Goal: Task Accomplishment & Management: Complete application form

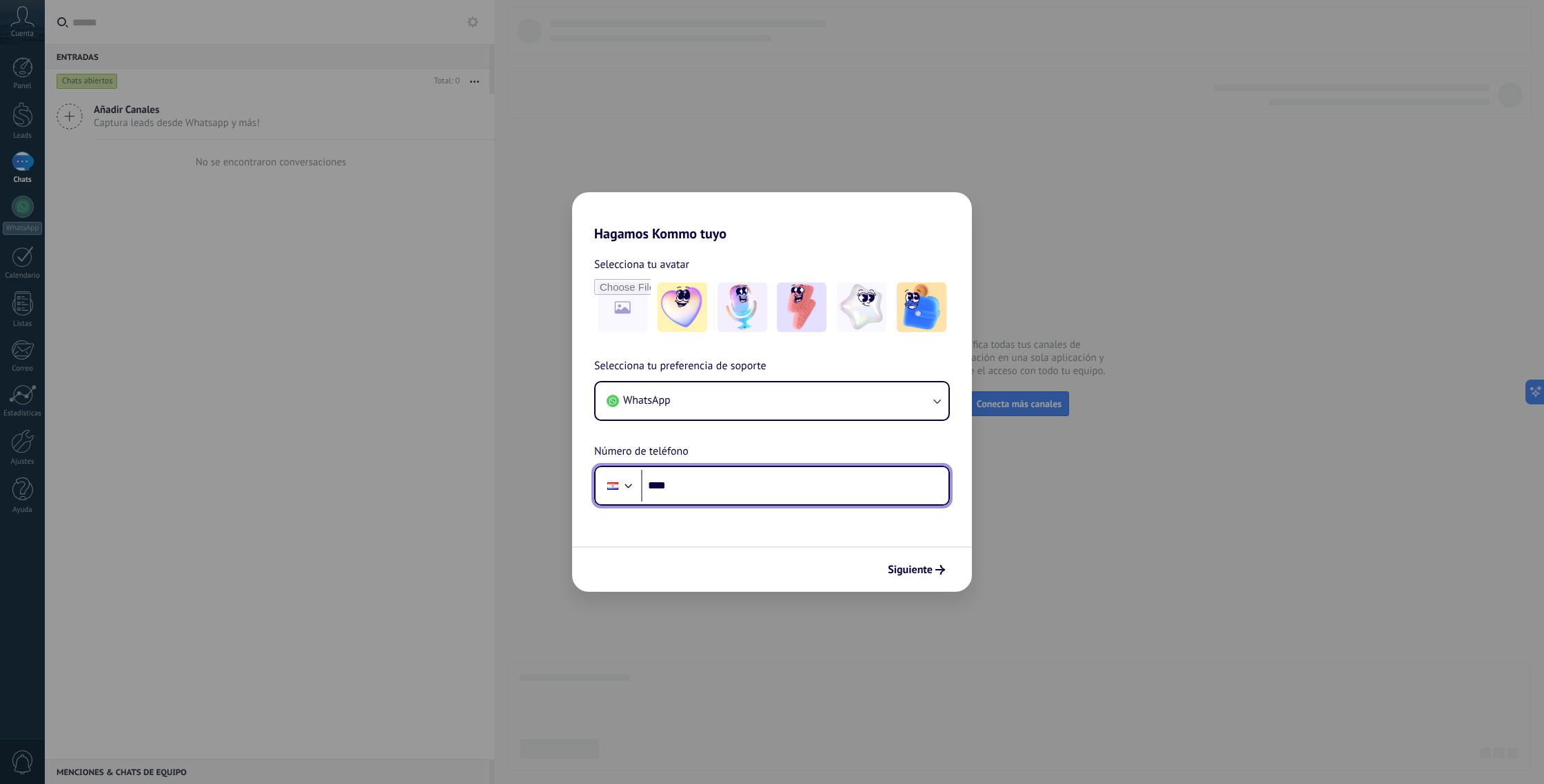
click at [768, 487] on input "****" at bounding box center [794, 485] width 308 height 31
type input "**********"
drag, startPoint x: 635, startPoint y: 488, endPoint x: 617, endPoint y: 488, distance: 18.0
click at [617, 488] on div "**********" at bounding box center [772, 486] width 356 height 40
type input "**********"
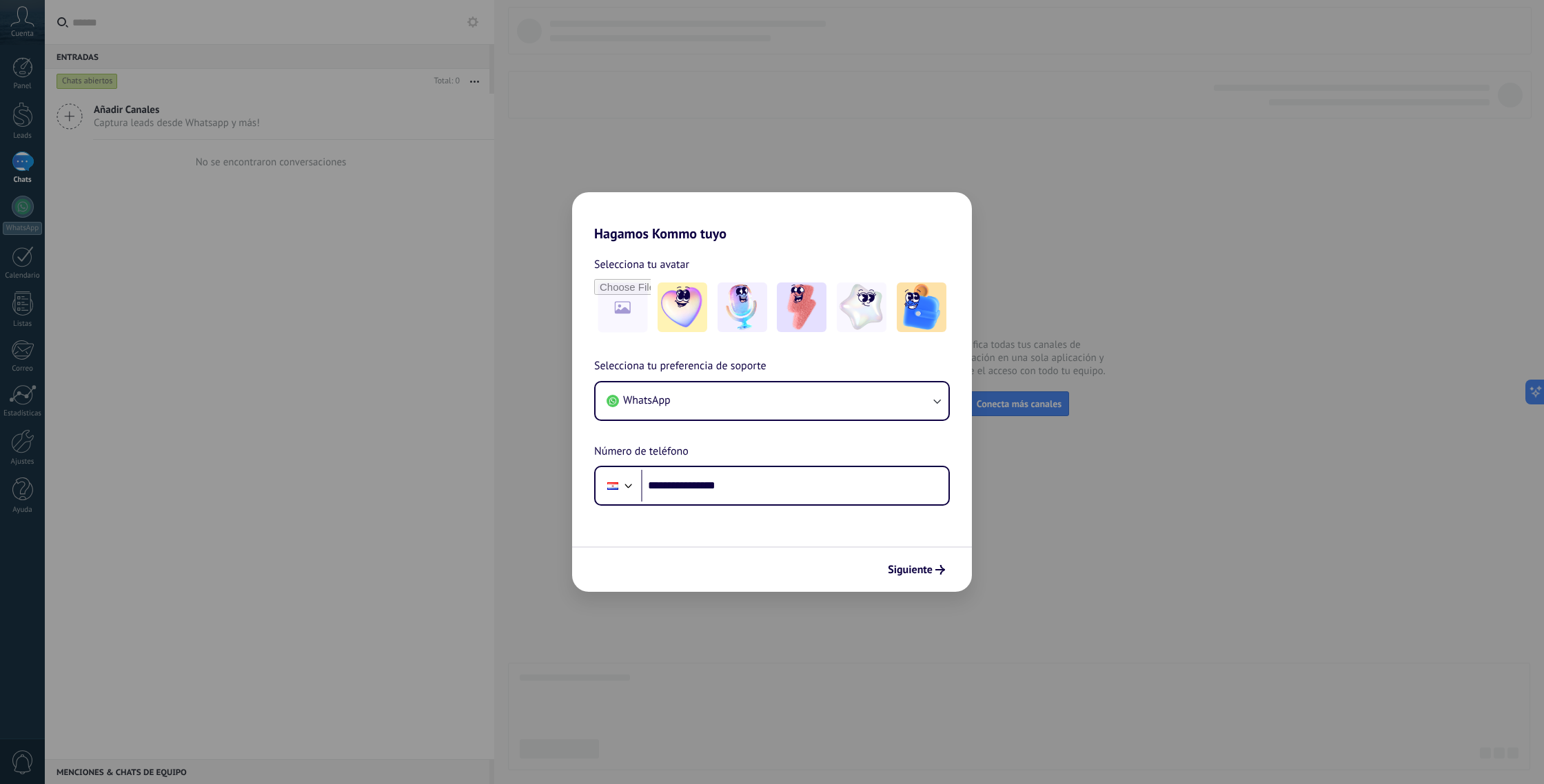
click at [1217, 367] on div "**********" at bounding box center [772, 392] width 1544 height 784
click at [915, 569] on span "Siguiente" at bounding box center [910, 570] width 45 height 10
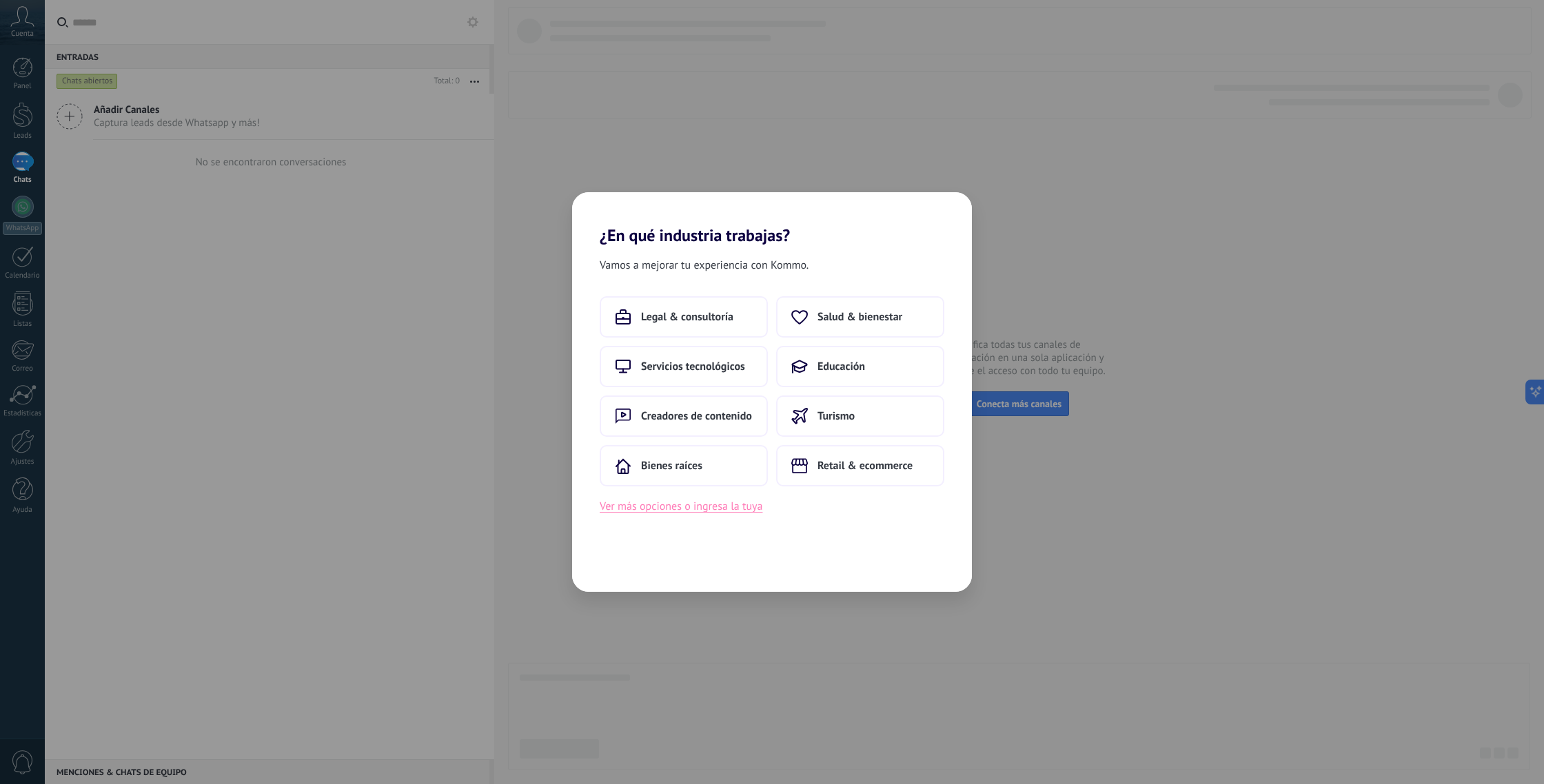
click at [719, 508] on button "Ver más opciones o ingresa la tuya" at bounding box center [681, 507] width 163 height 18
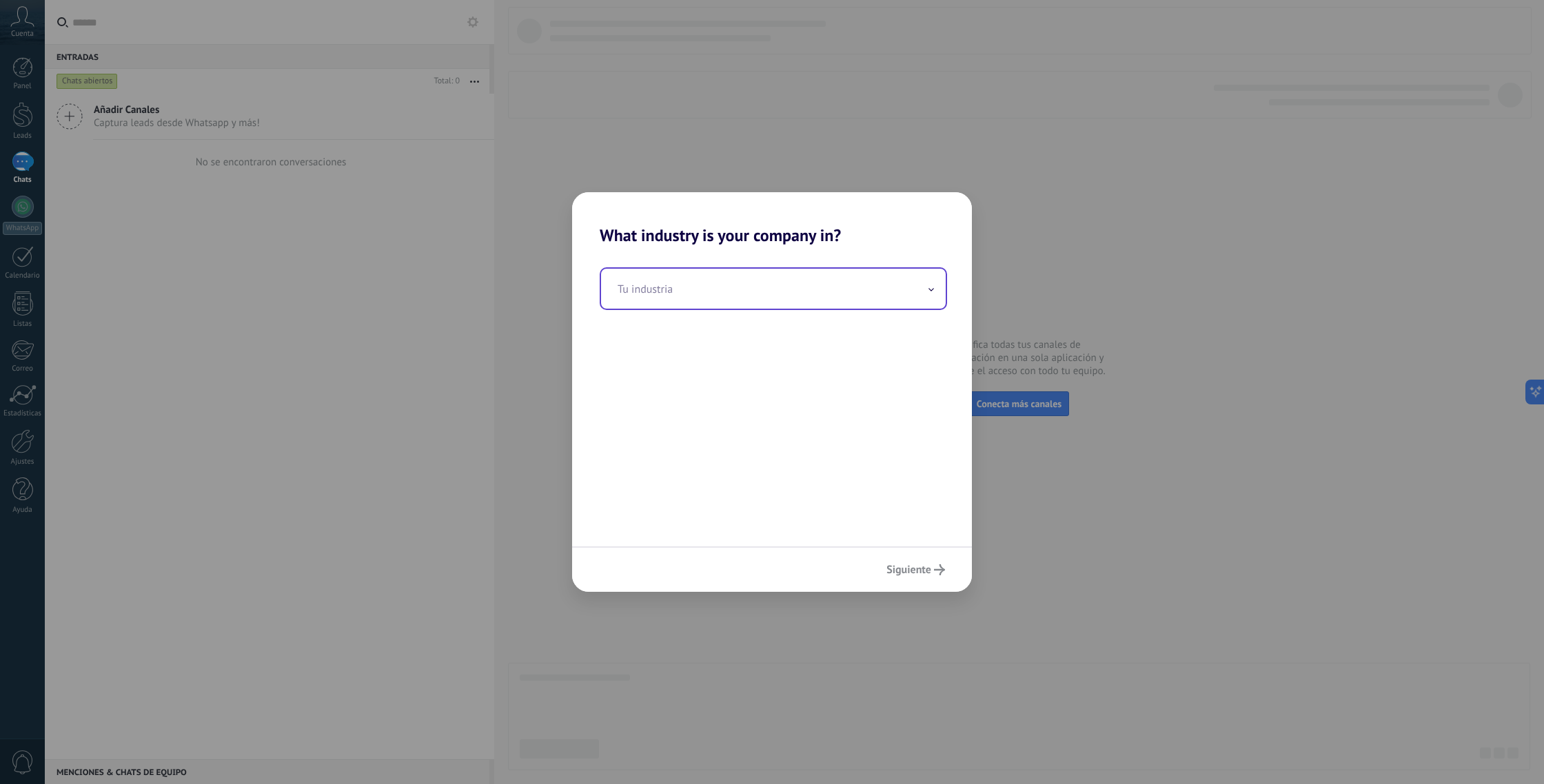
click at [771, 296] on input "text" at bounding box center [773, 289] width 345 height 40
type input "*"
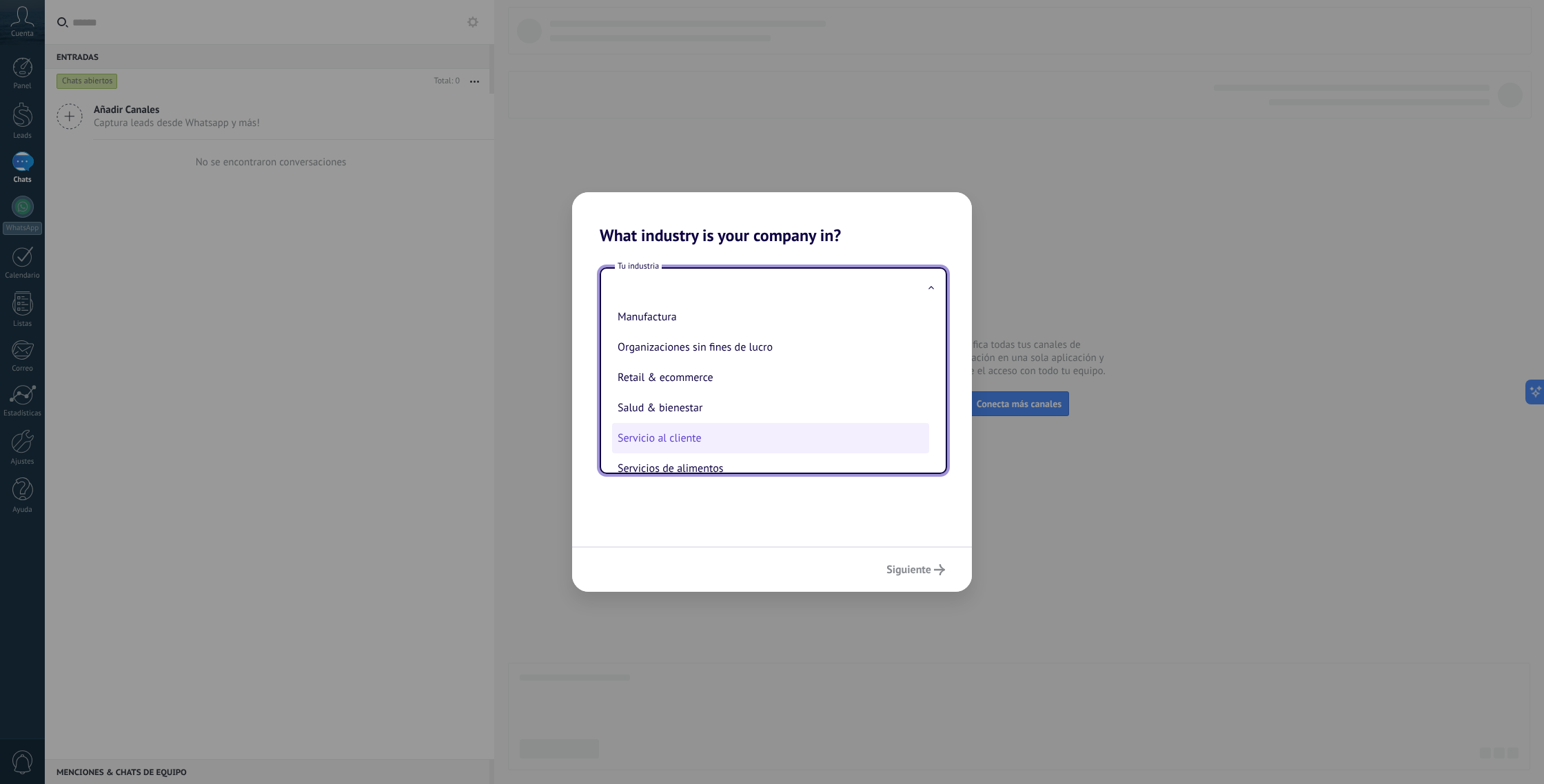
scroll to position [221, 0]
click at [678, 381] on li "Retail & ecommerce" at bounding box center [770, 378] width 317 height 31
type input "**********"
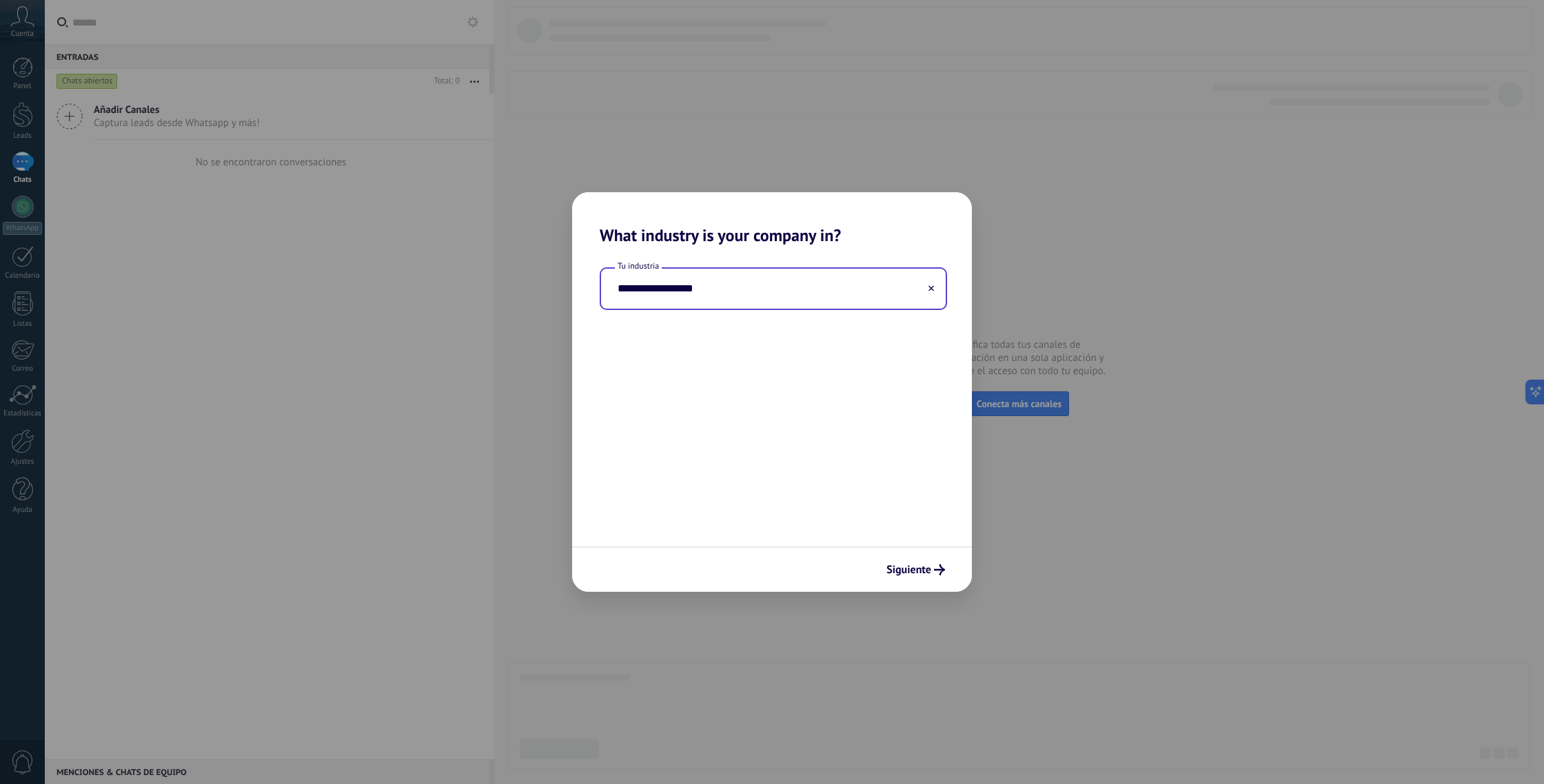
click at [930, 290] on icon at bounding box center [931, 288] width 6 height 6
click at [911, 294] on input "text" at bounding box center [773, 289] width 345 height 40
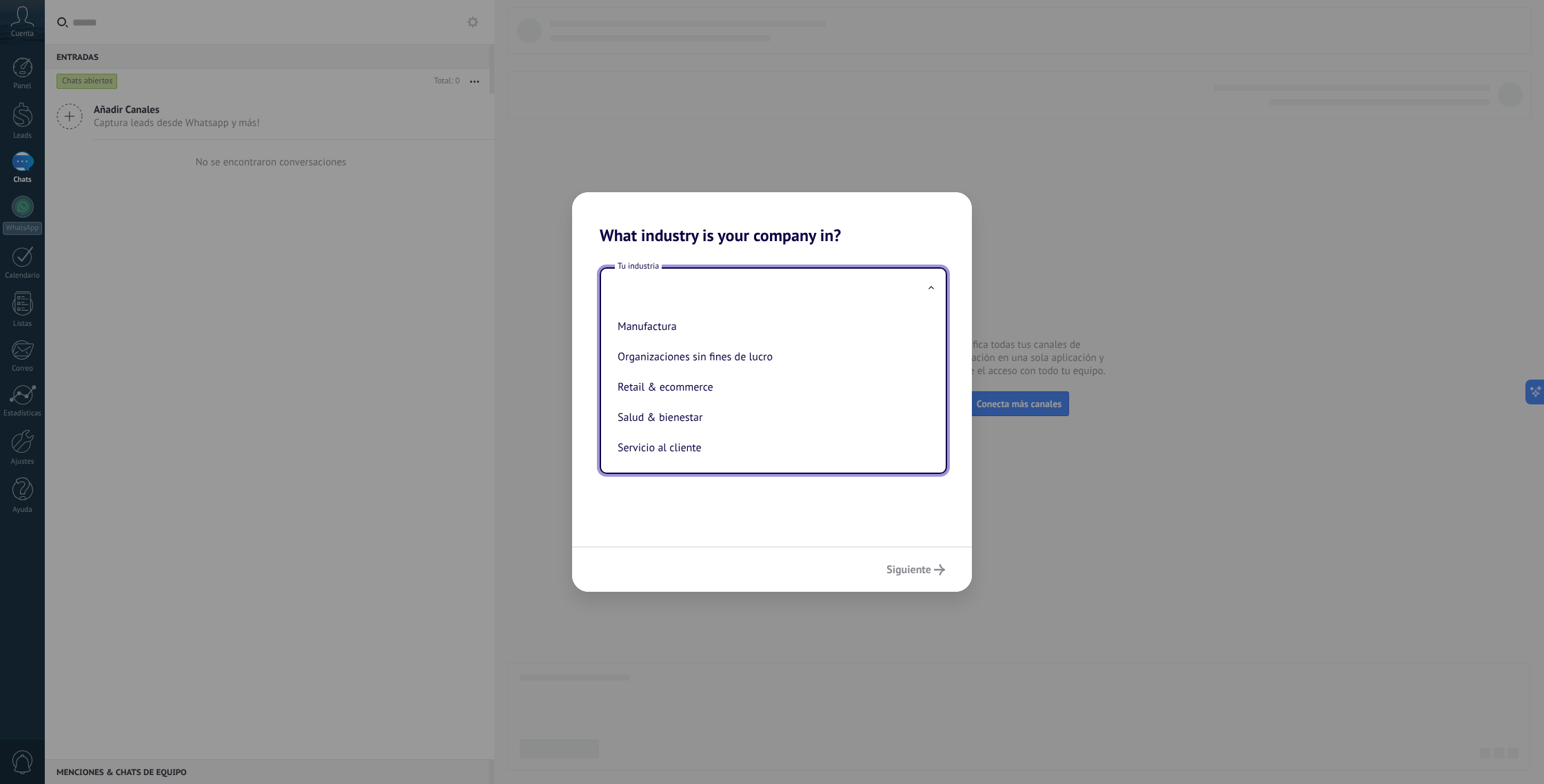
scroll to position [213, 0]
click at [729, 388] on li "Retail & ecommerce" at bounding box center [770, 387] width 317 height 31
type input "**********"
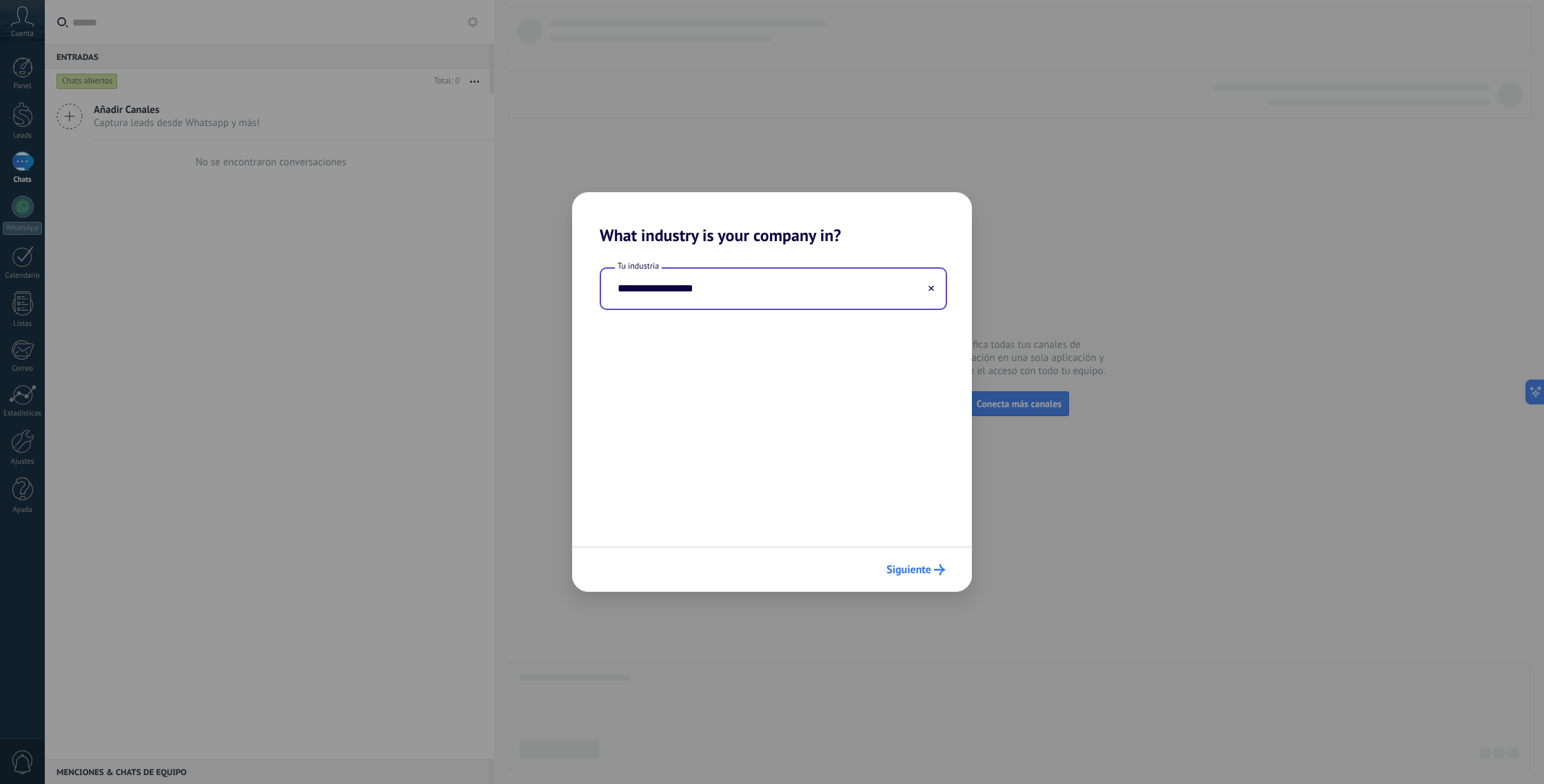
click at [936, 568] on icon "submit" at bounding box center [940, 570] width 11 height 11
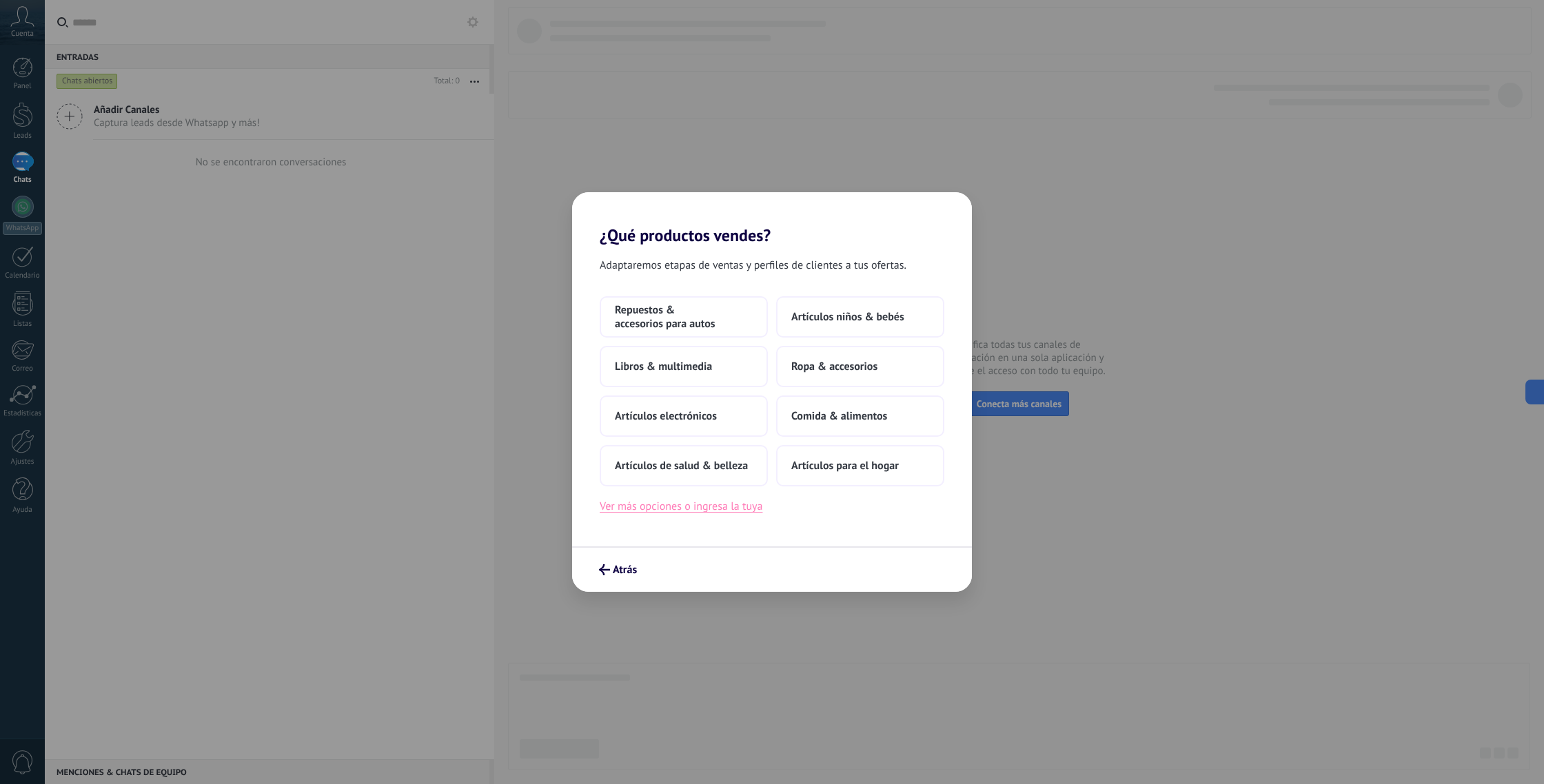
click at [668, 509] on button "Ver más opciones o ingresa la tuya" at bounding box center [681, 507] width 163 height 18
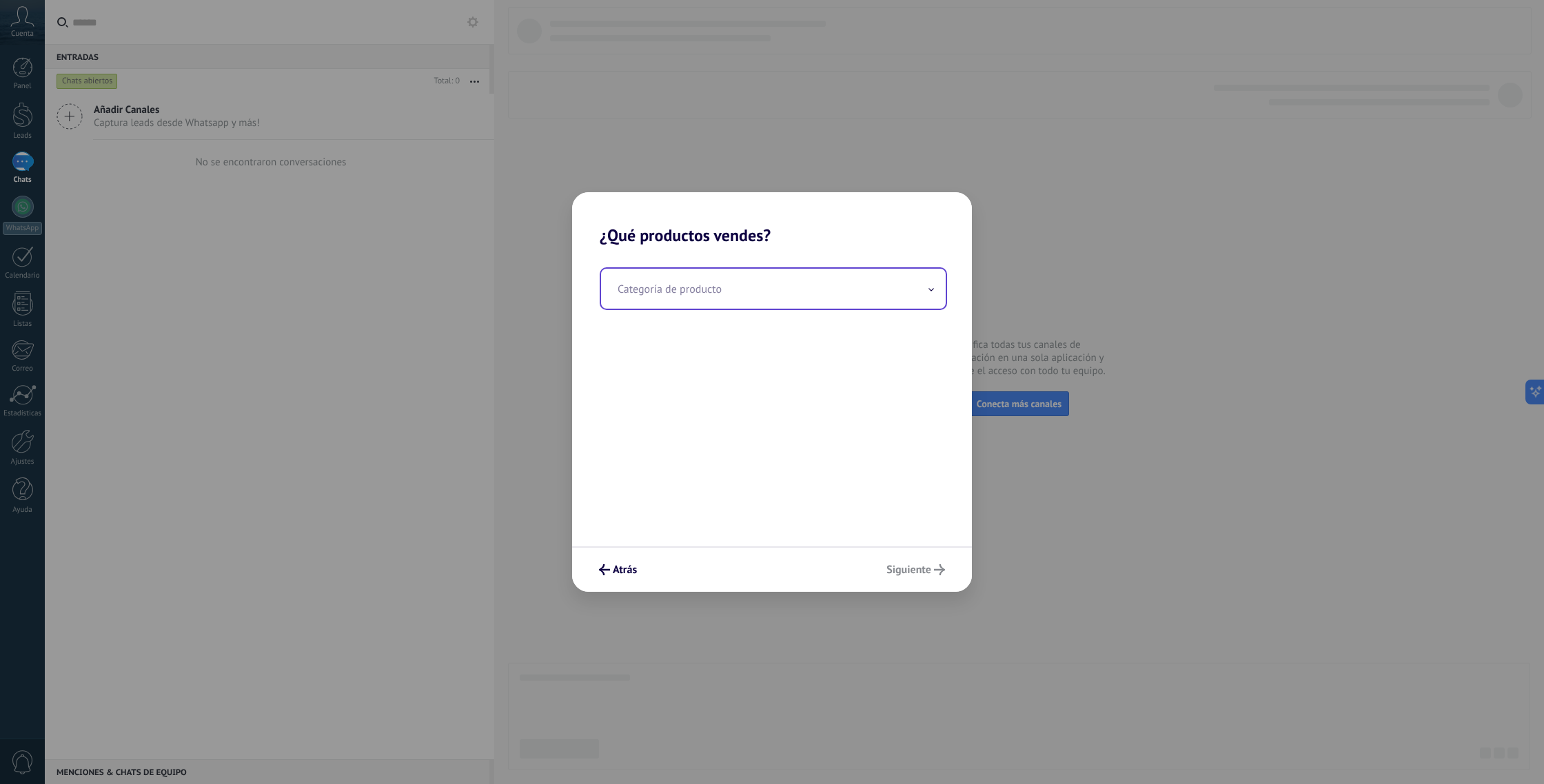
click at [766, 300] on input "text" at bounding box center [773, 289] width 345 height 40
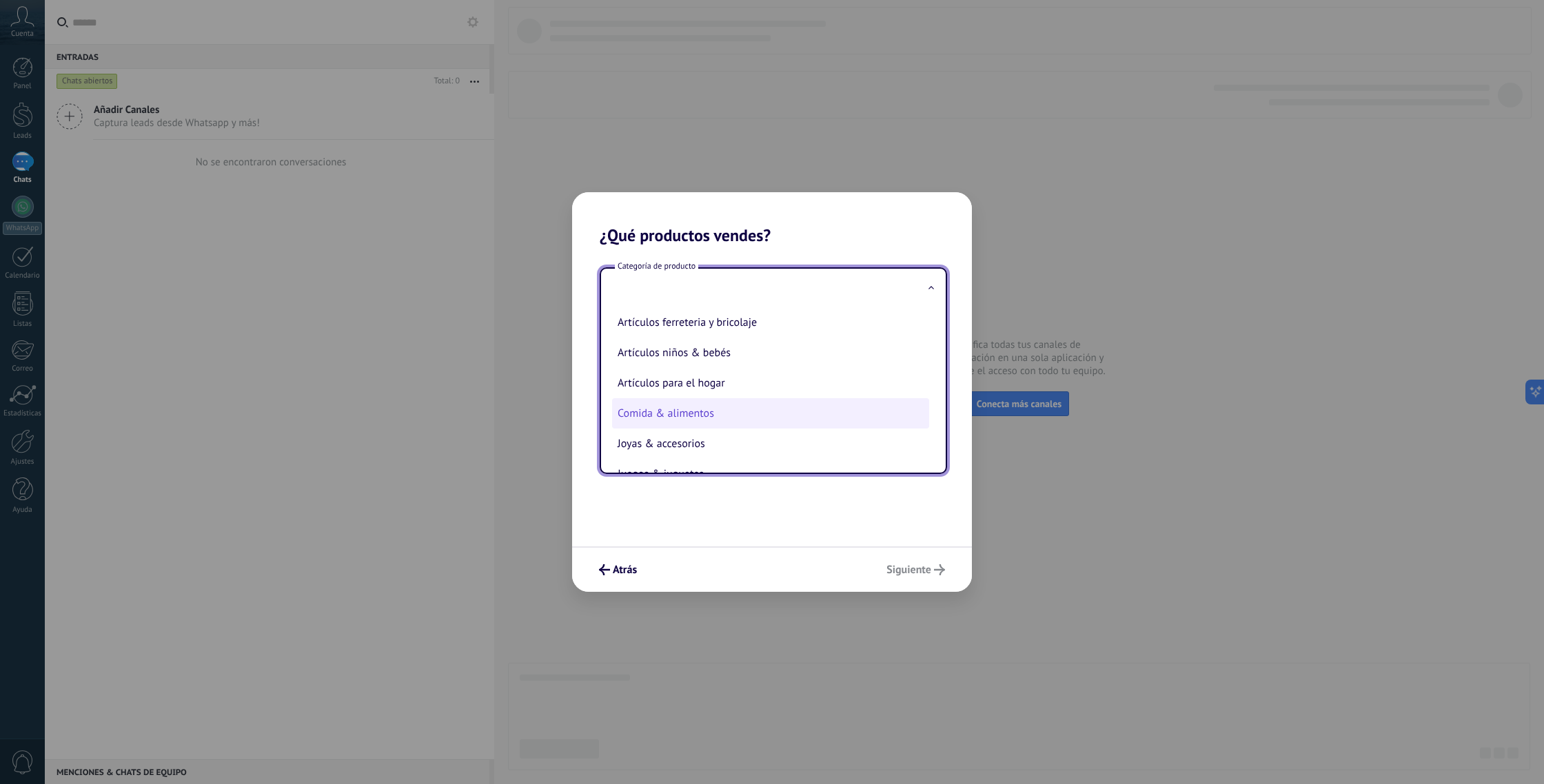
scroll to position [0, 0]
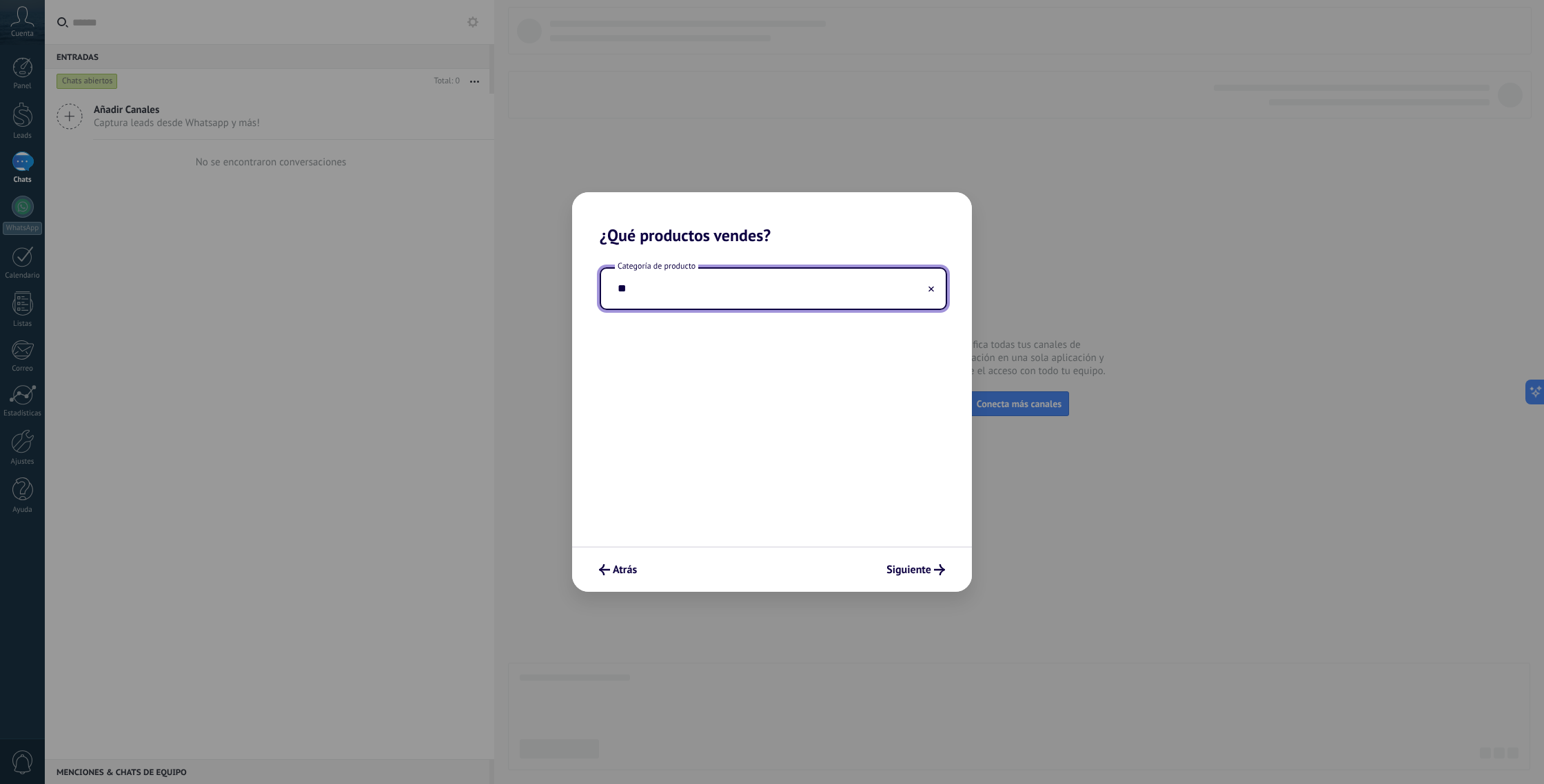
type input "*"
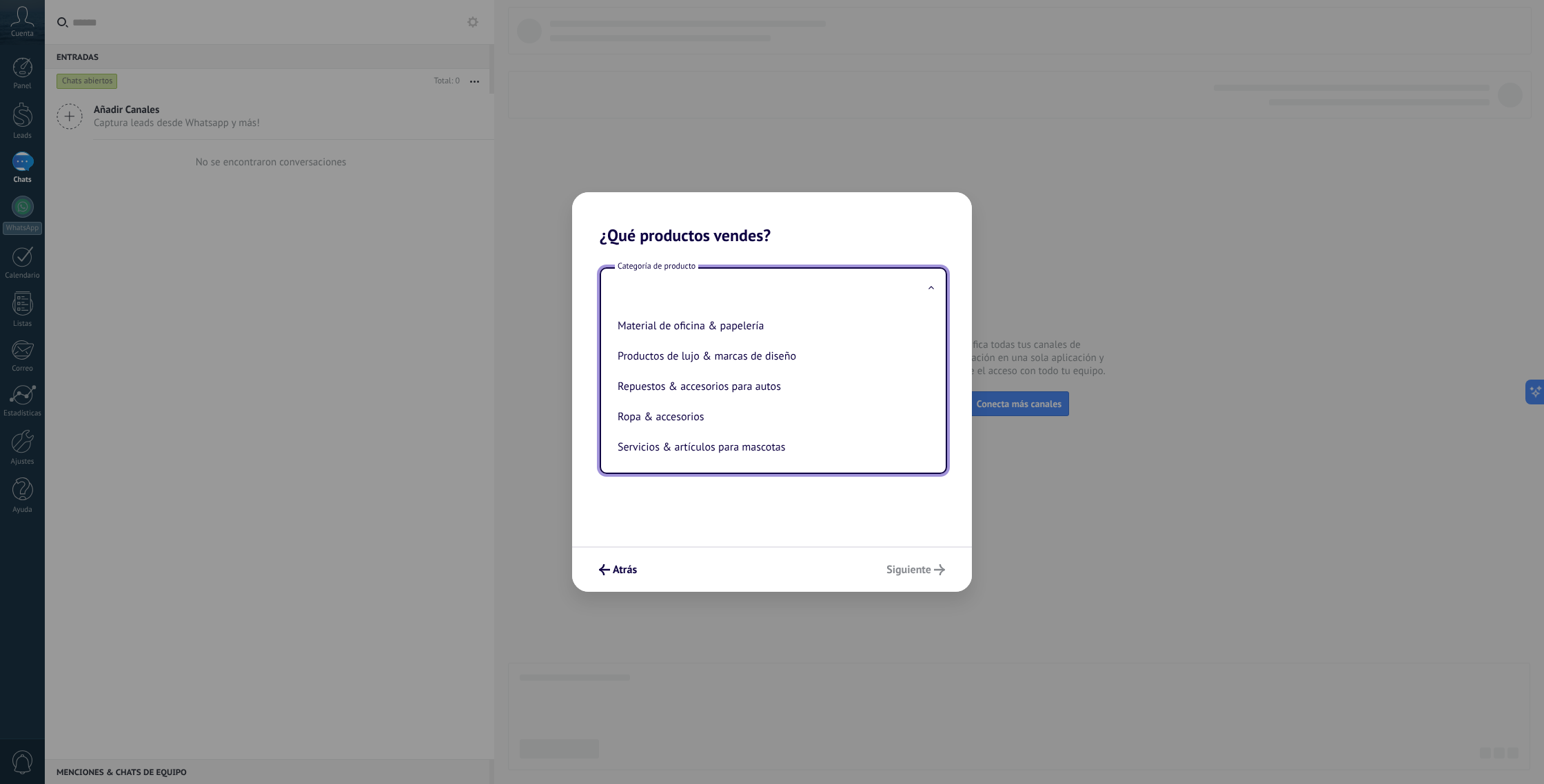
scroll to position [315, 0]
click at [659, 415] on li "Ropa & accesorios" at bounding box center [770, 416] width 317 height 31
type input "**********"
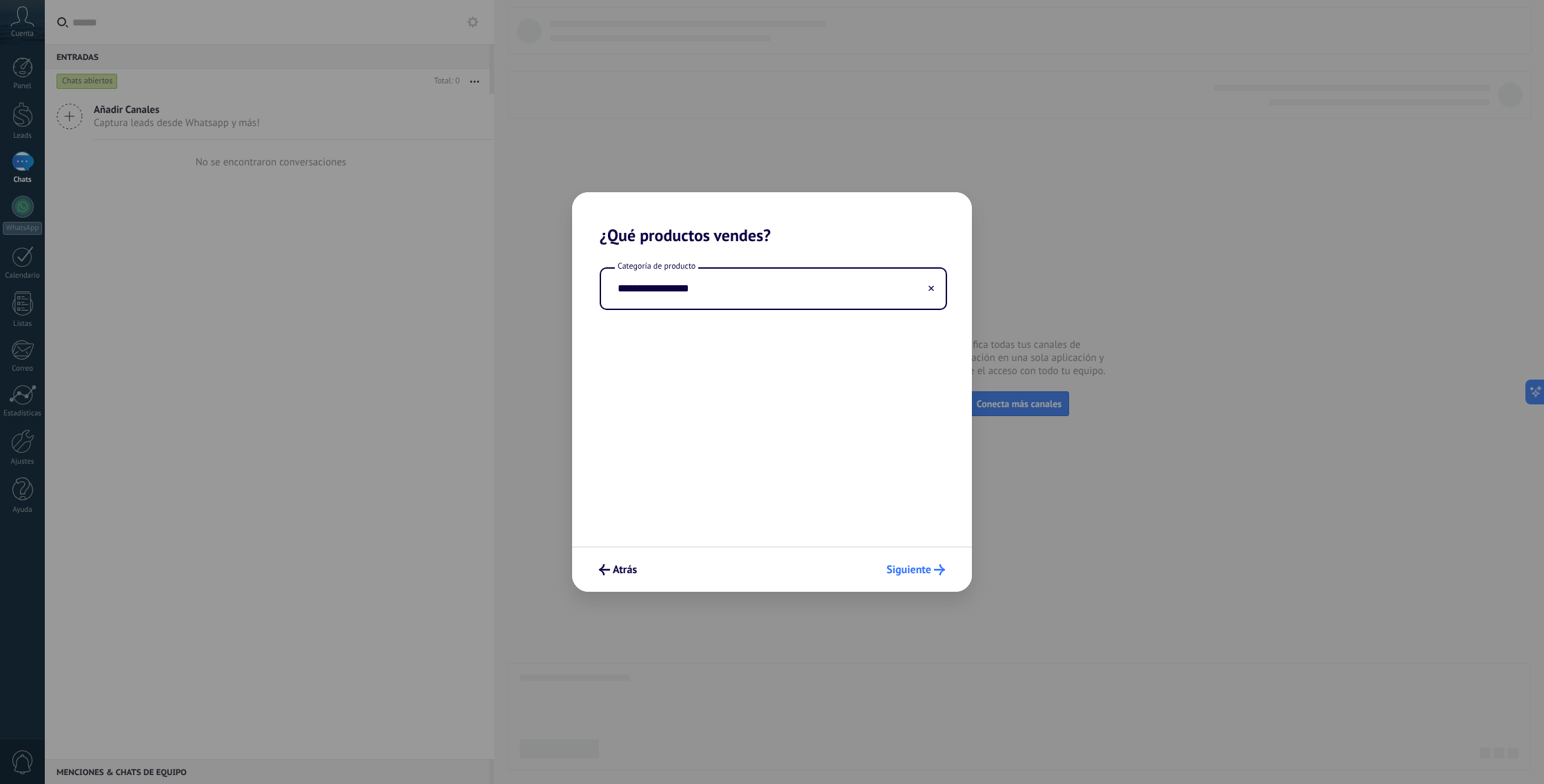
click at [911, 574] on span "Siguiente" at bounding box center [909, 570] width 45 height 10
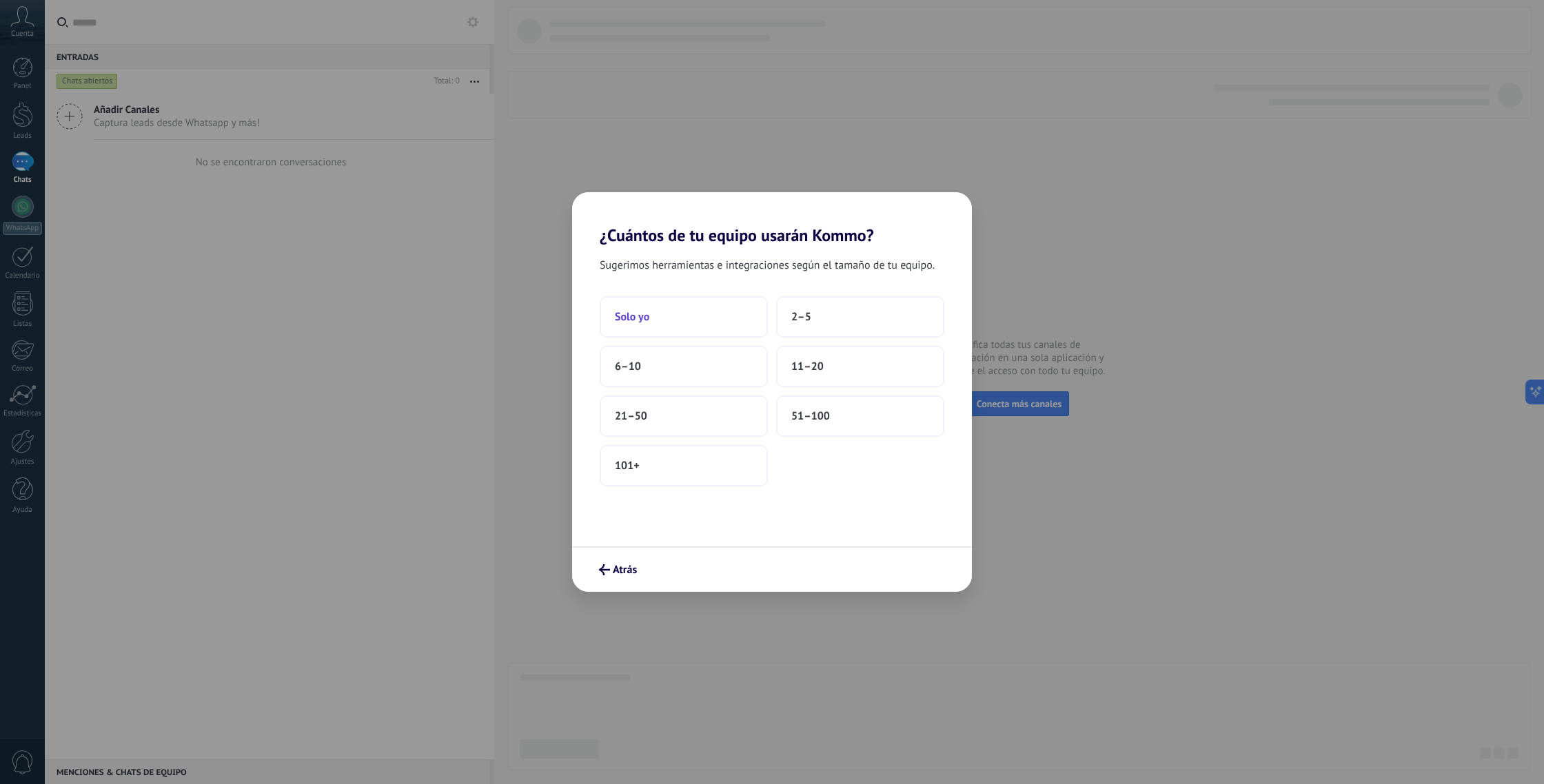
click at [631, 311] on span "Solo yo" at bounding box center [631, 316] width 35 height 14
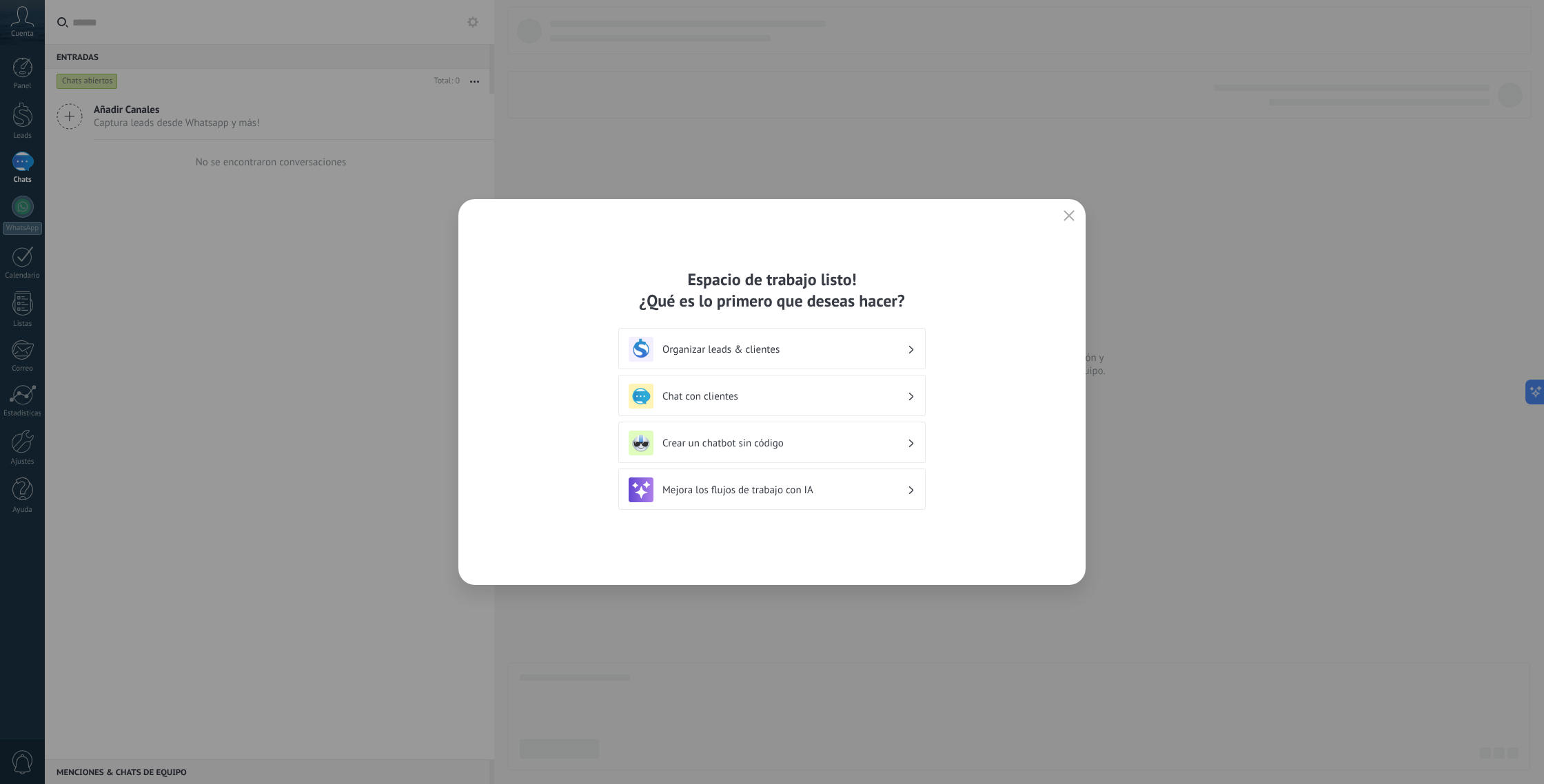
click at [1064, 216] on icon "button" at bounding box center [1069, 216] width 11 height 11
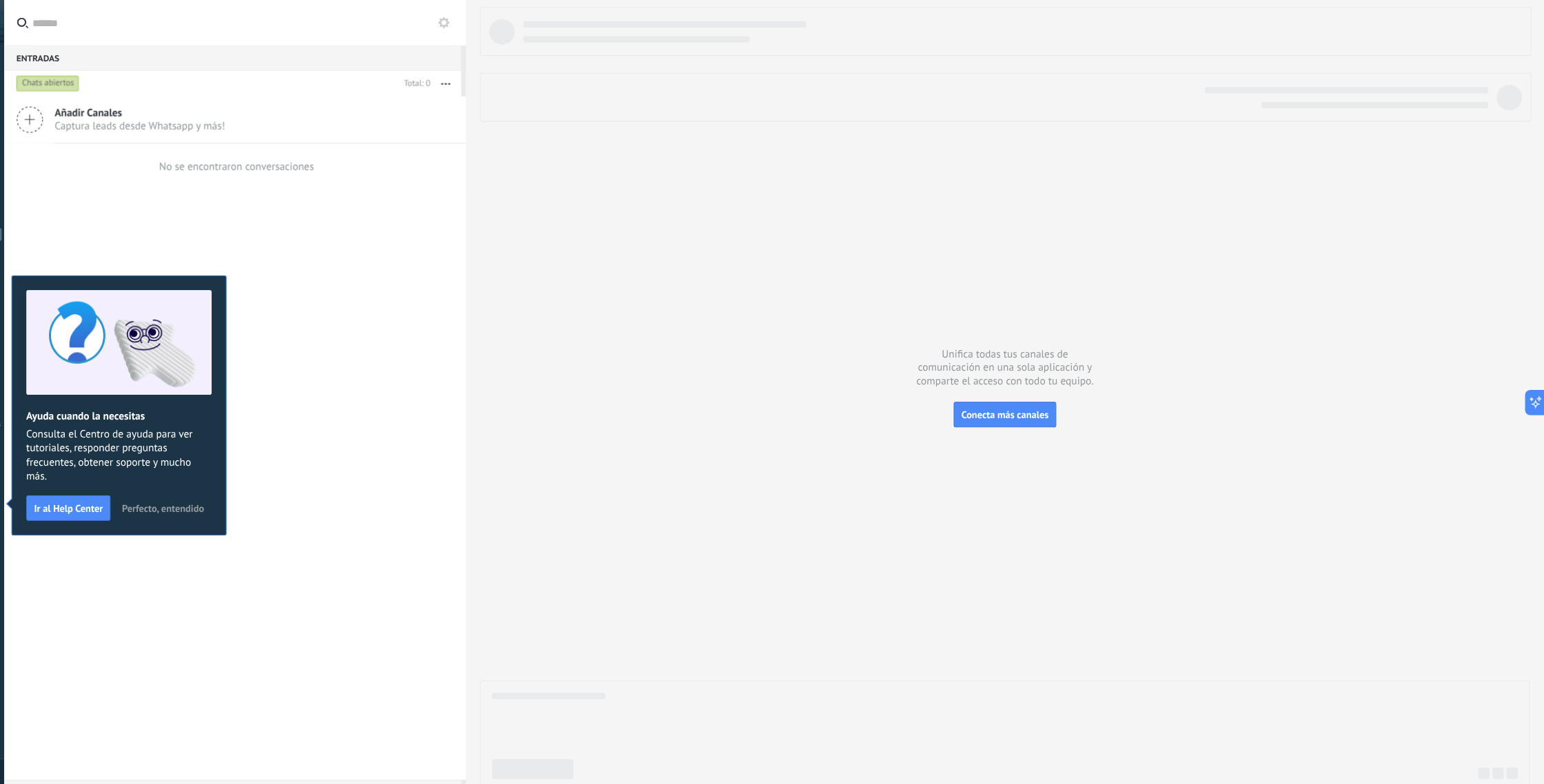
scroll to position [0, 0]
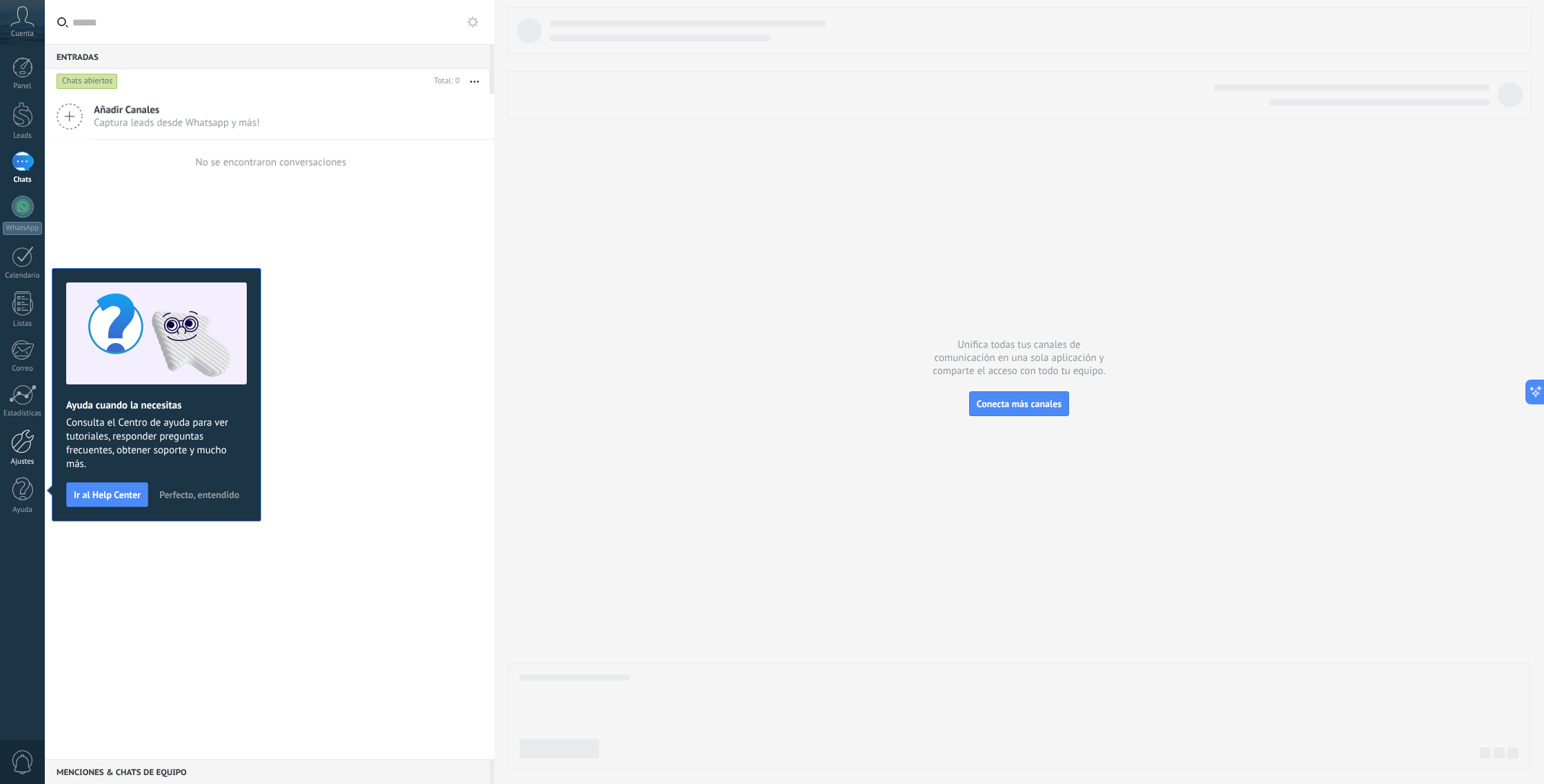
click at [23, 448] on div at bounding box center [22, 442] width 23 height 24
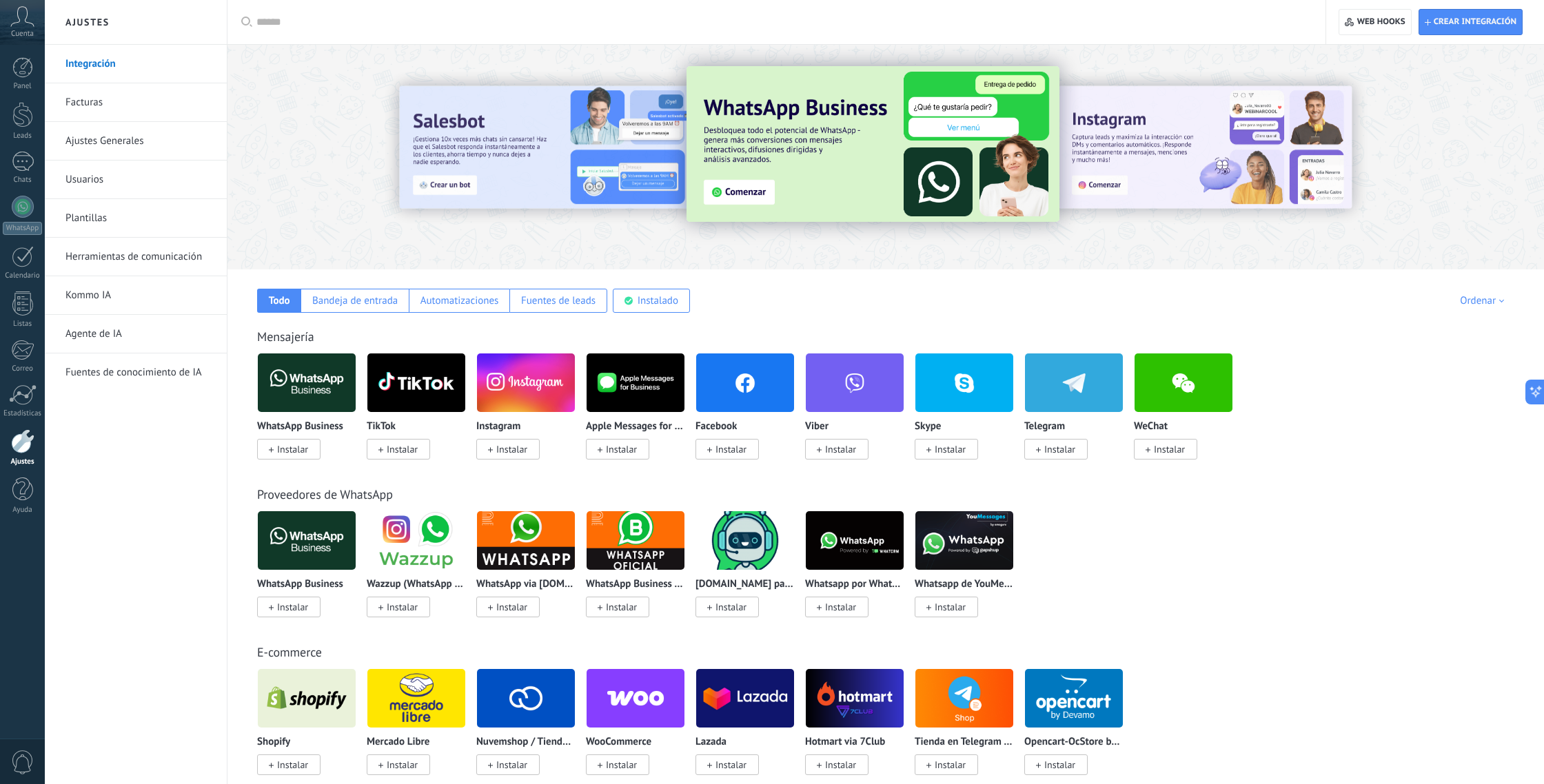
click at [280, 20] on input "text" at bounding box center [781, 22] width 1050 height 14
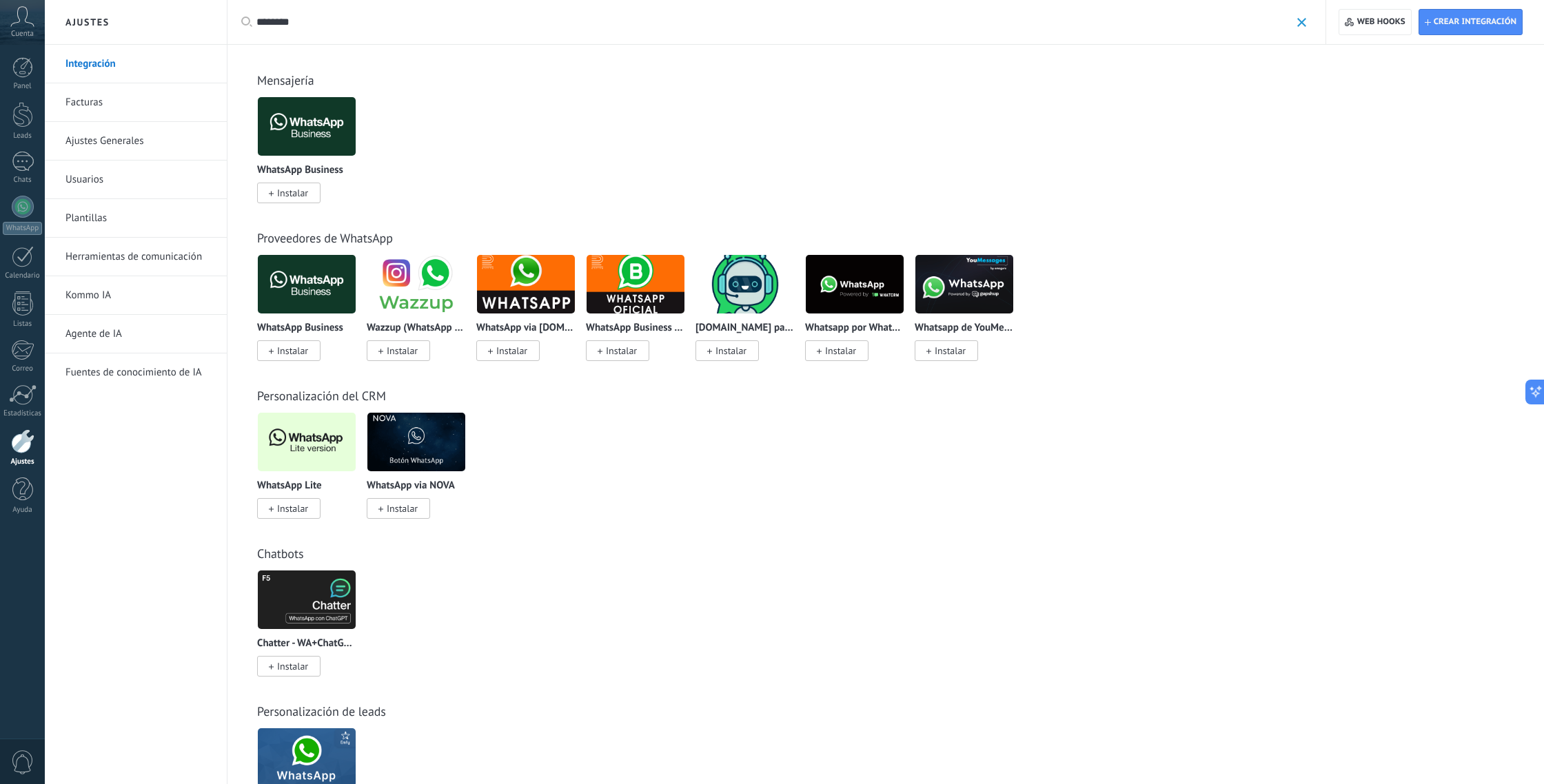
type input "********"
click at [287, 197] on span "Instalar" at bounding box center [292, 193] width 31 height 12
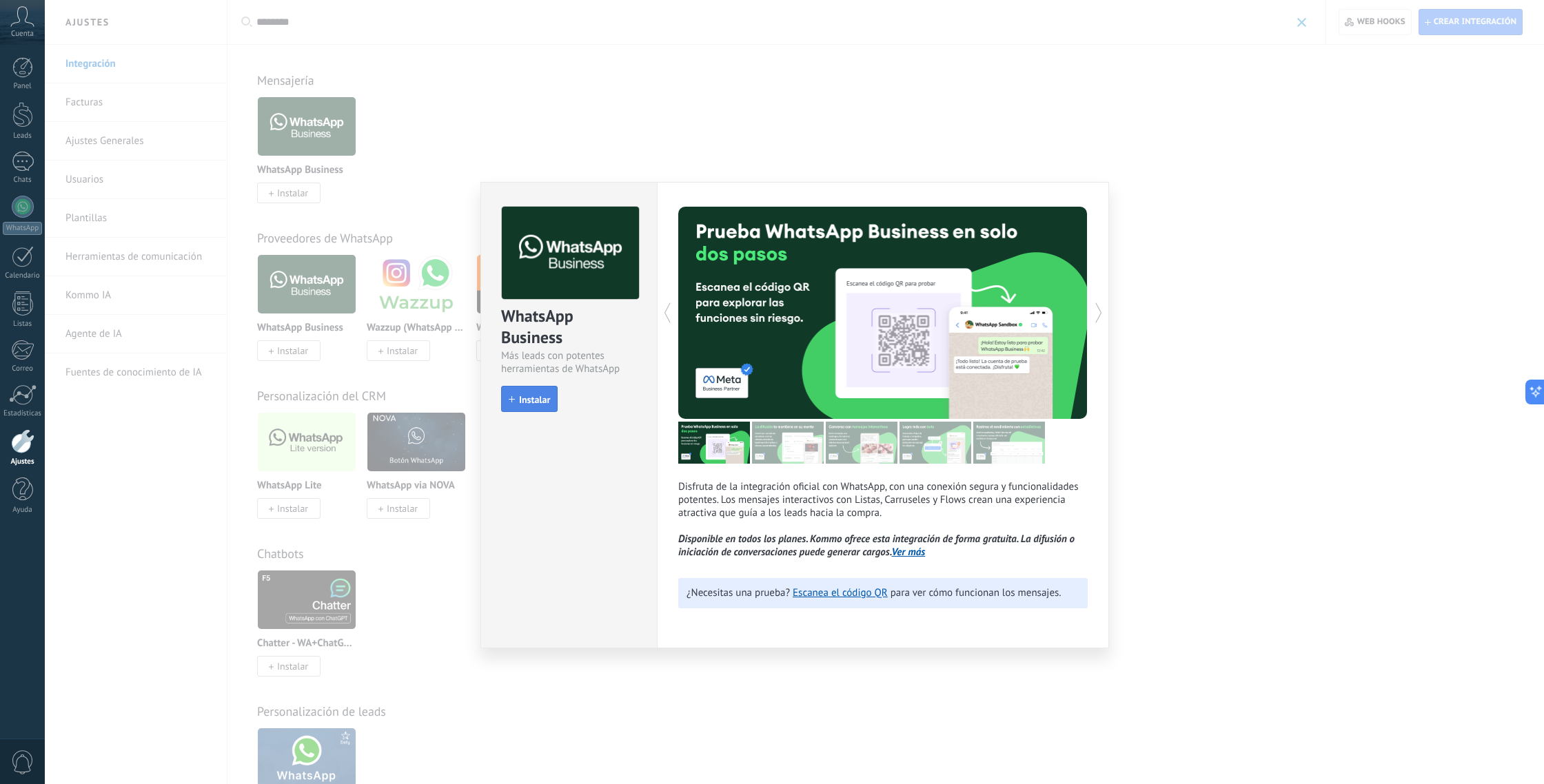
click at [531, 401] on span "Instalar" at bounding box center [534, 400] width 31 height 10
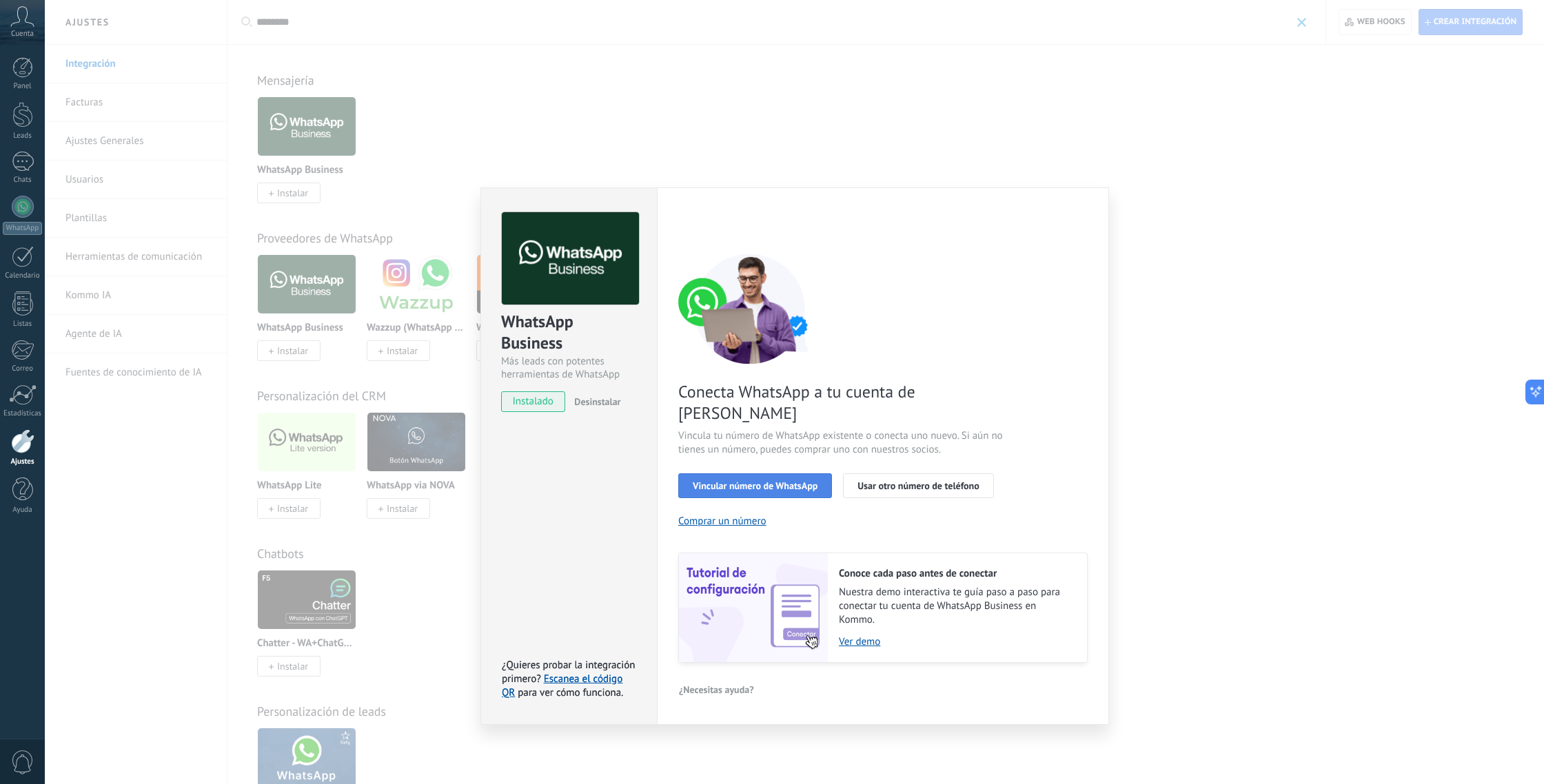
click at [798, 474] on button "Vincular número de WhatsApp" at bounding box center [754, 486] width 153 height 25
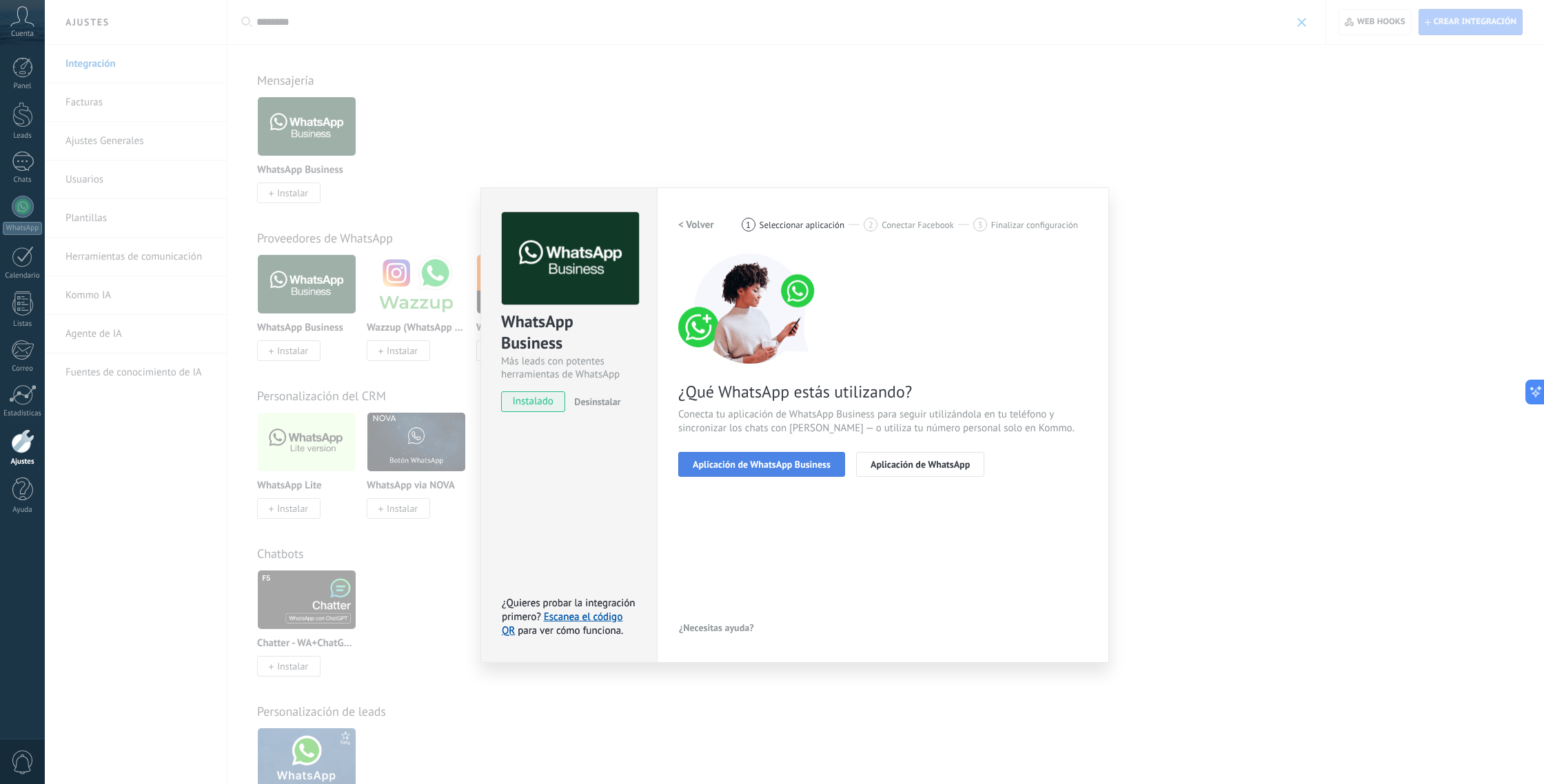
click at [784, 468] on span "Aplicación de WhatsApp Business" at bounding box center [762, 464] width 138 height 10
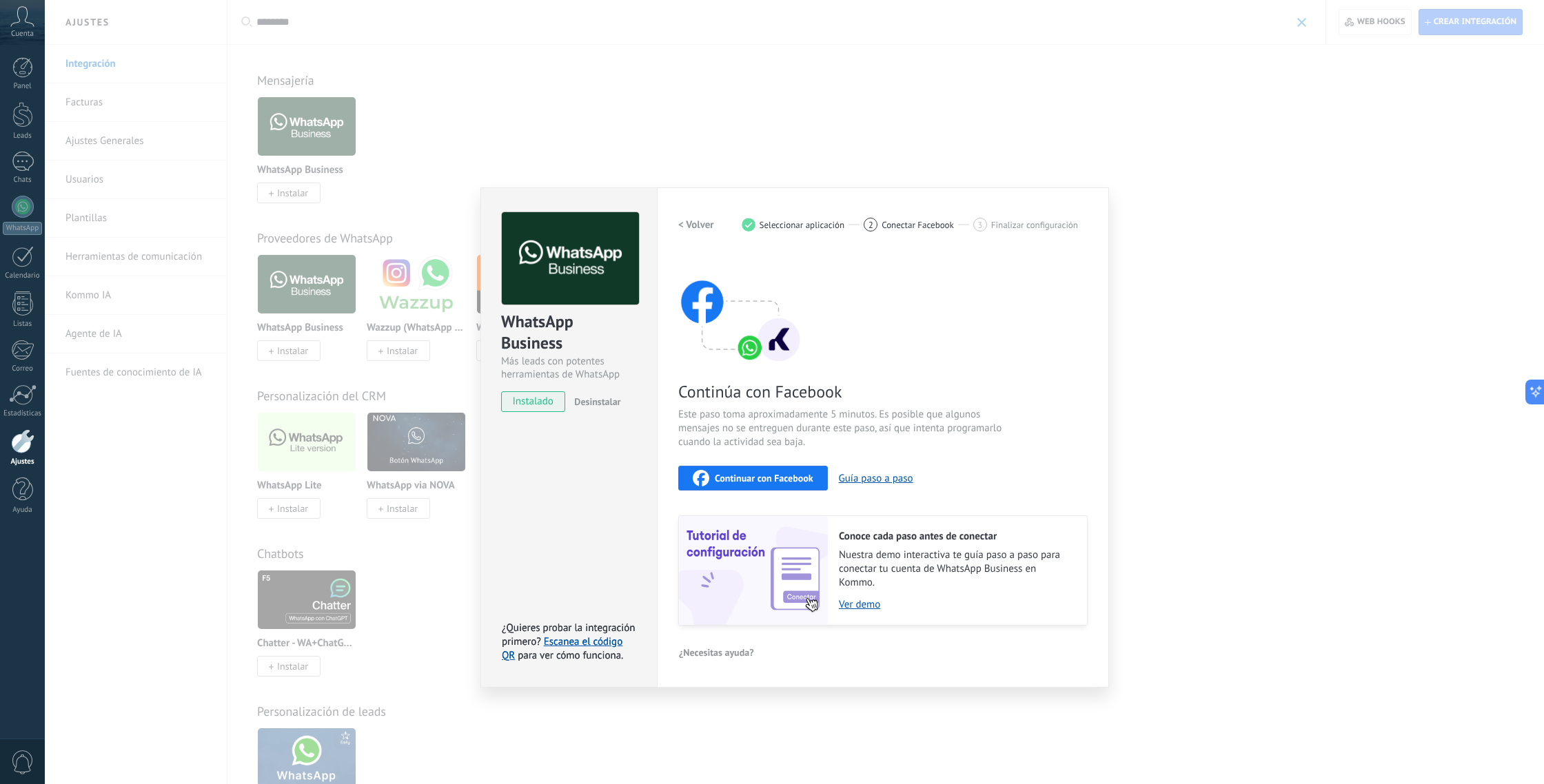
click at [755, 477] on span "Continuar con Facebook" at bounding box center [764, 479] width 99 height 10
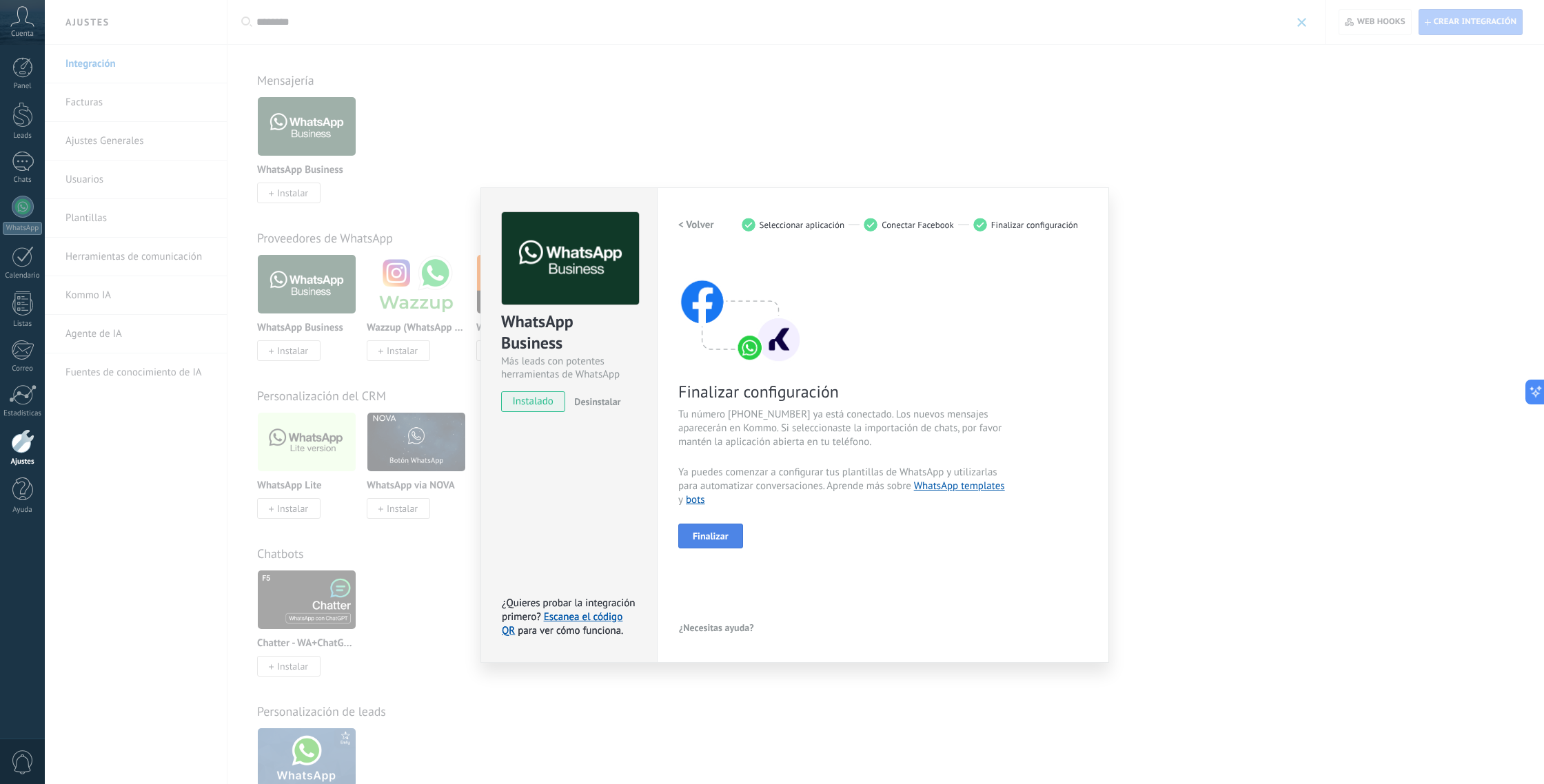
click at [729, 532] on button "Finalizar" at bounding box center [710, 536] width 65 height 25
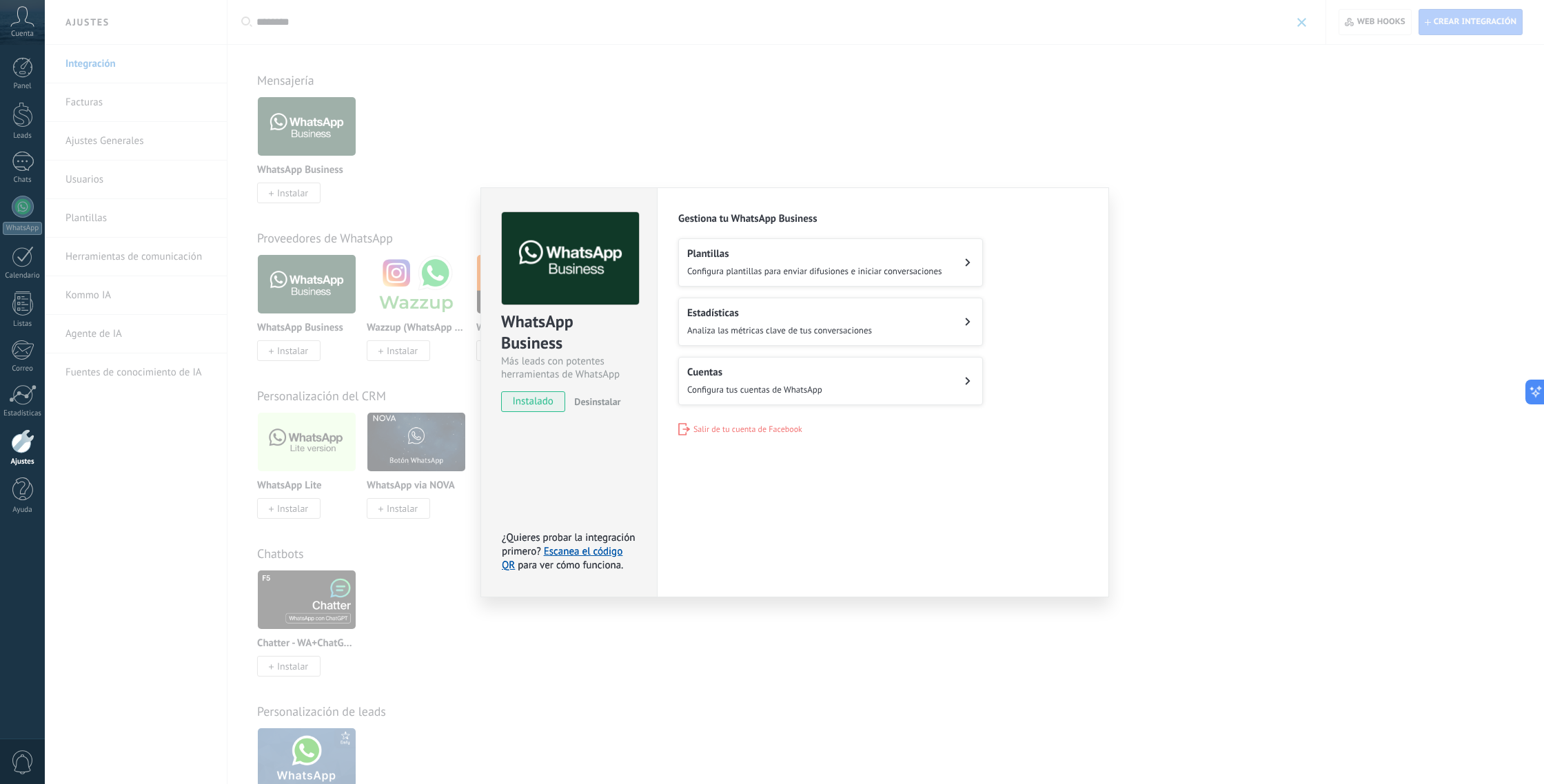
click at [733, 654] on div "WhatsApp Business Más leads con potentes herramientas de WhatsApp instalado Des…" at bounding box center [794, 392] width 1499 height 784
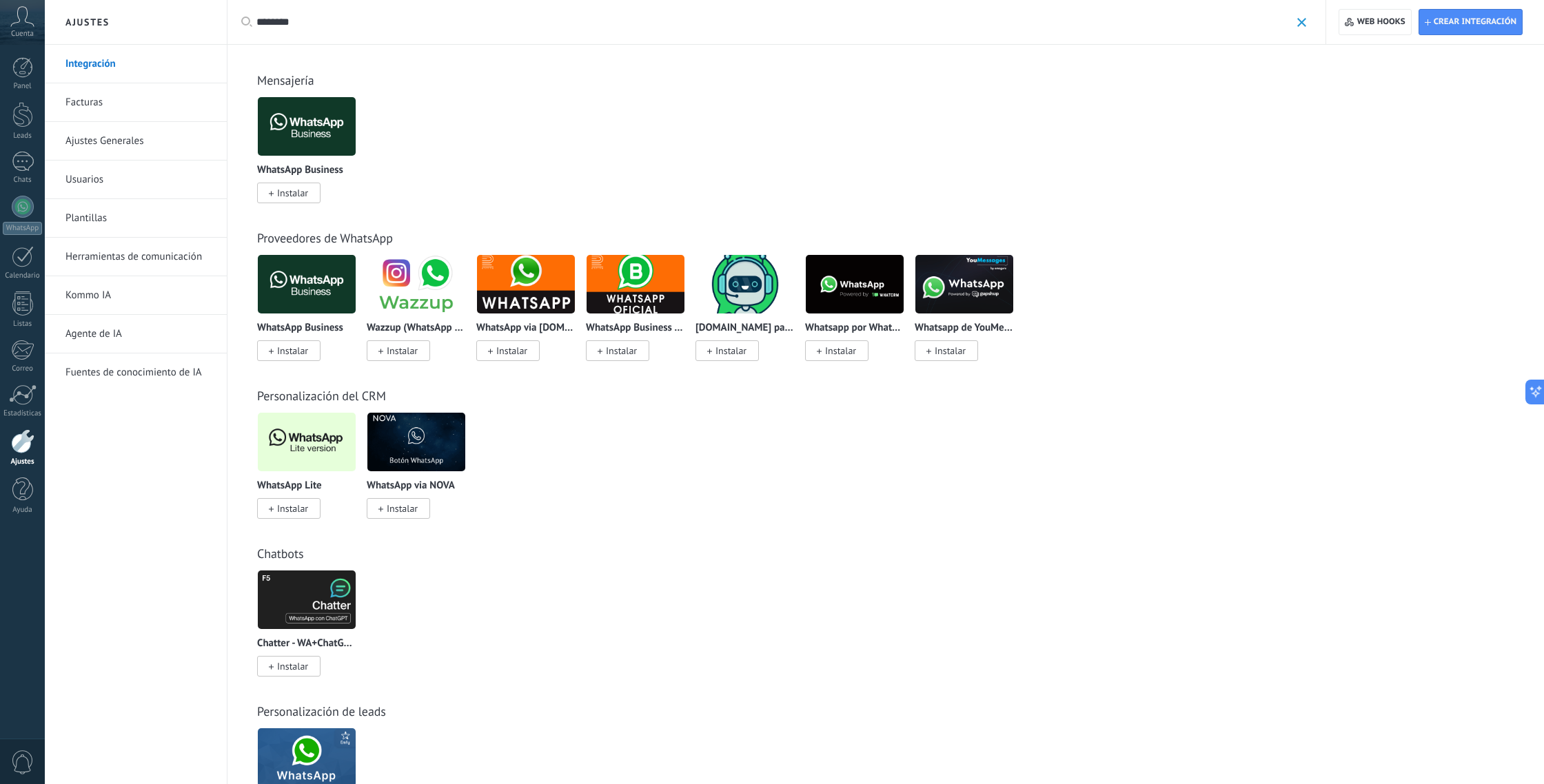
scroll to position [2, 0]
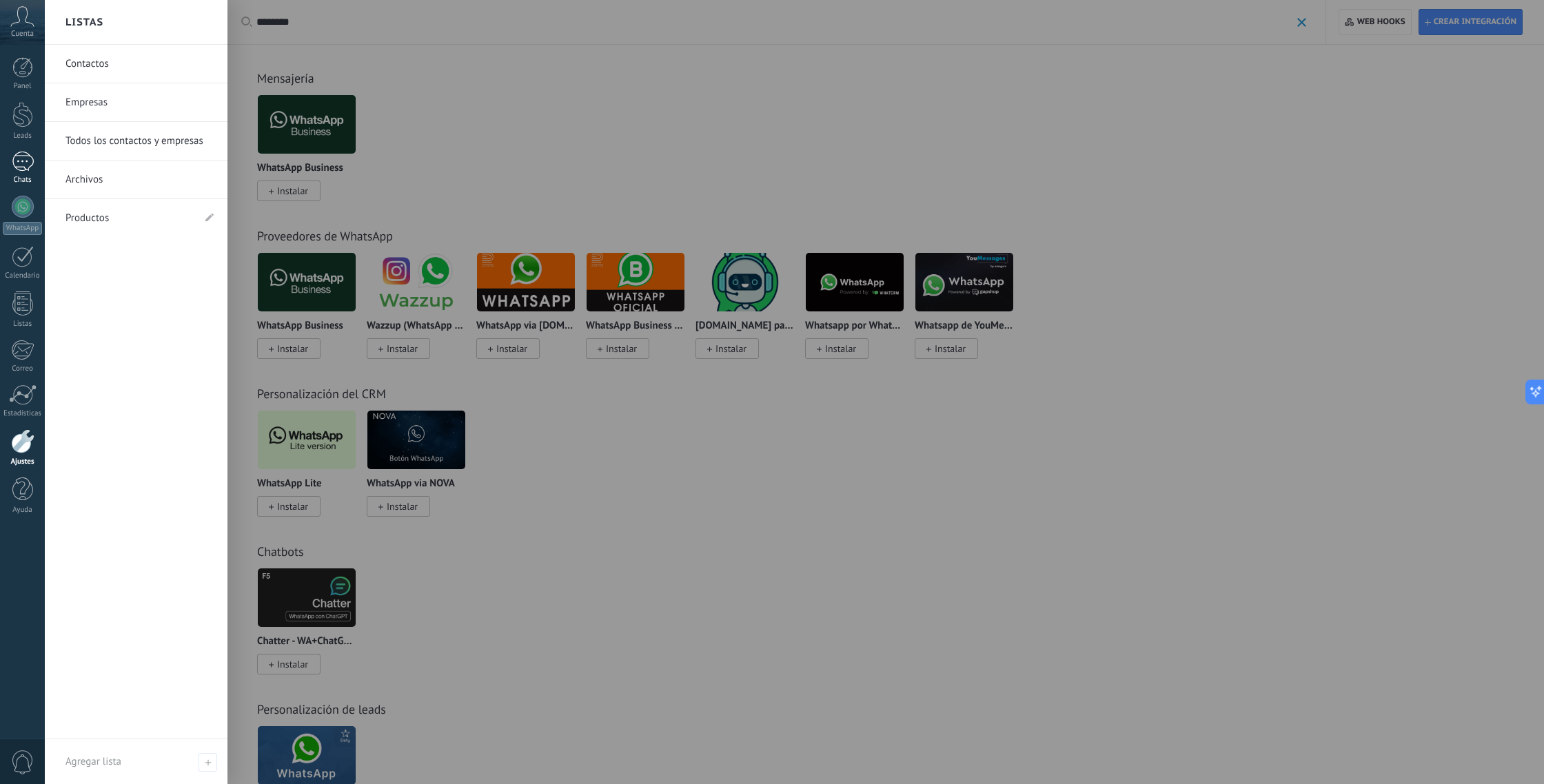
click at [4, 178] on div "Chats" at bounding box center [22, 180] width 40 height 9
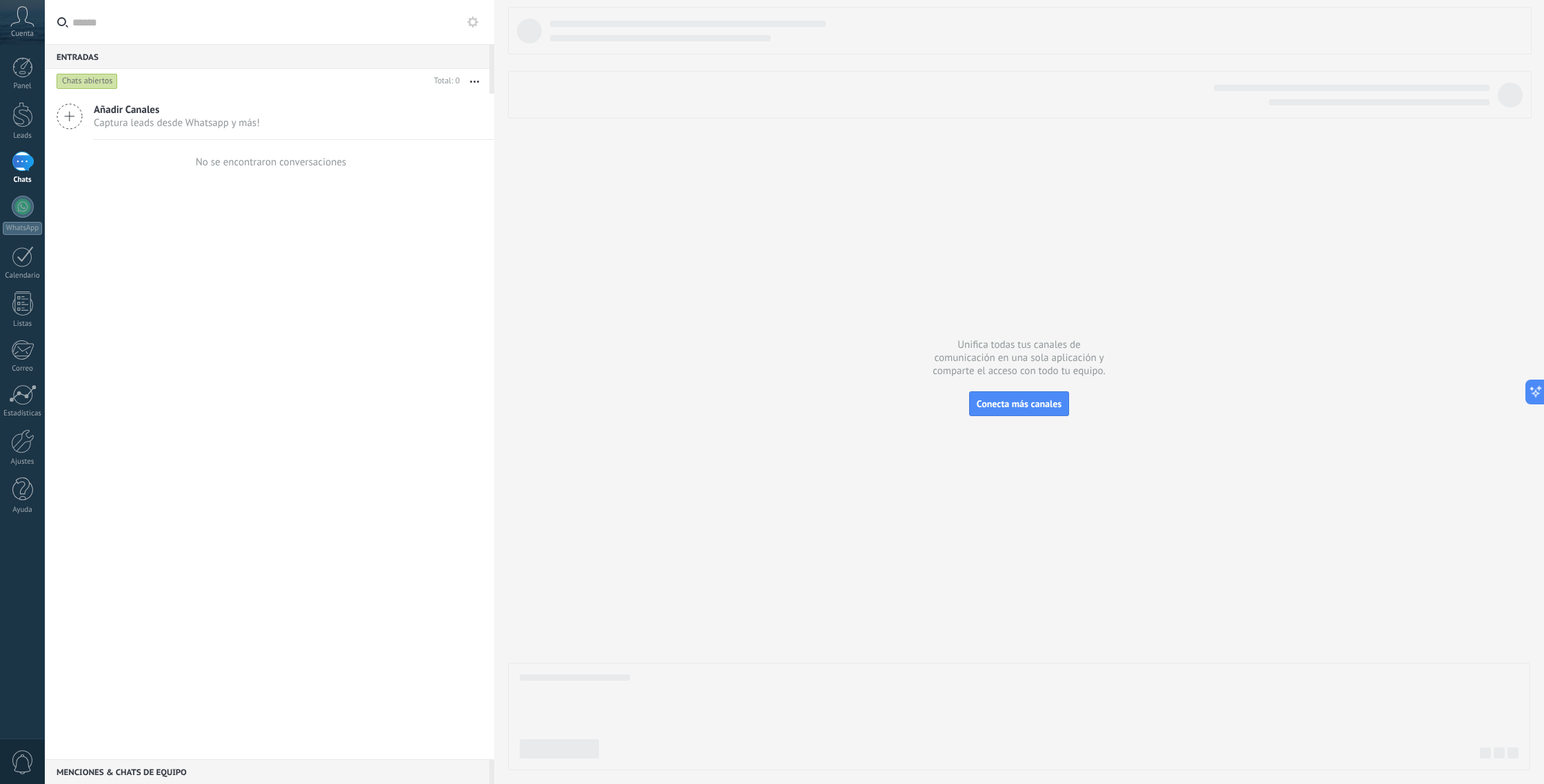
click at [97, 120] on span "Captura leads desde Whatsapp y más!" at bounding box center [177, 123] width 166 height 13
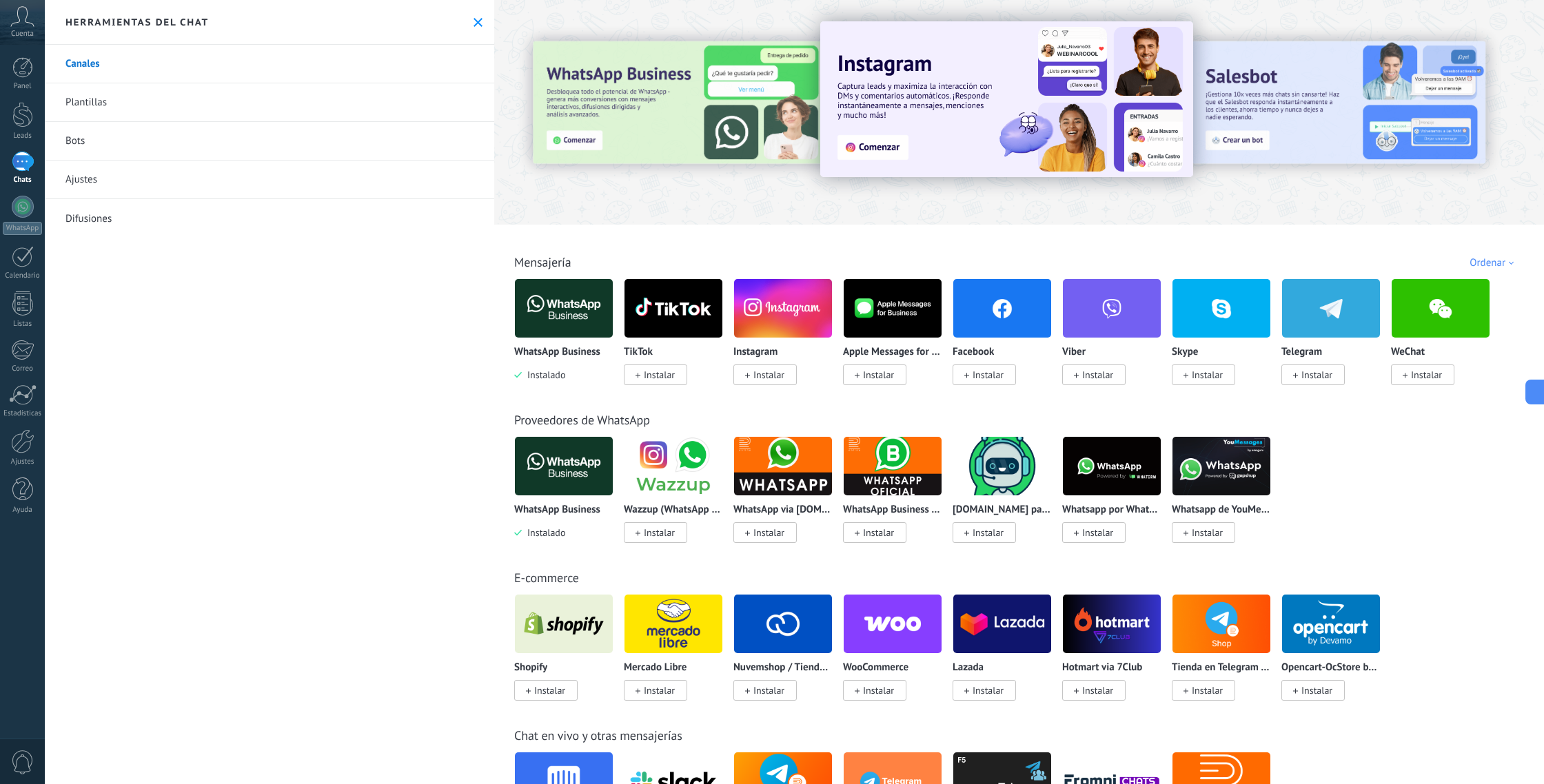
click at [27, 162] on div at bounding box center [22, 161] width 22 height 20
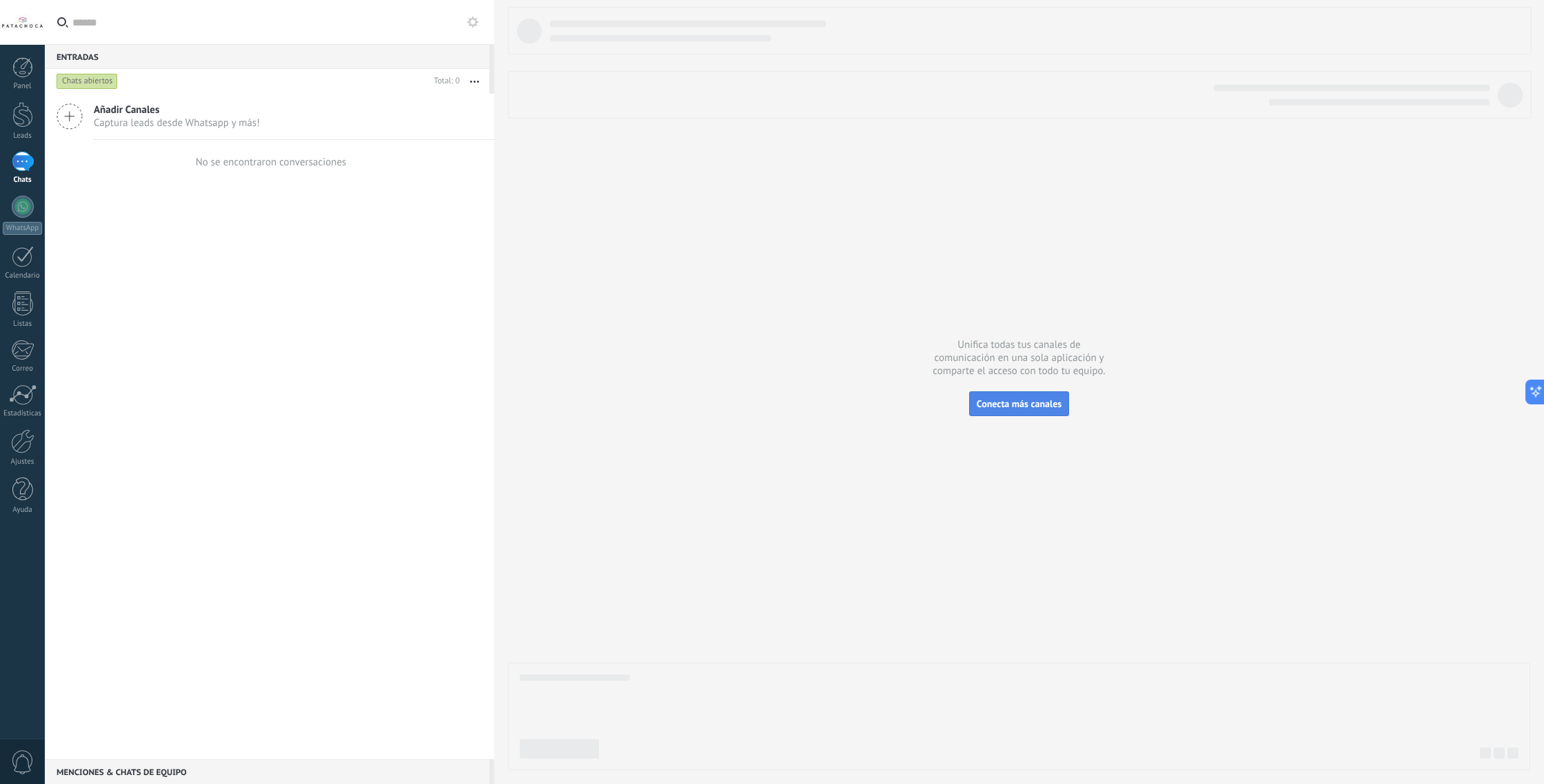
click at [1000, 401] on span "Conecta más canales" at bounding box center [1019, 403] width 85 height 12
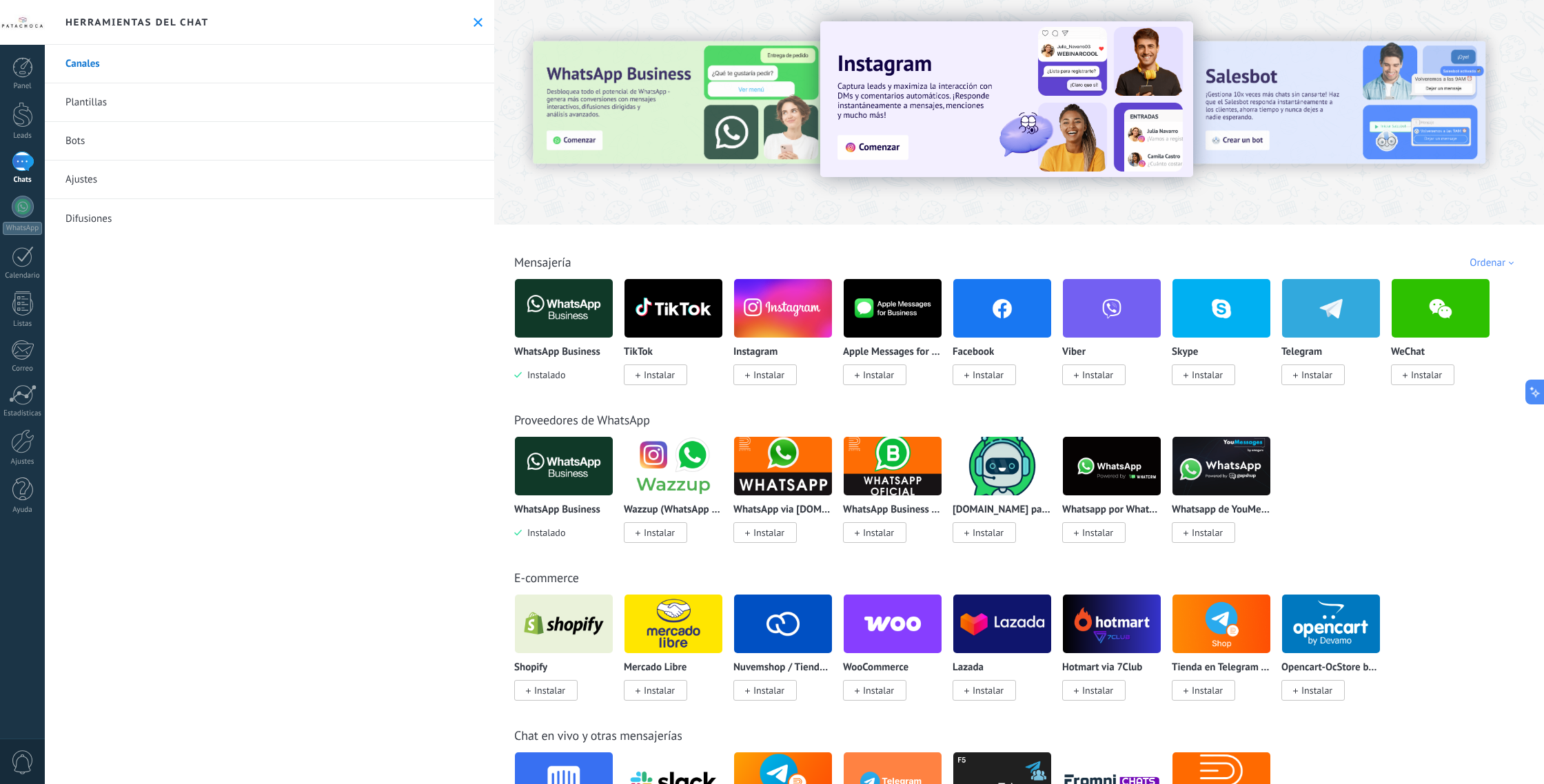
click at [537, 306] on img at bounding box center [564, 308] width 98 height 67
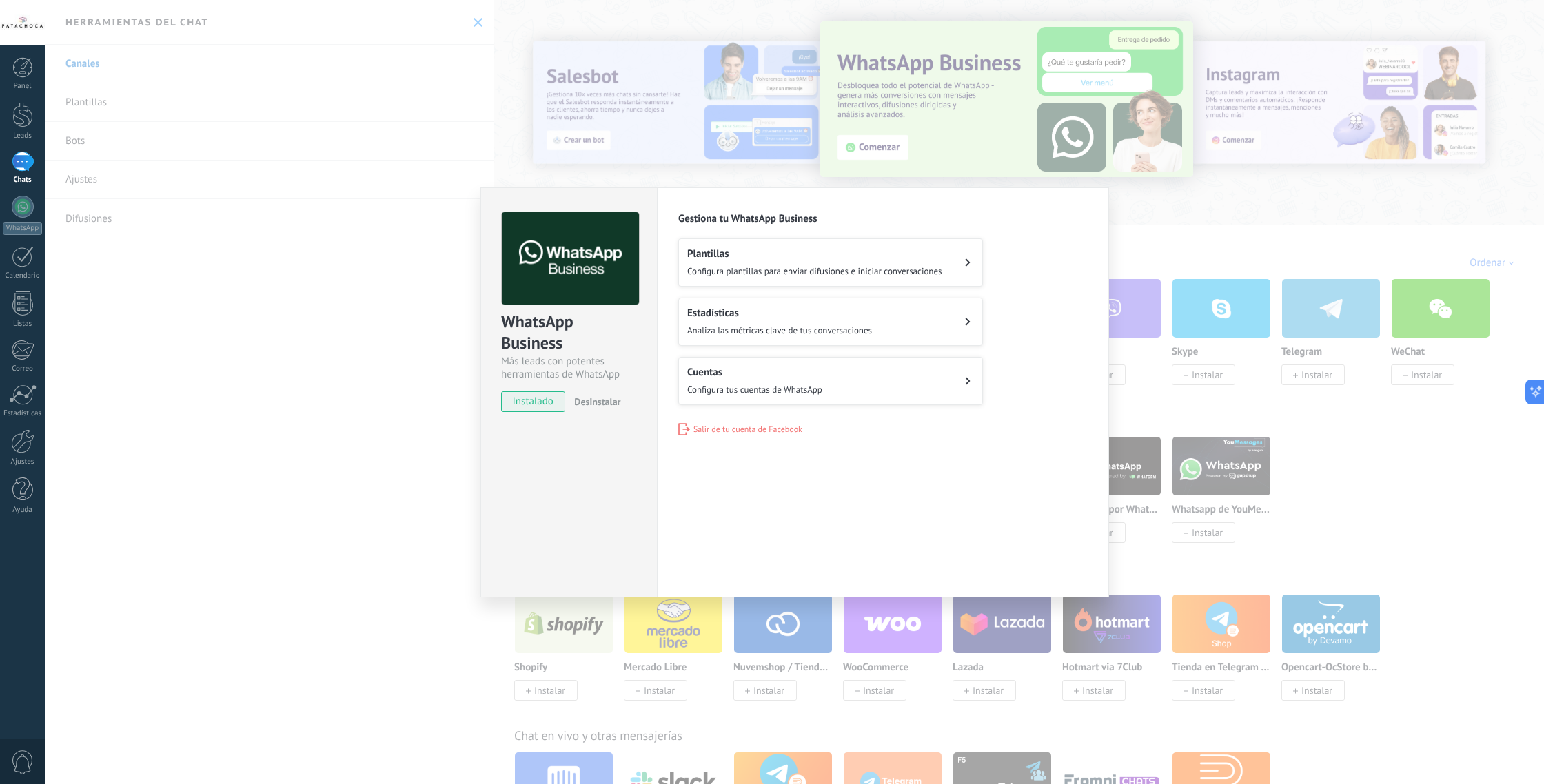
click at [907, 386] on button "Cuentas Configura tus cuentas de WhatsApp" at bounding box center [830, 381] width 304 height 48
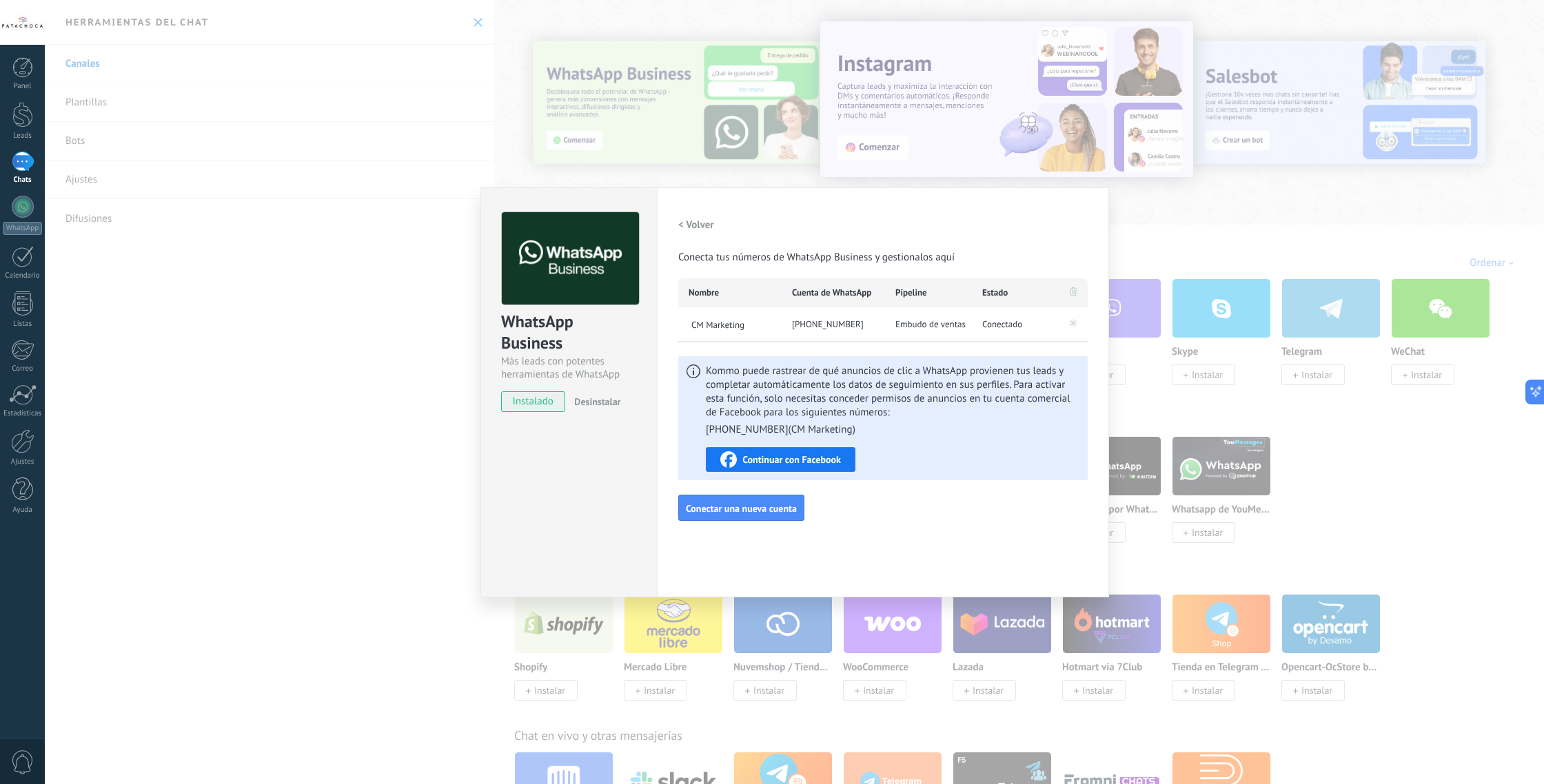
click at [779, 459] on span "Continuar con Facebook" at bounding box center [791, 459] width 99 height 10
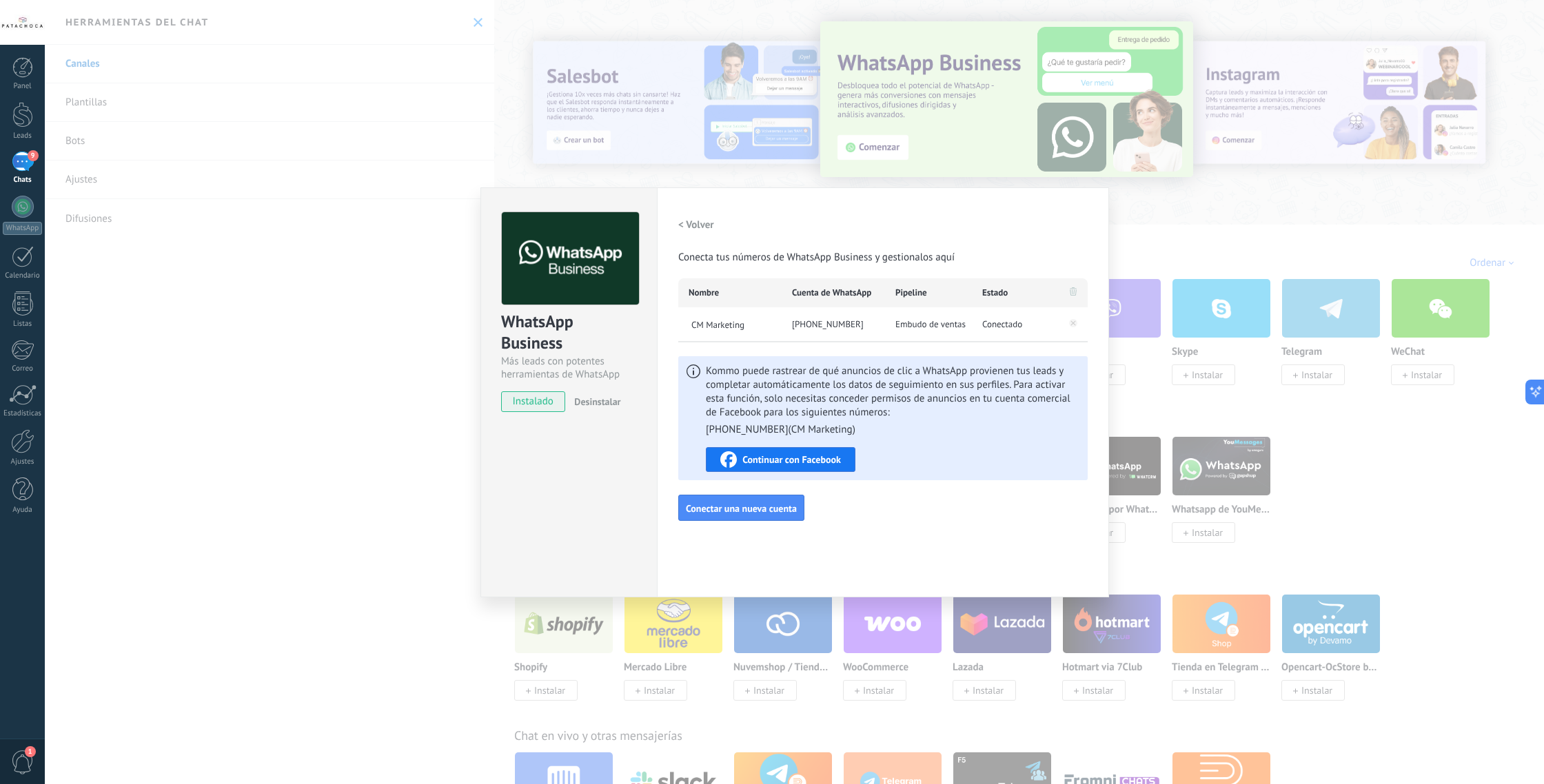
click at [10, 157] on link "9 Chats" at bounding box center [22, 168] width 45 height 33
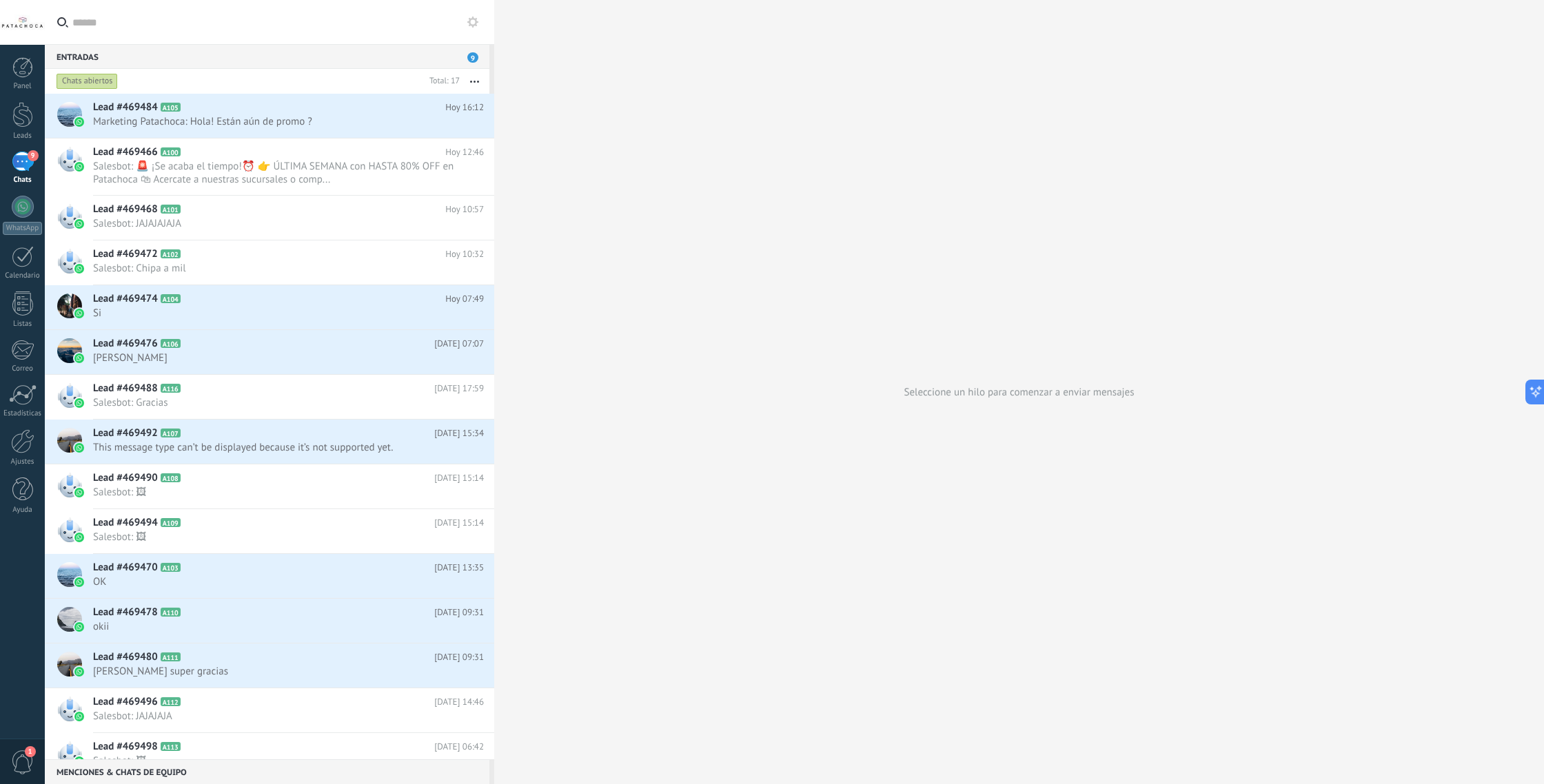
click at [26, 165] on div "9" at bounding box center [22, 161] width 22 height 20
click at [29, 67] on div at bounding box center [22, 67] width 21 height 21
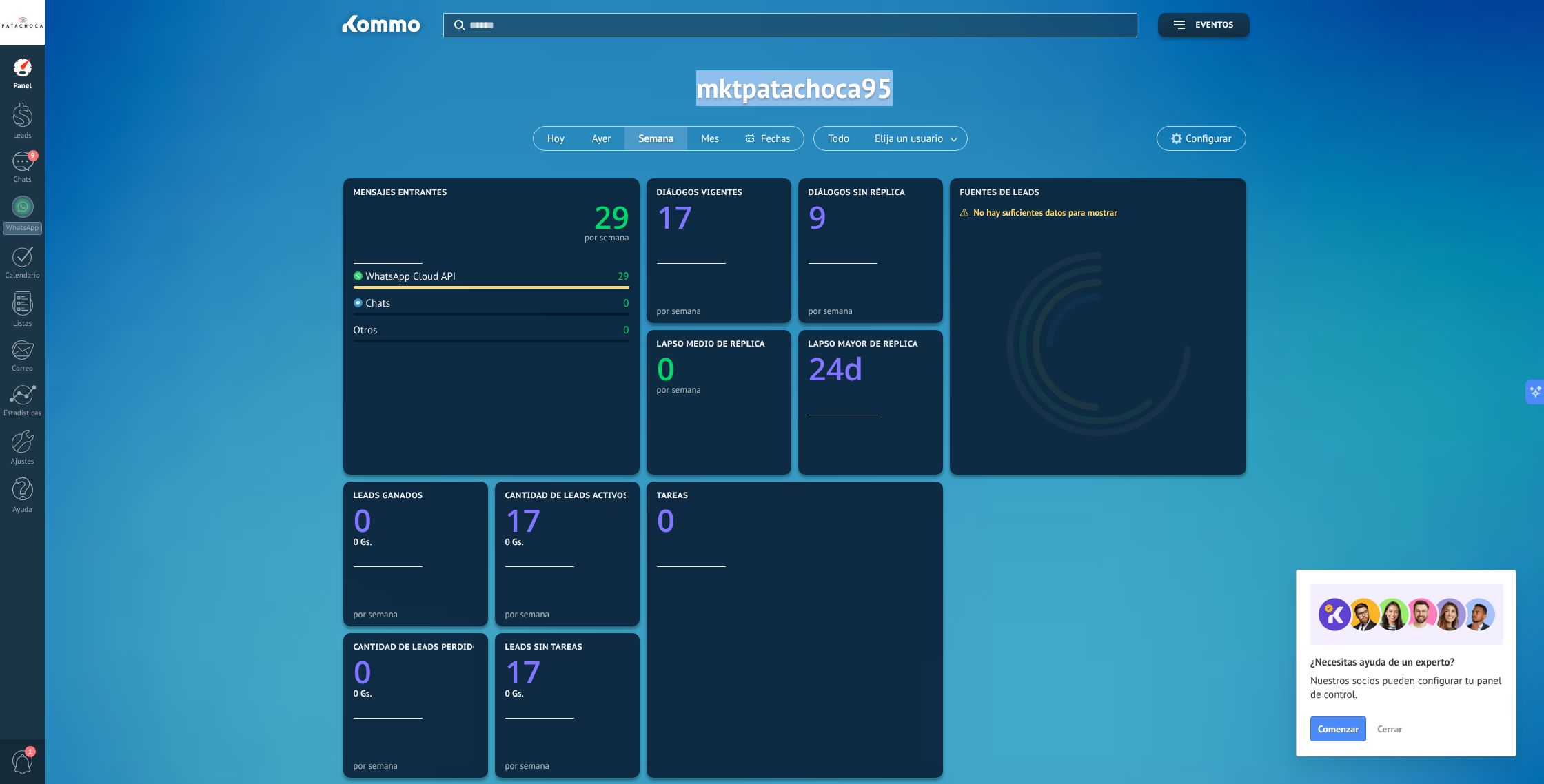
drag, startPoint x: 840, startPoint y: 90, endPoint x: 684, endPoint y: 90, distance: 156.0
click at [684, 90] on div "Aplicar Eventos mktpatachoca95 Hoy Ayer Semana Mes Todo Elija un usuario Config…" at bounding box center [794, 88] width 1458 height 175
drag, startPoint x: 852, startPoint y: 86, endPoint x: 524, endPoint y: 92, distance: 328.1
click at [594, 84] on div "Aplicar Eventos mktpatachoca95 Hoy Ayer Semana Mes Todo Elija un usuario Config…" at bounding box center [794, 88] width 1458 height 175
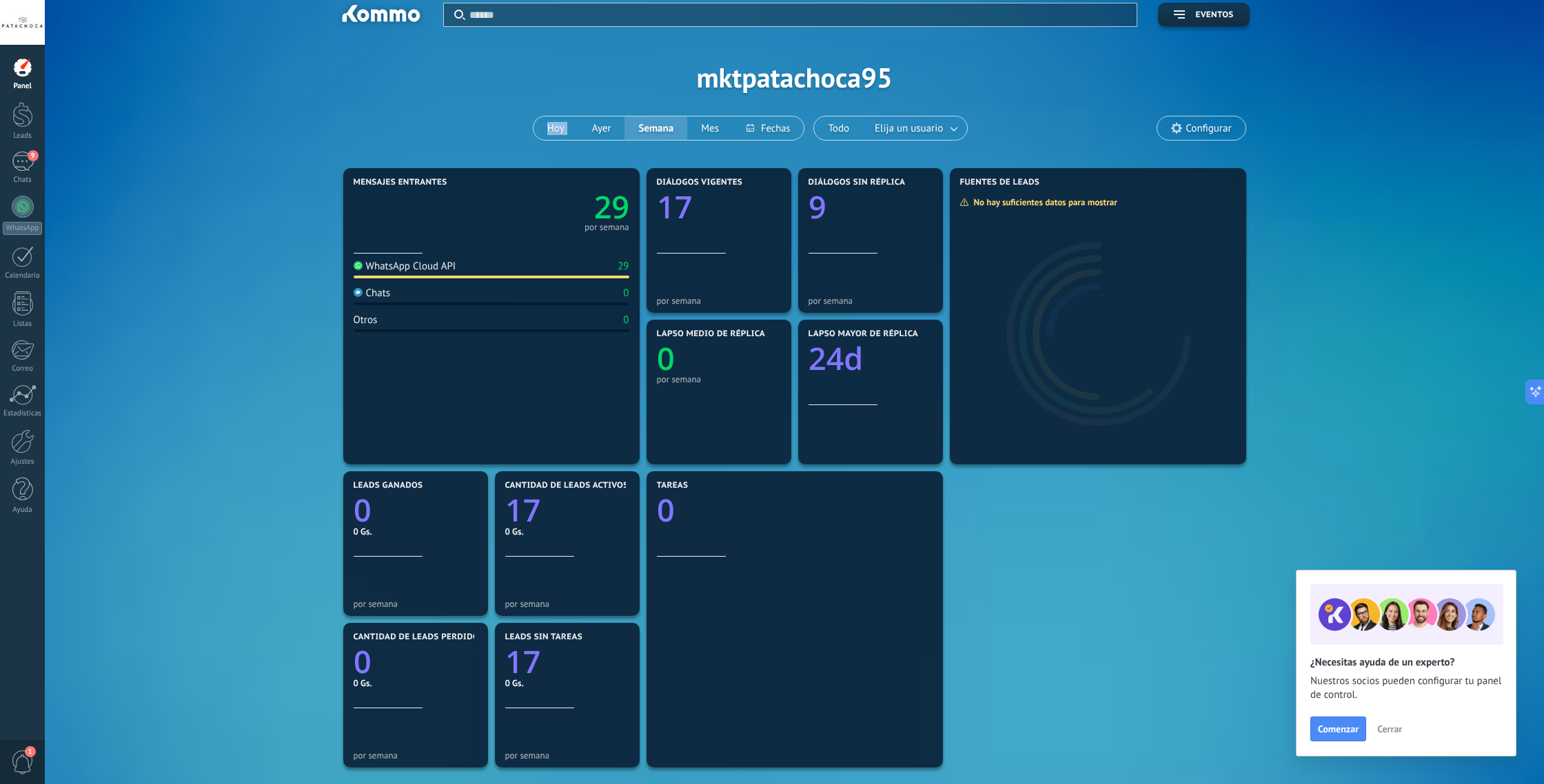
scroll to position [10, 0]
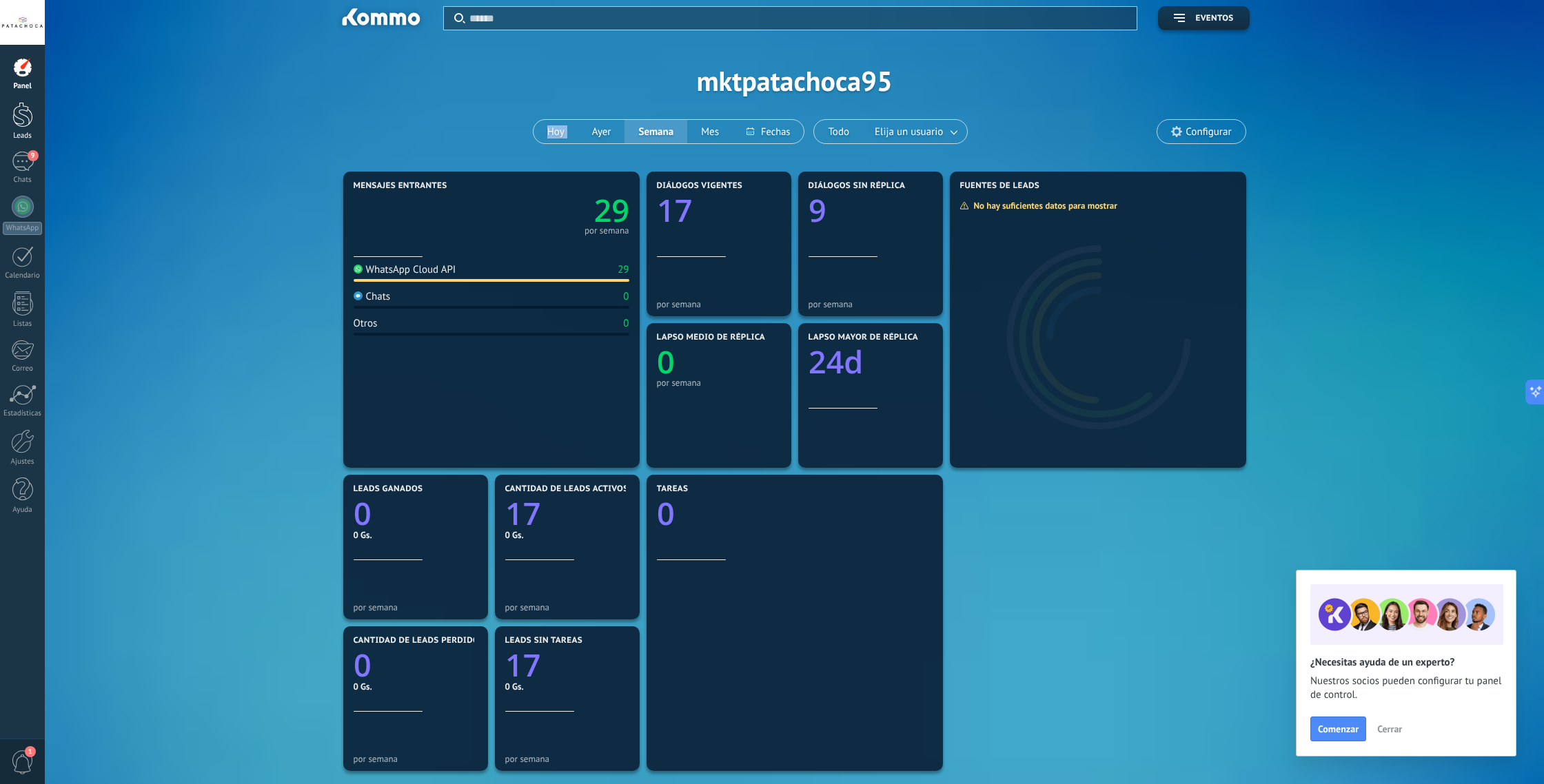
click at [22, 119] on div at bounding box center [22, 115] width 21 height 26
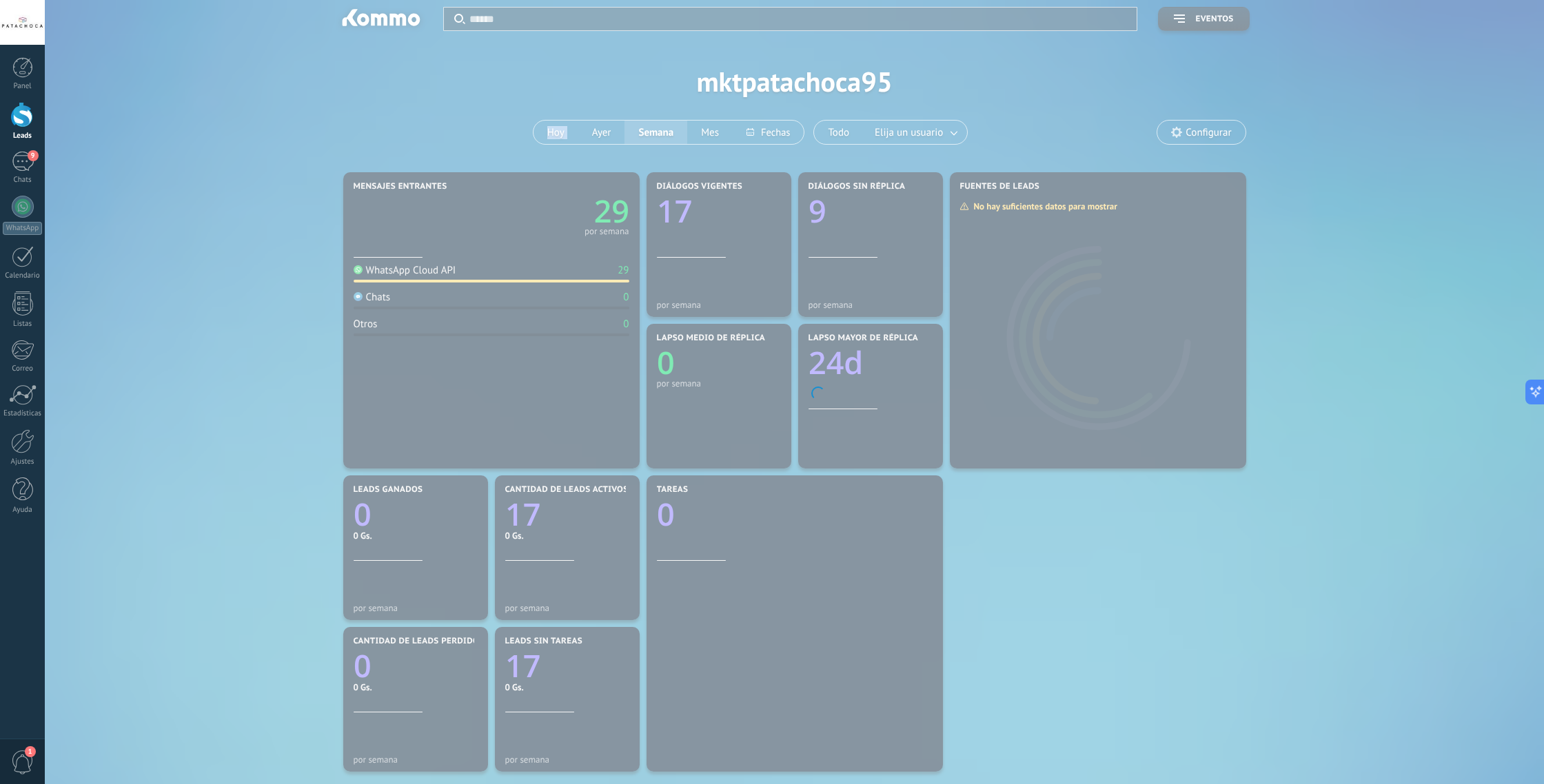
scroll to position [6, 0]
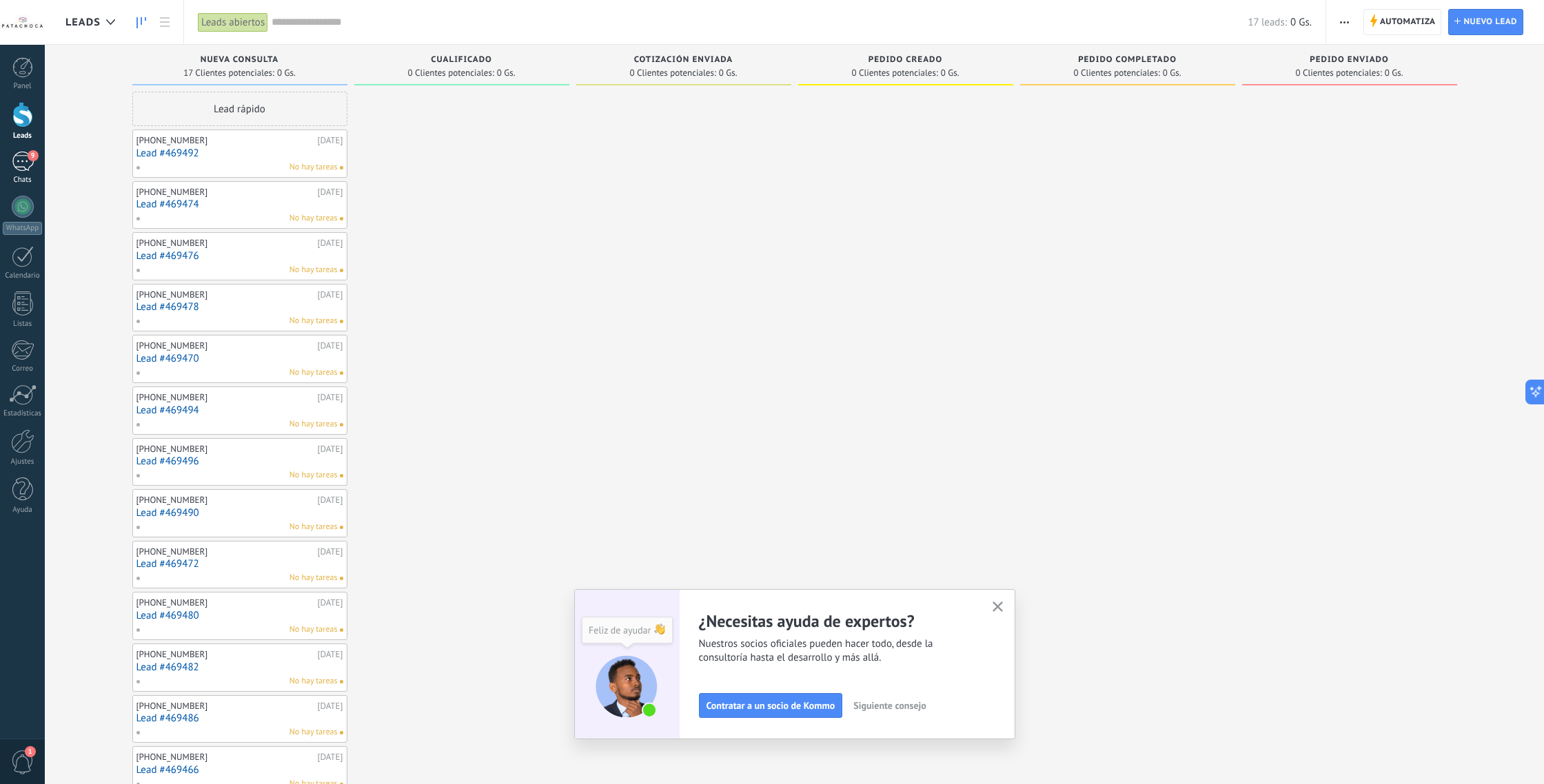
click at [19, 173] on link "9 Chats" at bounding box center [22, 168] width 45 height 33
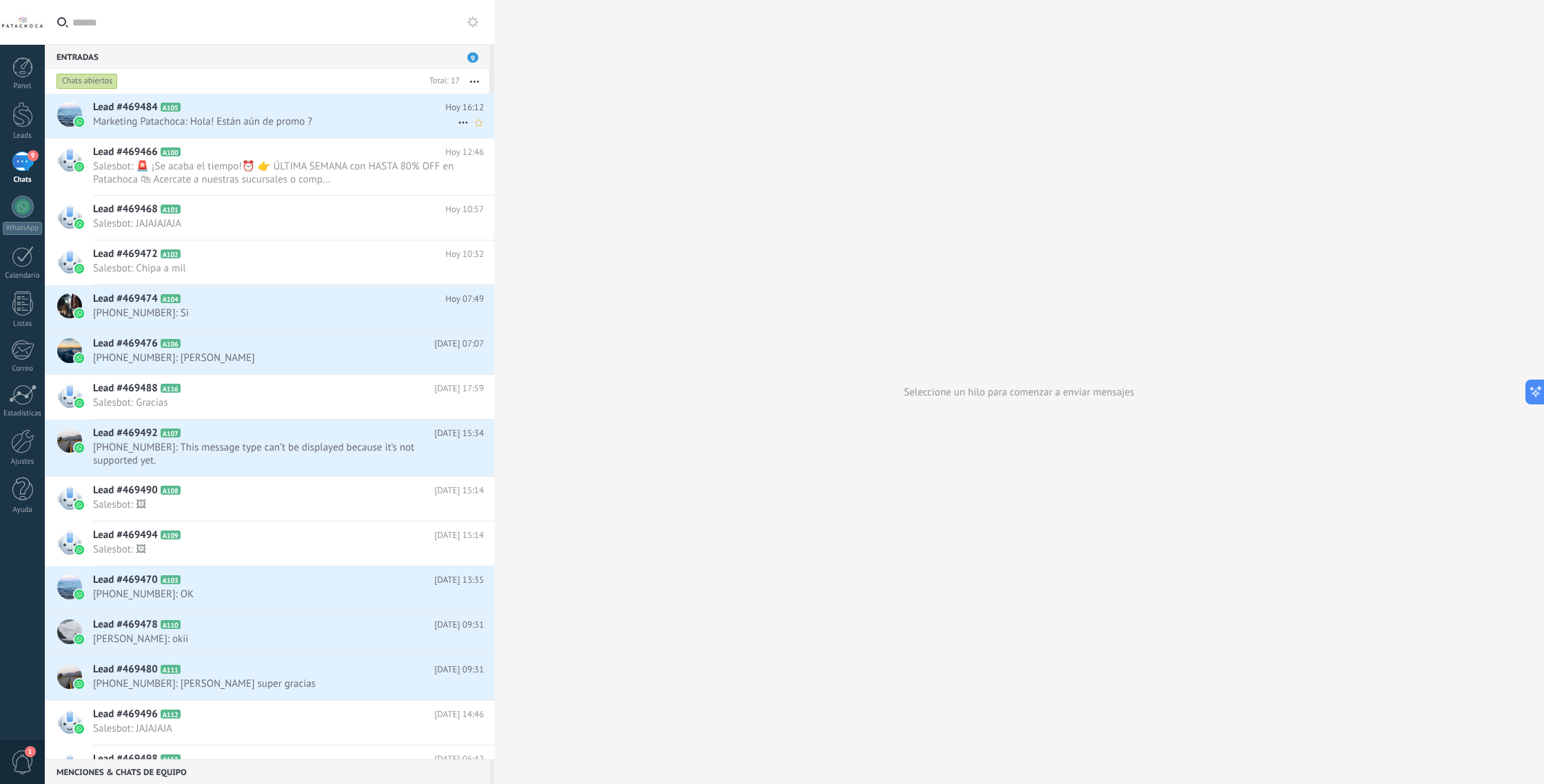
click at [251, 120] on span "Marketing Patachoca: Hola! Están aún de promo ?" at bounding box center [276, 121] width 365 height 13
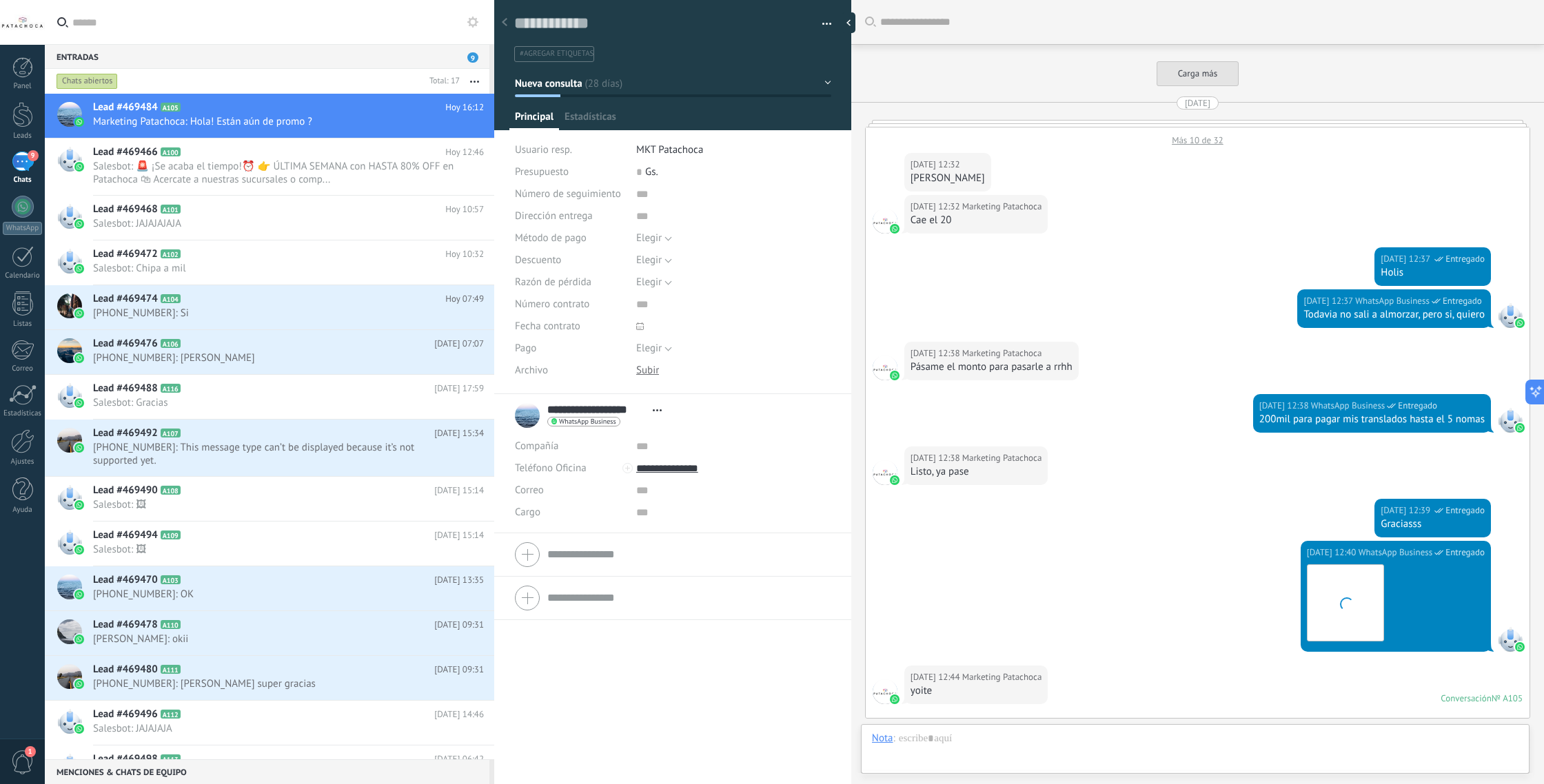
scroll to position [460, 0]
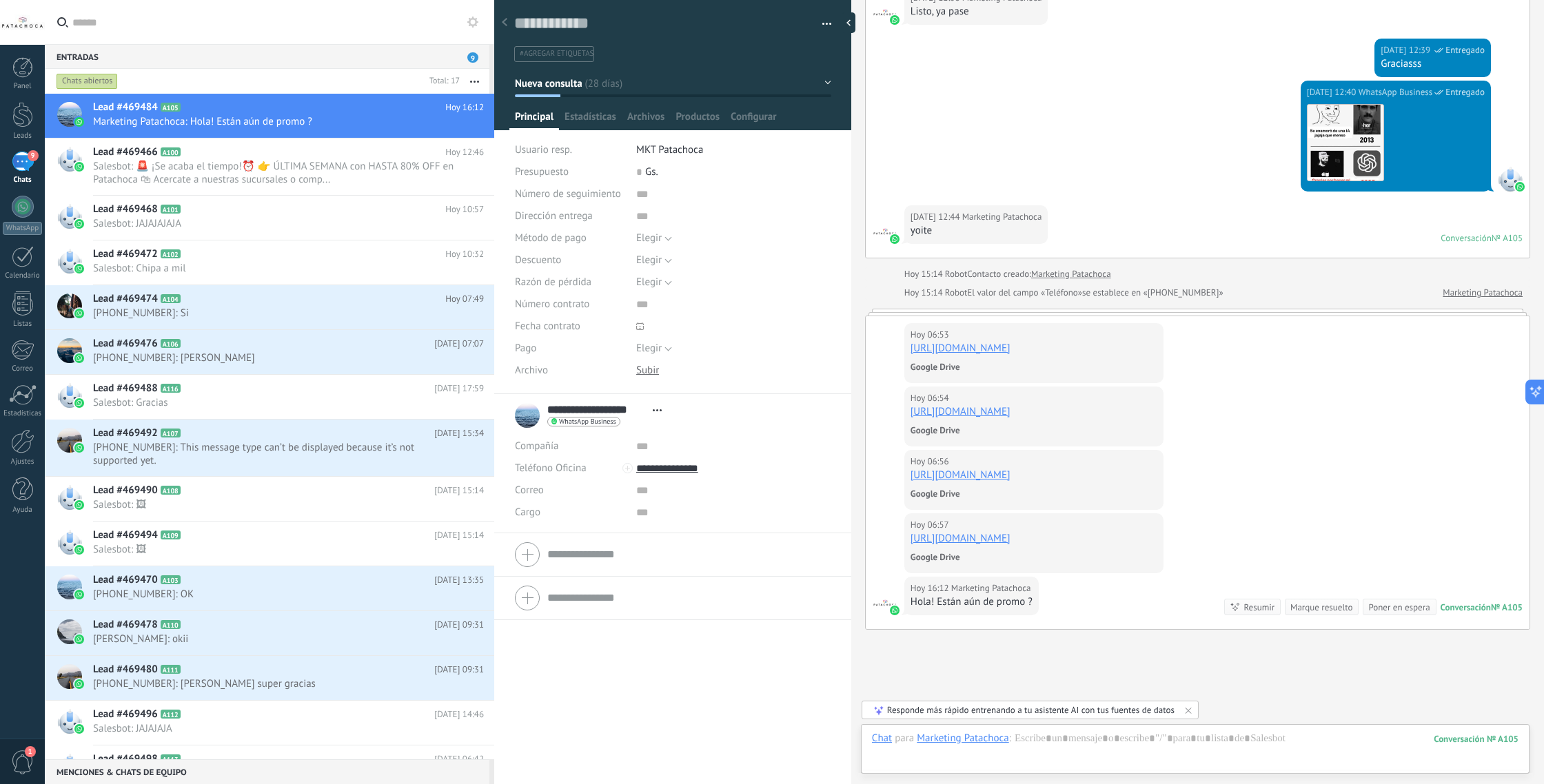
click at [607, 88] on button "Nueva consulta" at bounding box center [673, 83] width 317 height 25
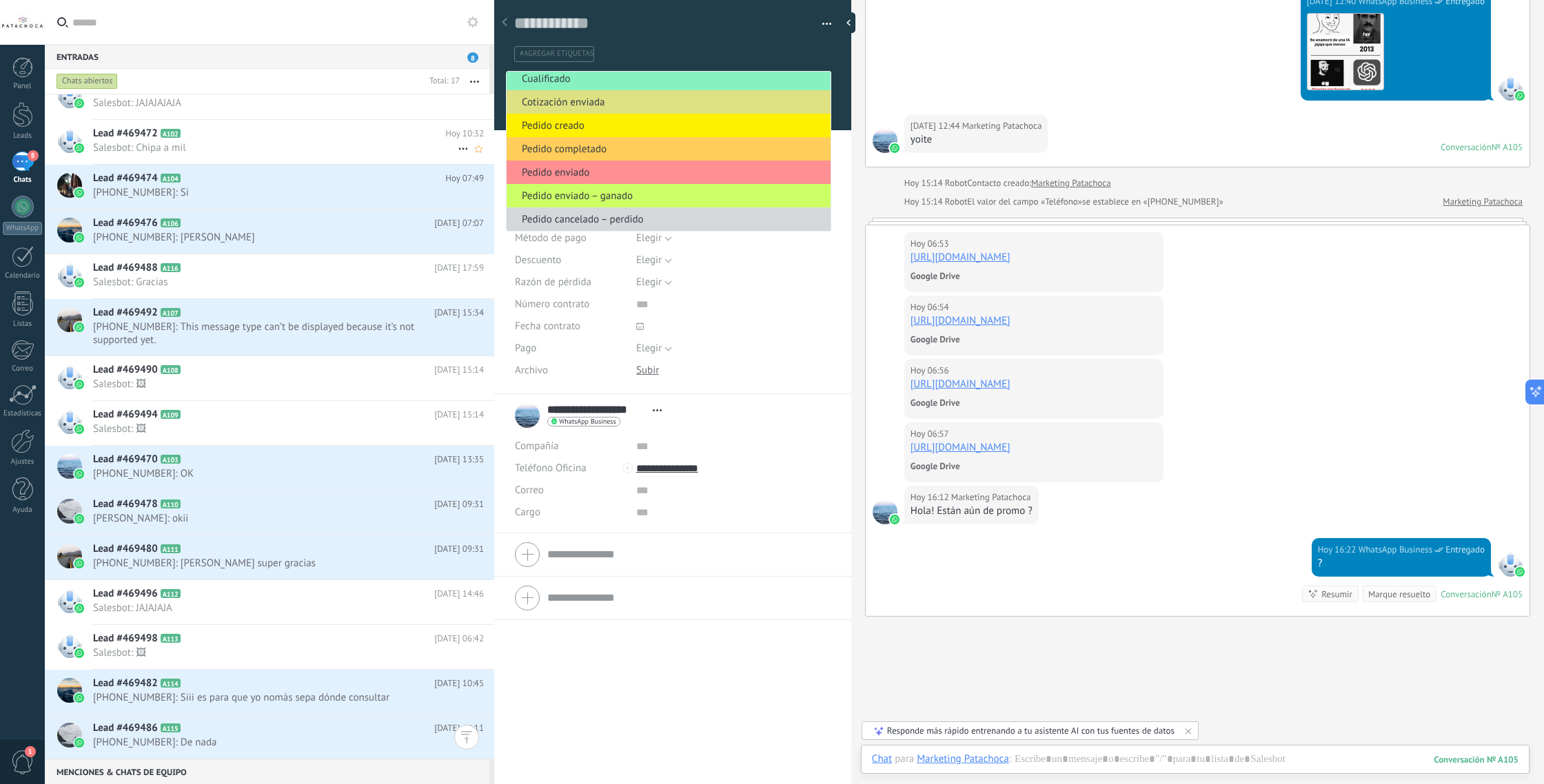
scroll to position [0, 0]
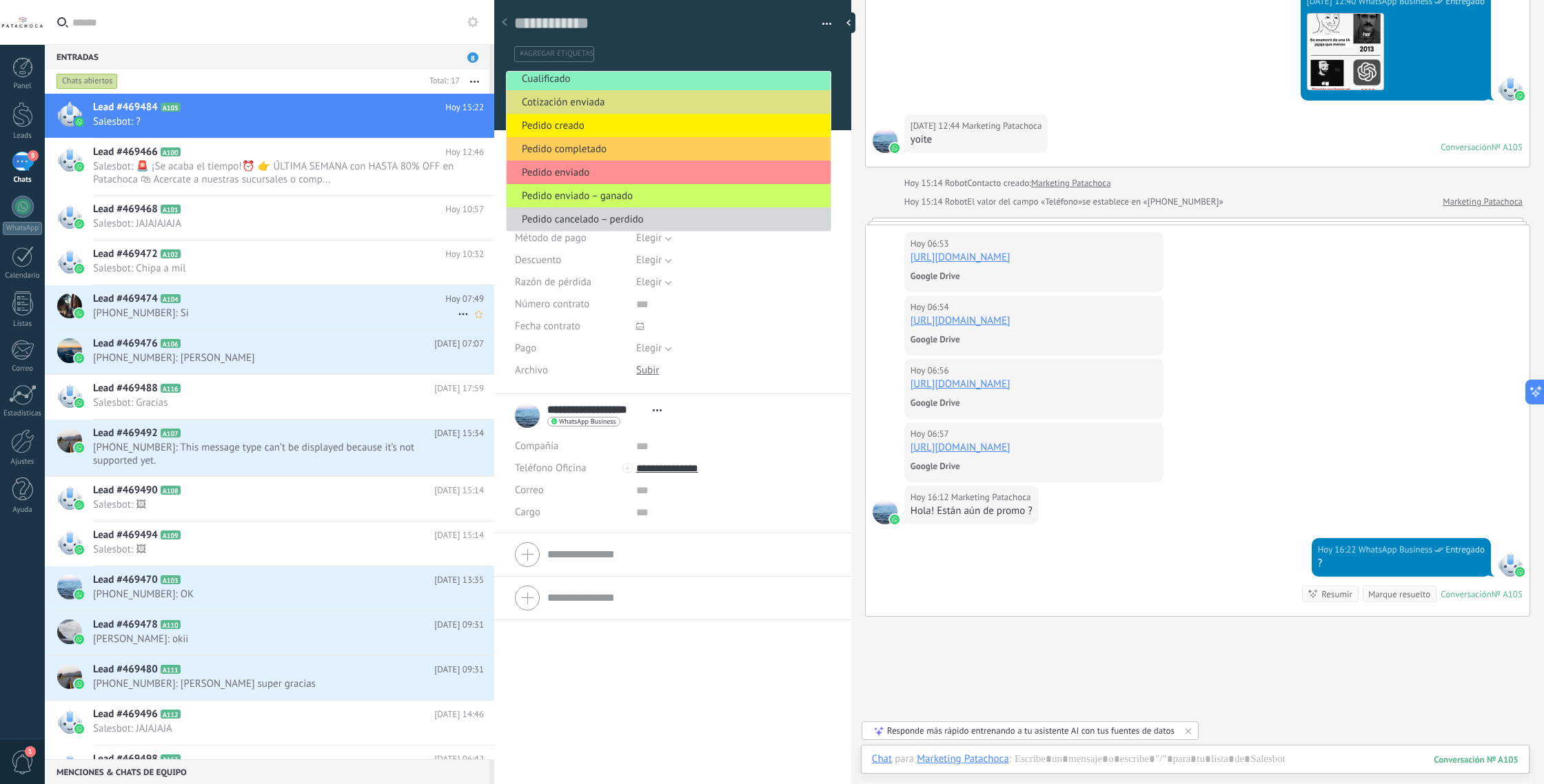
click at [326, 302] on h2 "Lead #469474 A104" at bounding box center [269, 299] width 352 height 14
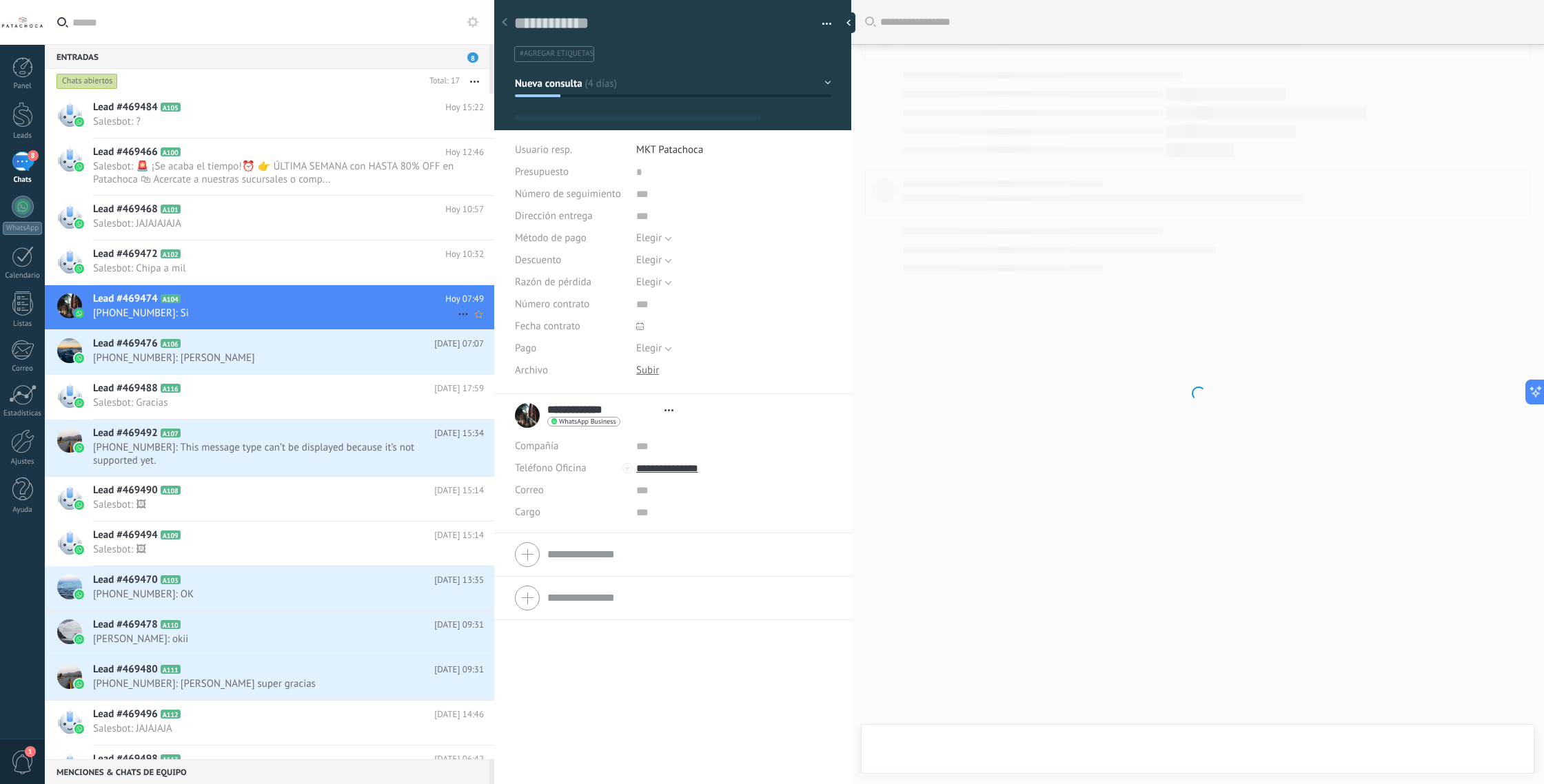
scroll to position [21, 0]
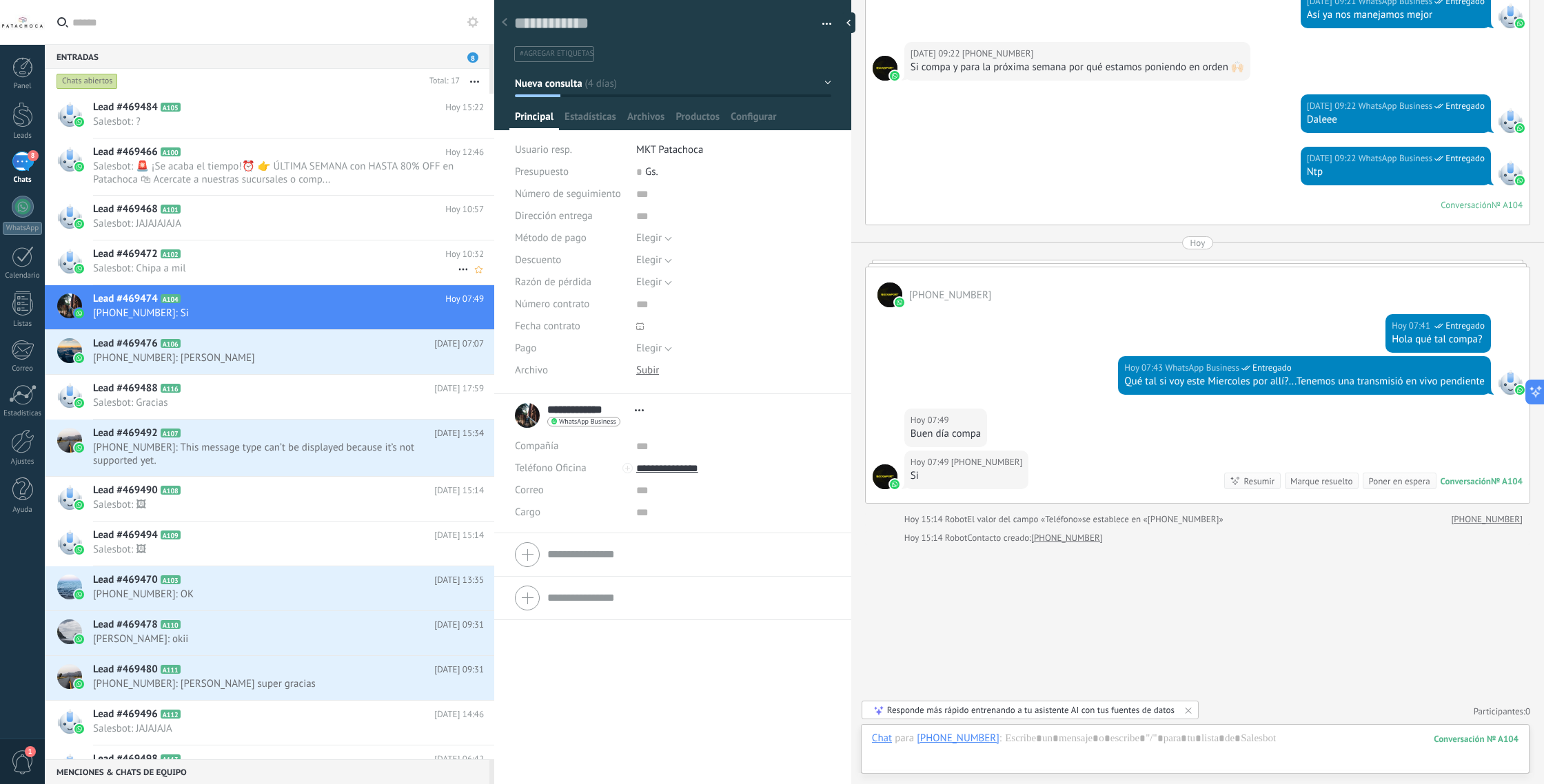
click at [330, 272] on span "Salesbot: Chipa a mil" at bounding box center [276, 268] width 365 height 13
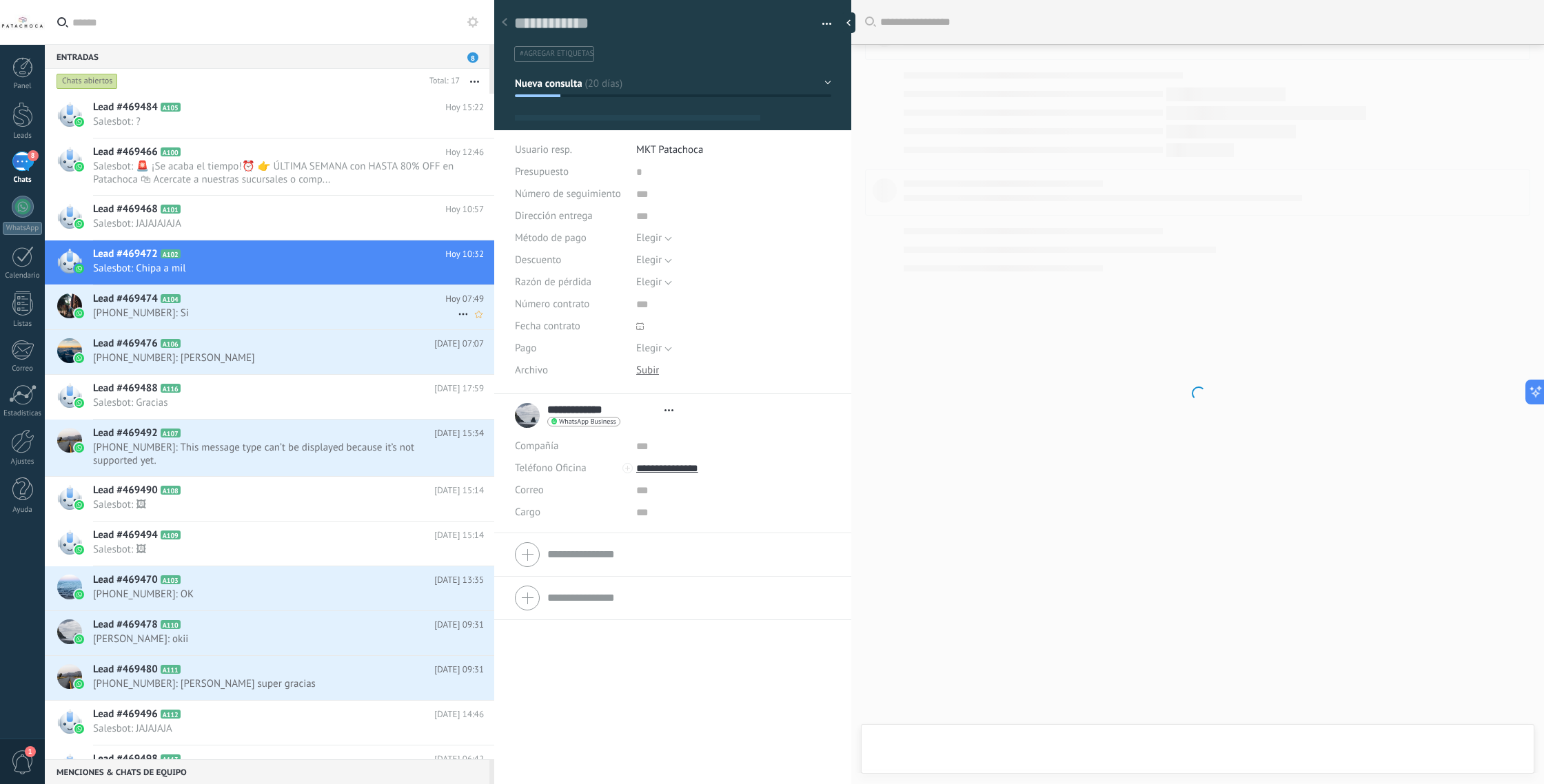
scroll to position [21, 0]
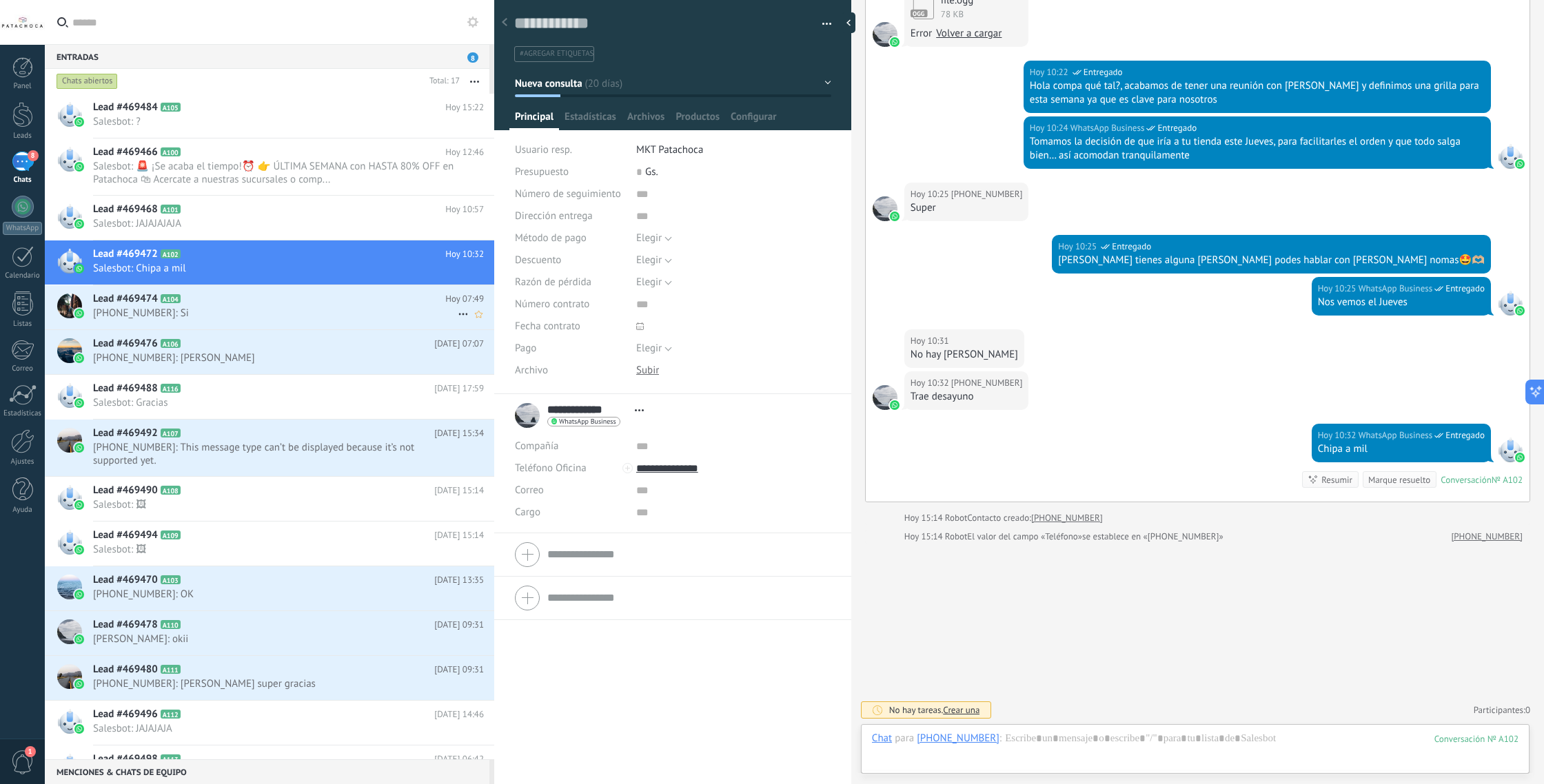
click at [327, 308] on span "+595986768869: Si" at bounding box center [276, 313] width 365 height 13
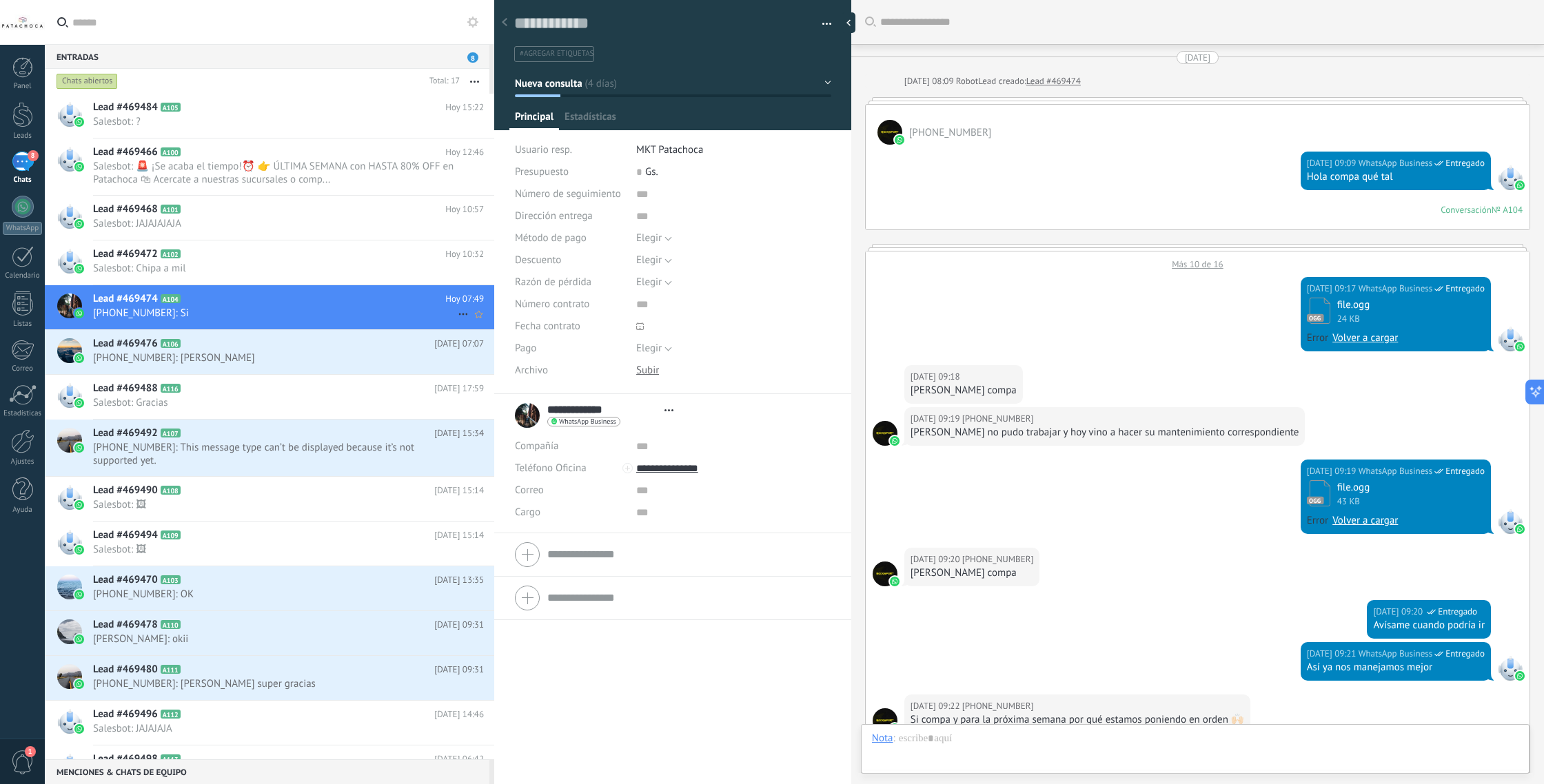
type textarea "**********"
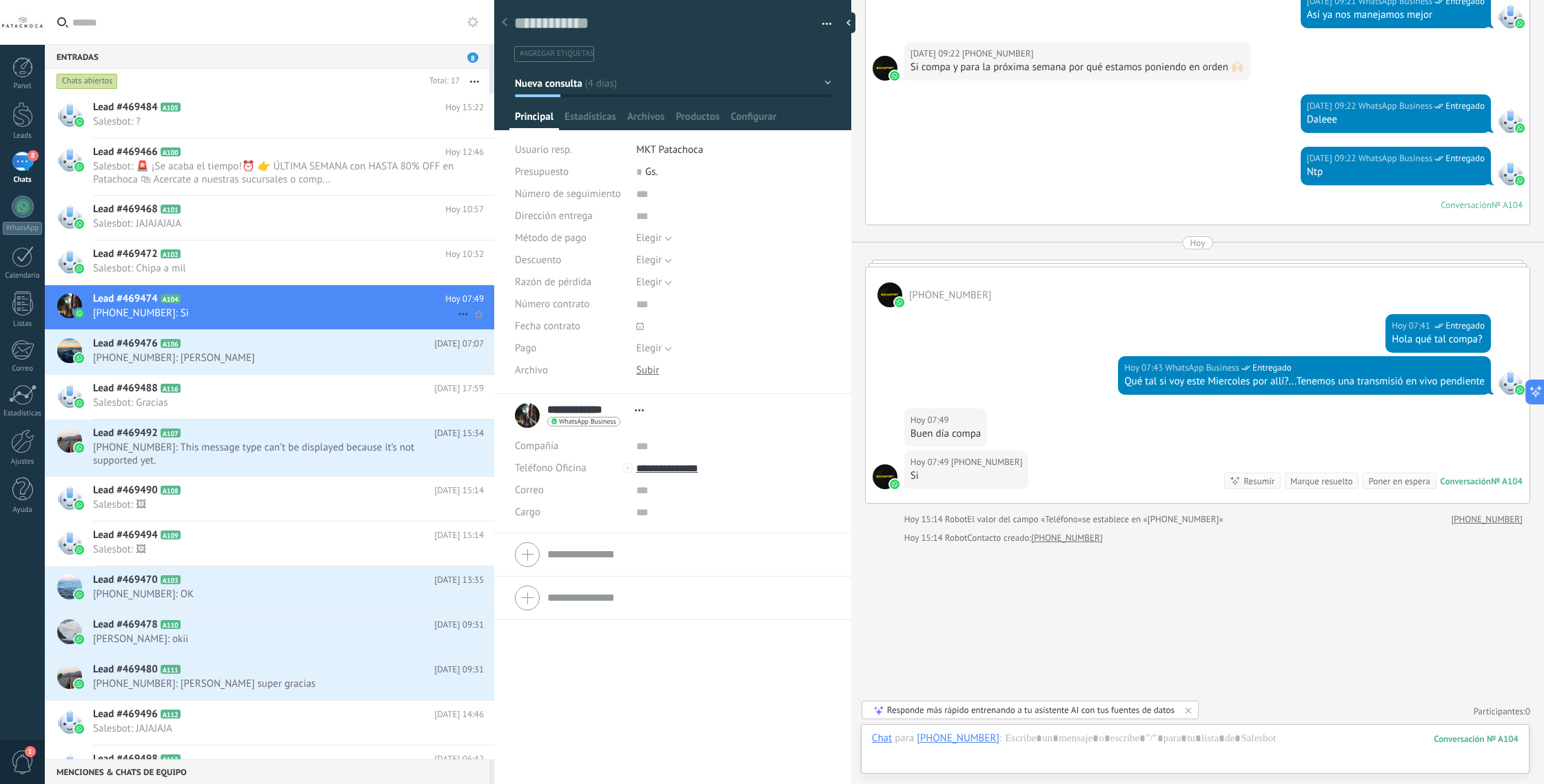
click at [456, 315] on icon at bounding box center [463, 314] width 17 height 17
click at [357, 309] on div at bounding box center [772, 392] width 1544 height 784
click at [18, 135] on div "Leads" at bounding box center [22, 136] width 40 height 9
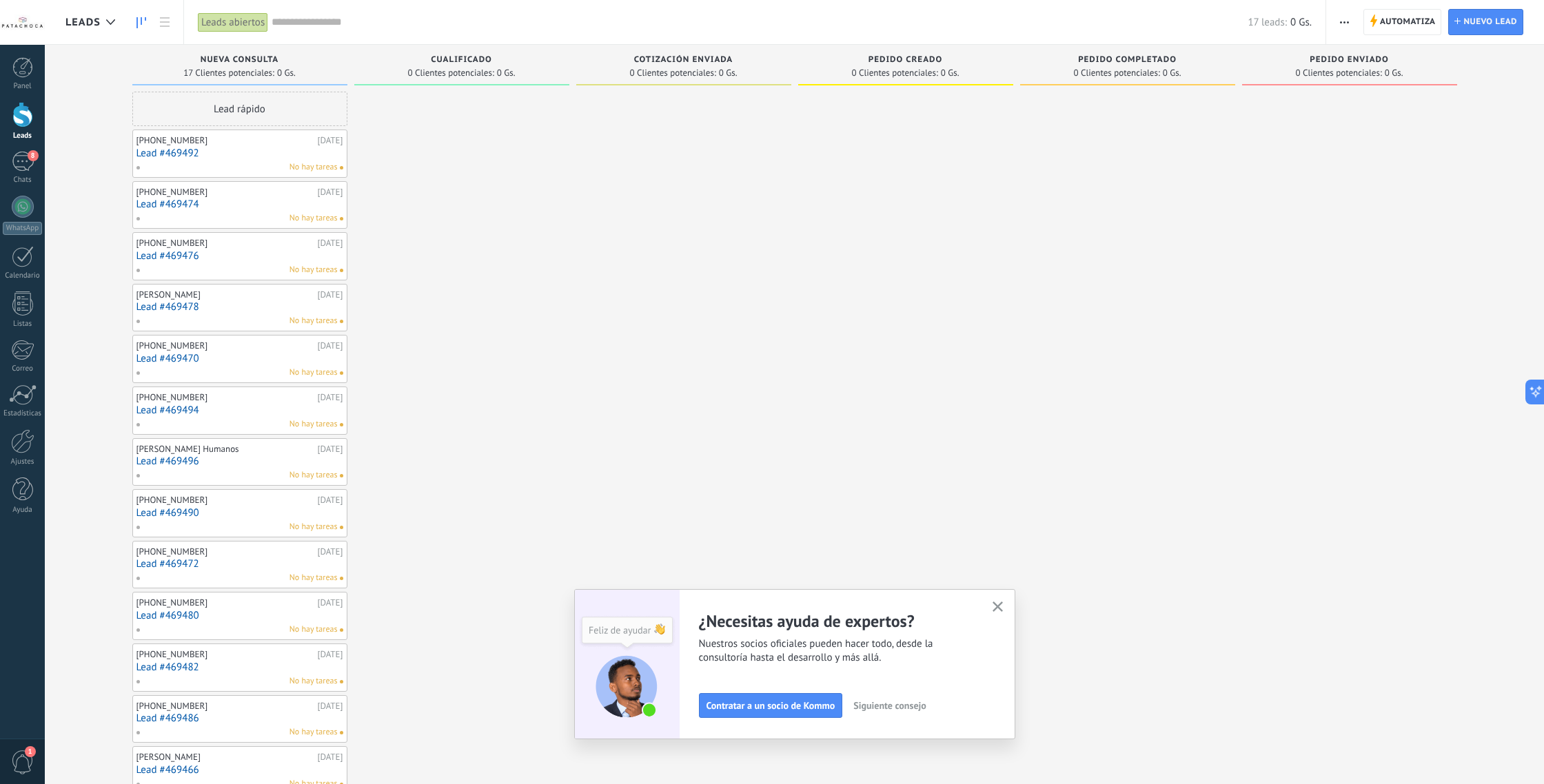
click at [999, 610] on icon "button" at bounding box center [998, 606] width 10 height 10
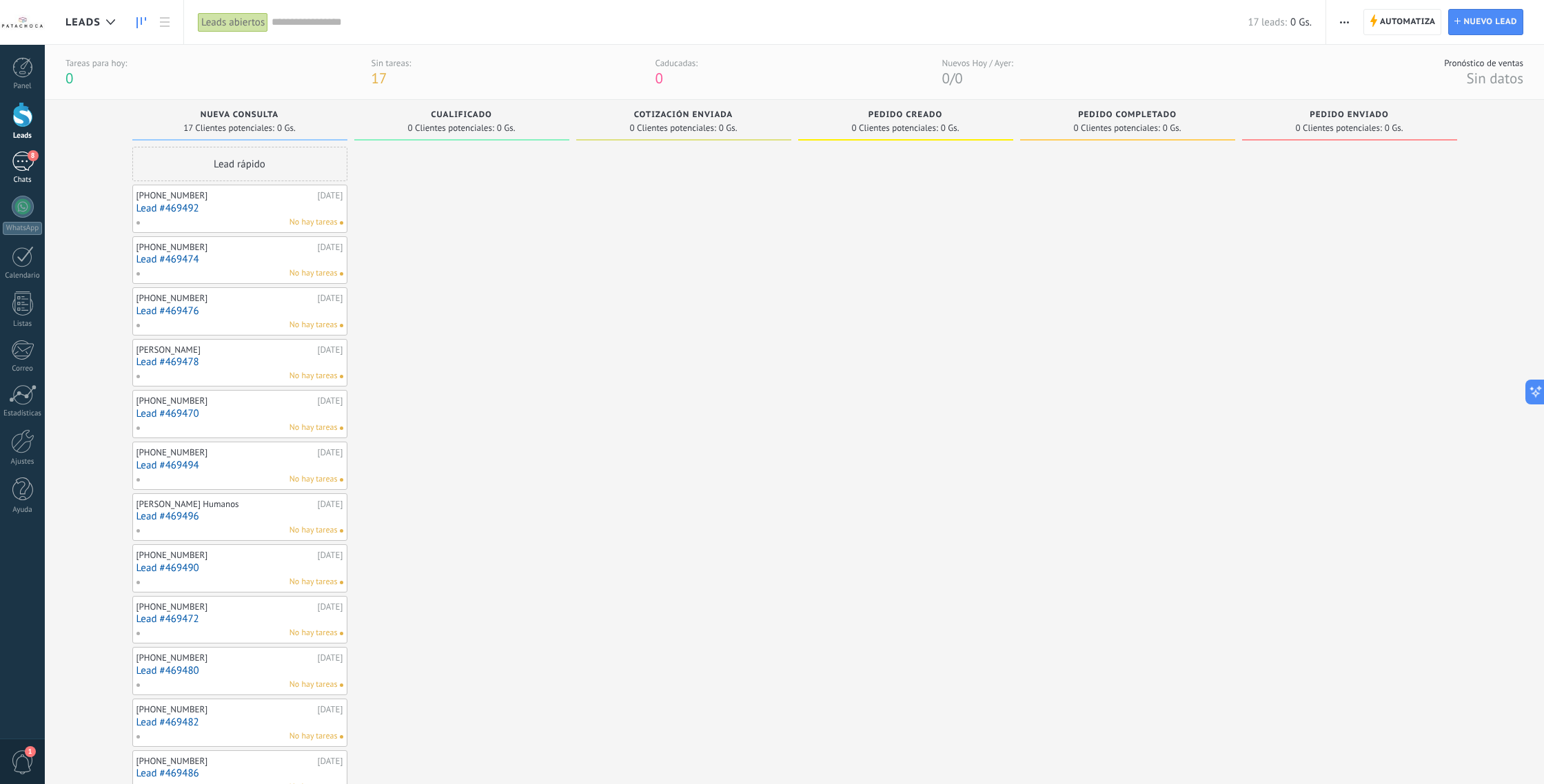
click at [14, 178] on div "Chats" at bounding box center [22, 180] width 40 height 9
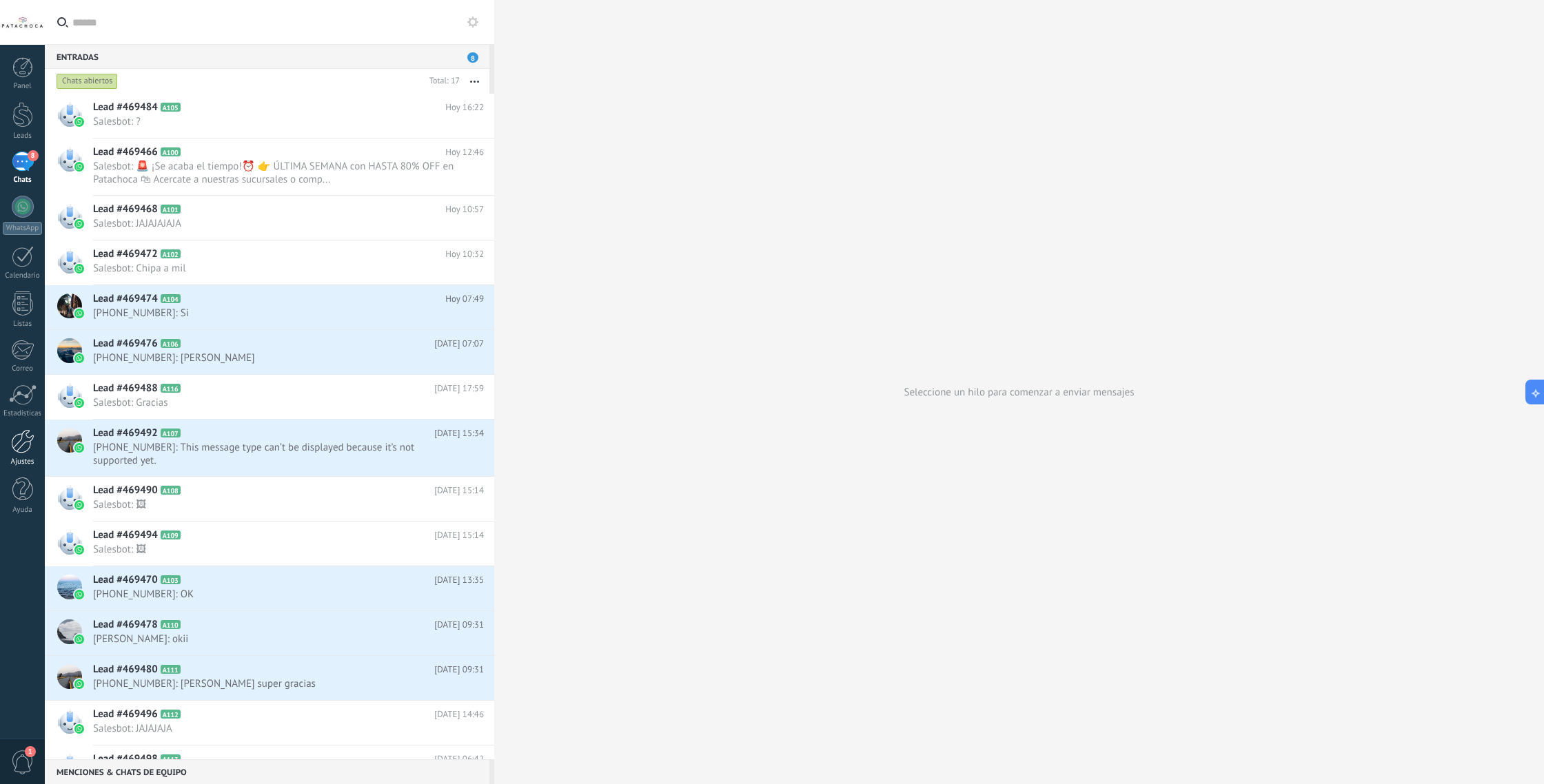
click at [20, 435] on div at bounding box center [22, 442] width 23 height 24
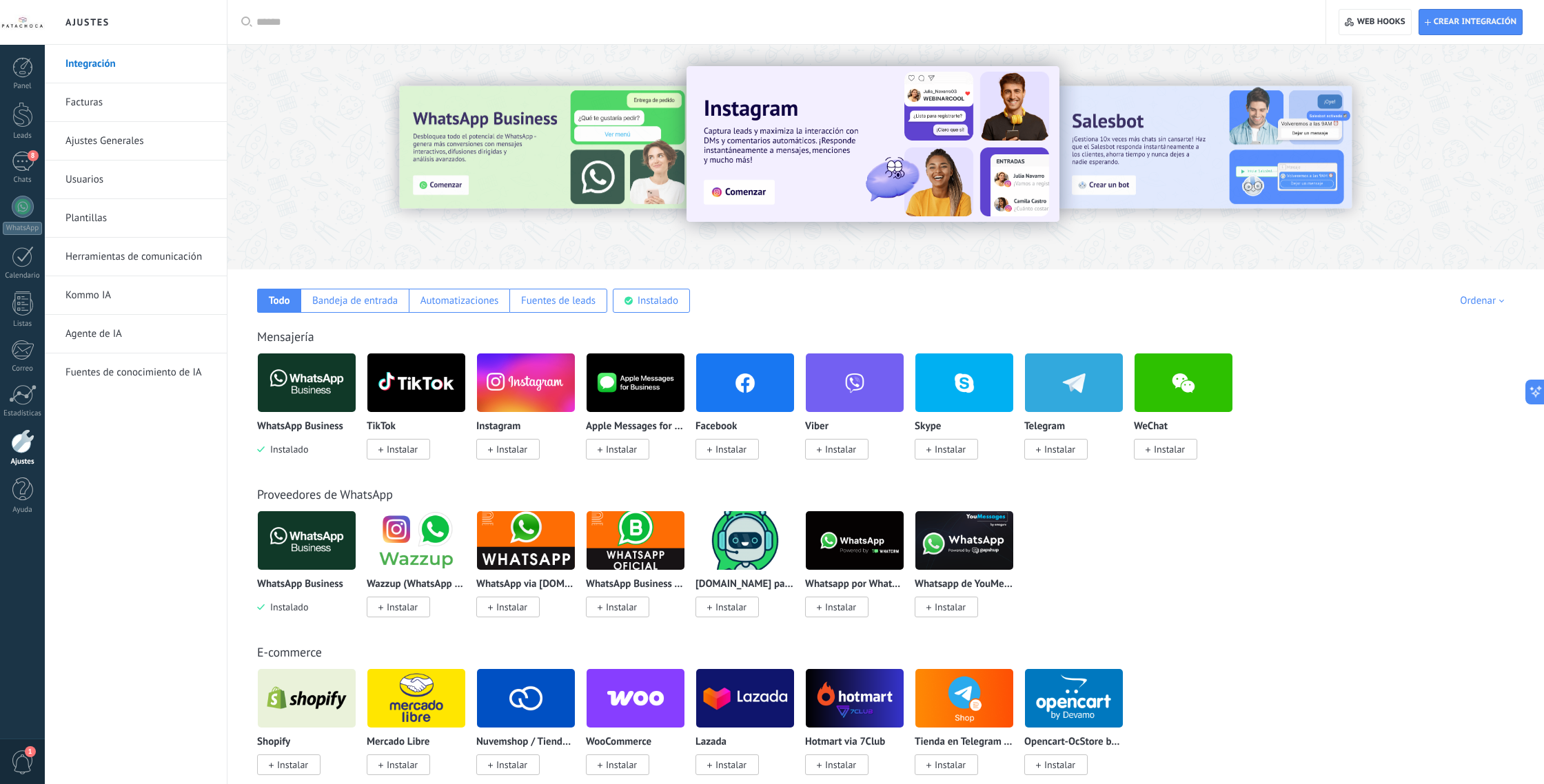
click at [285, 372] on img at bounding box center [307, 382] width 98 height 67
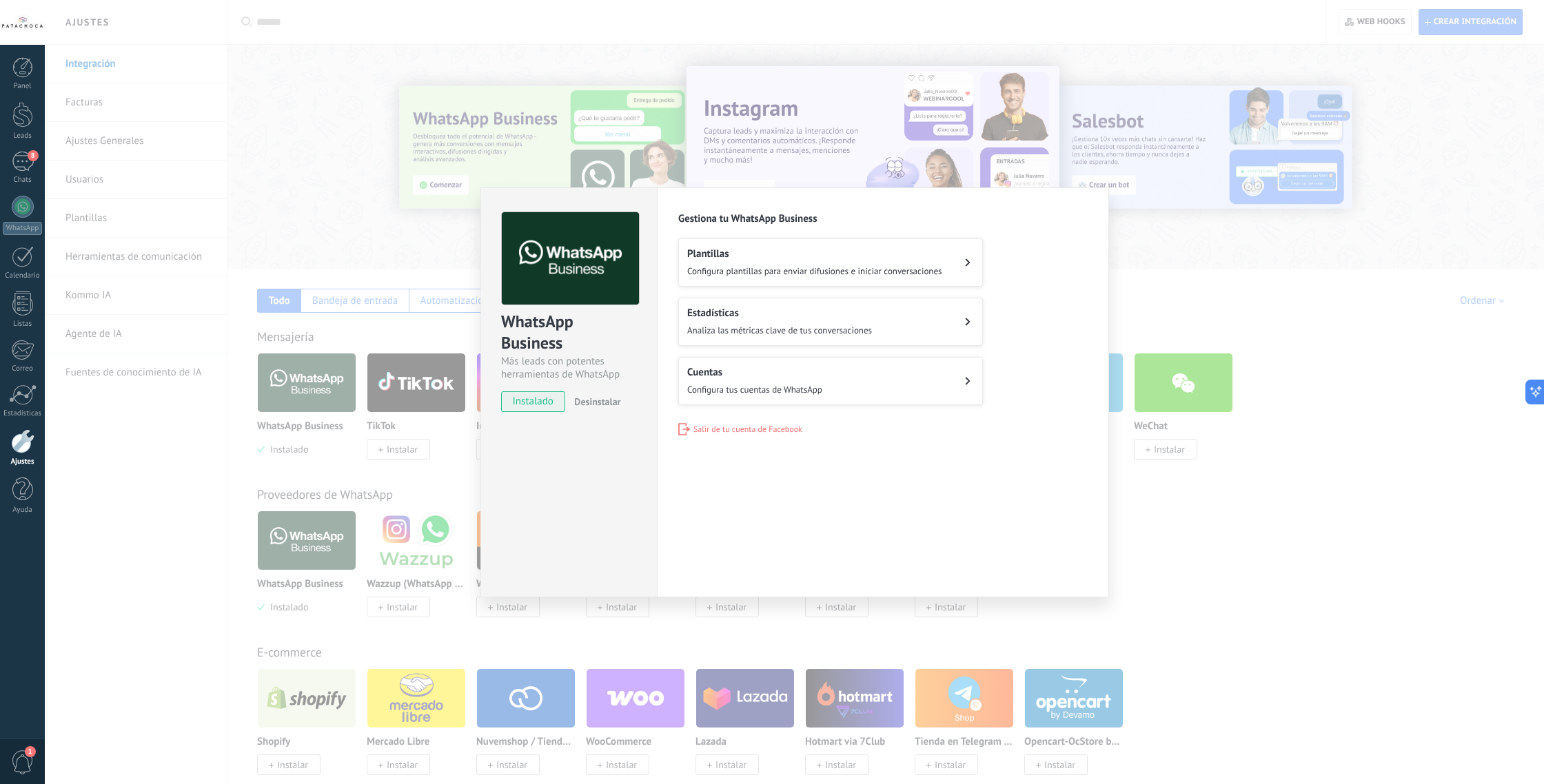
click at [857, 394] on button "Cuentas Configura tus cuentas de WhatsApp" at bounding box center [830, 381] width 304 height 48
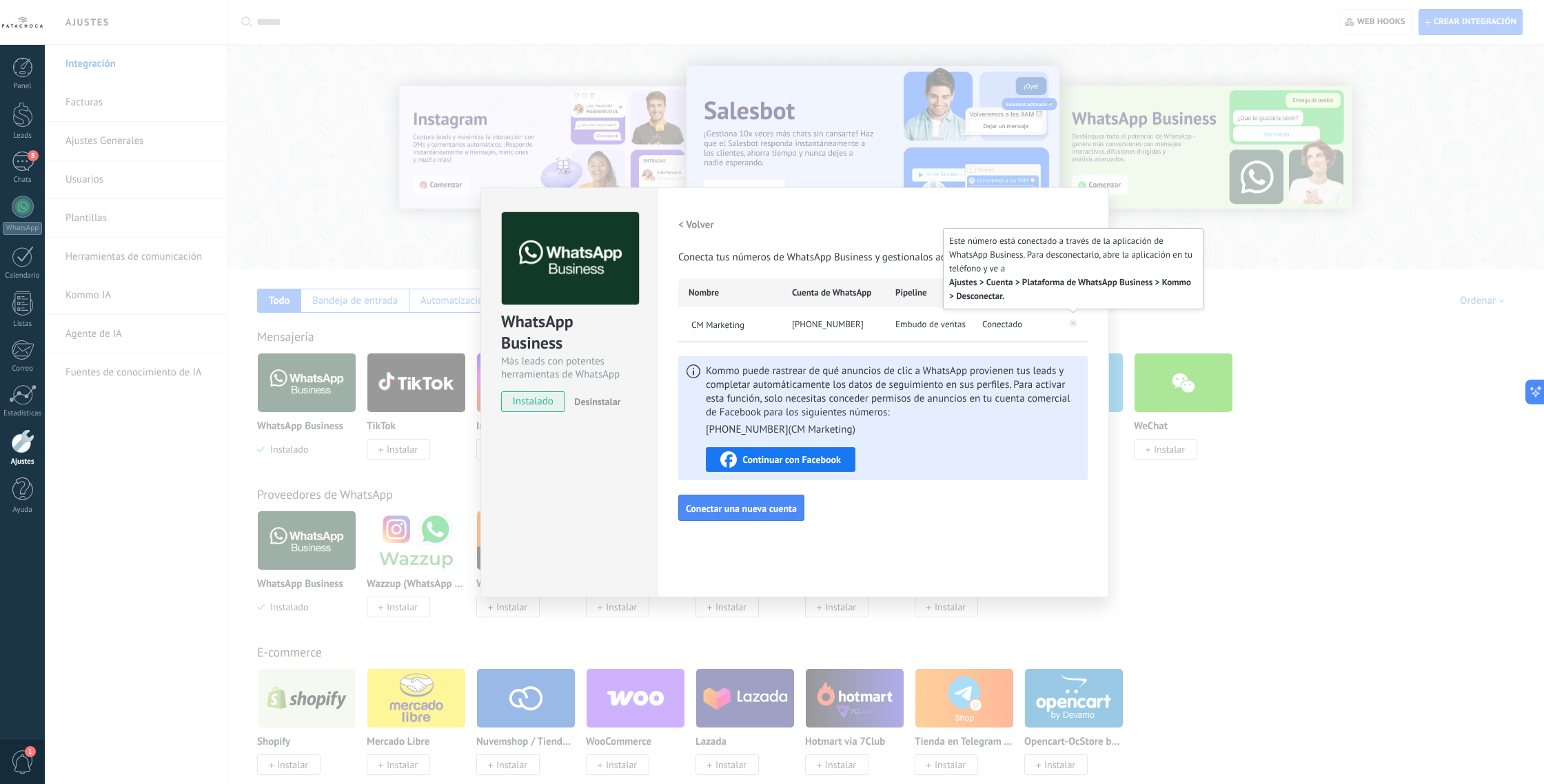
click at [1072, 328] on icon at bounding box center [1073, 322] width 17 height 17
click at [1072, 325] on icon at bounding box center [1073, 323] width 8 height 8
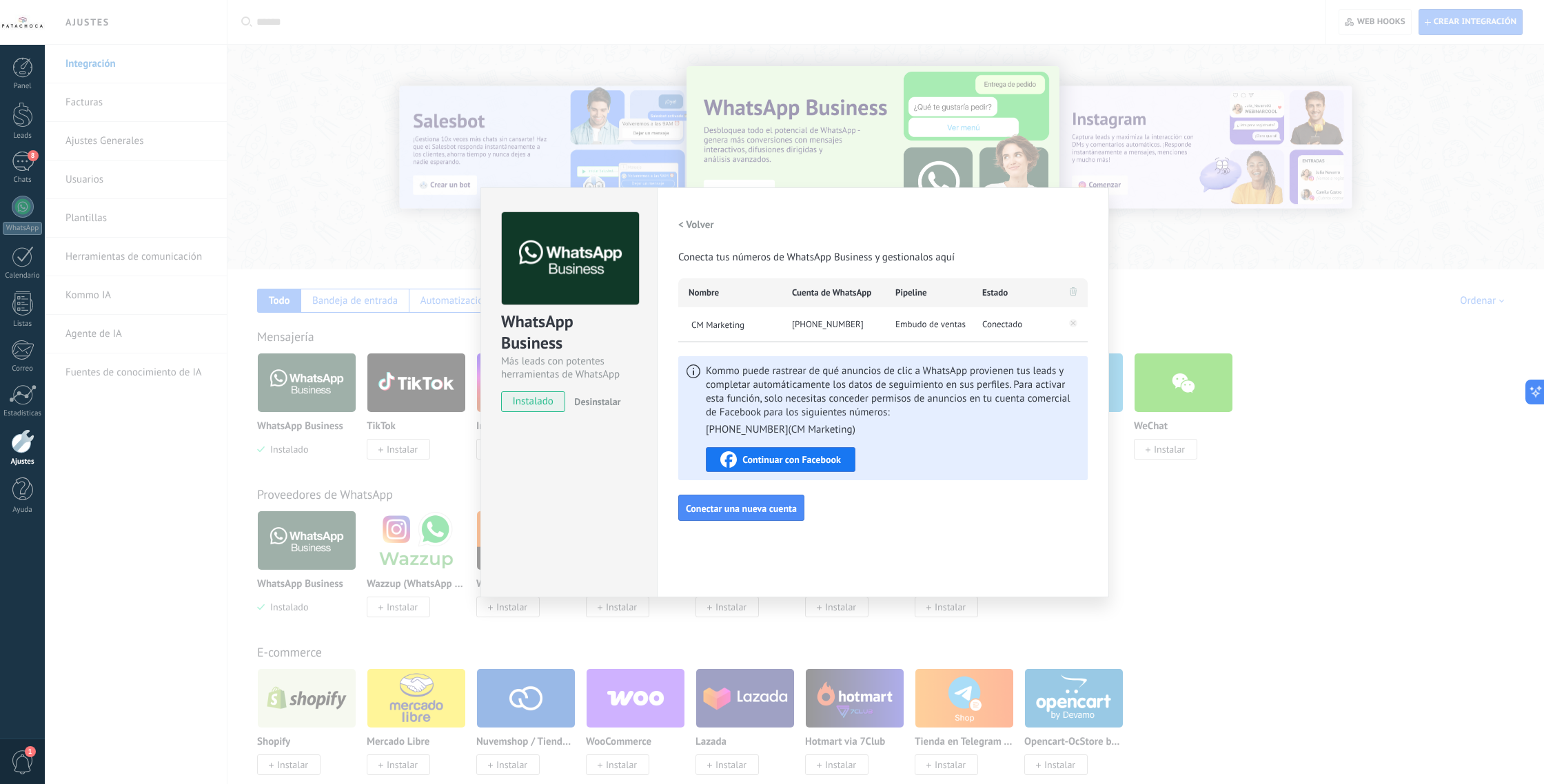
click at [1071, 294] on icon at bounding box center [1073, 292] width 7 height 8
click at [1080, 323] on icon at bounding box center [1073, 322] width 17 height 17
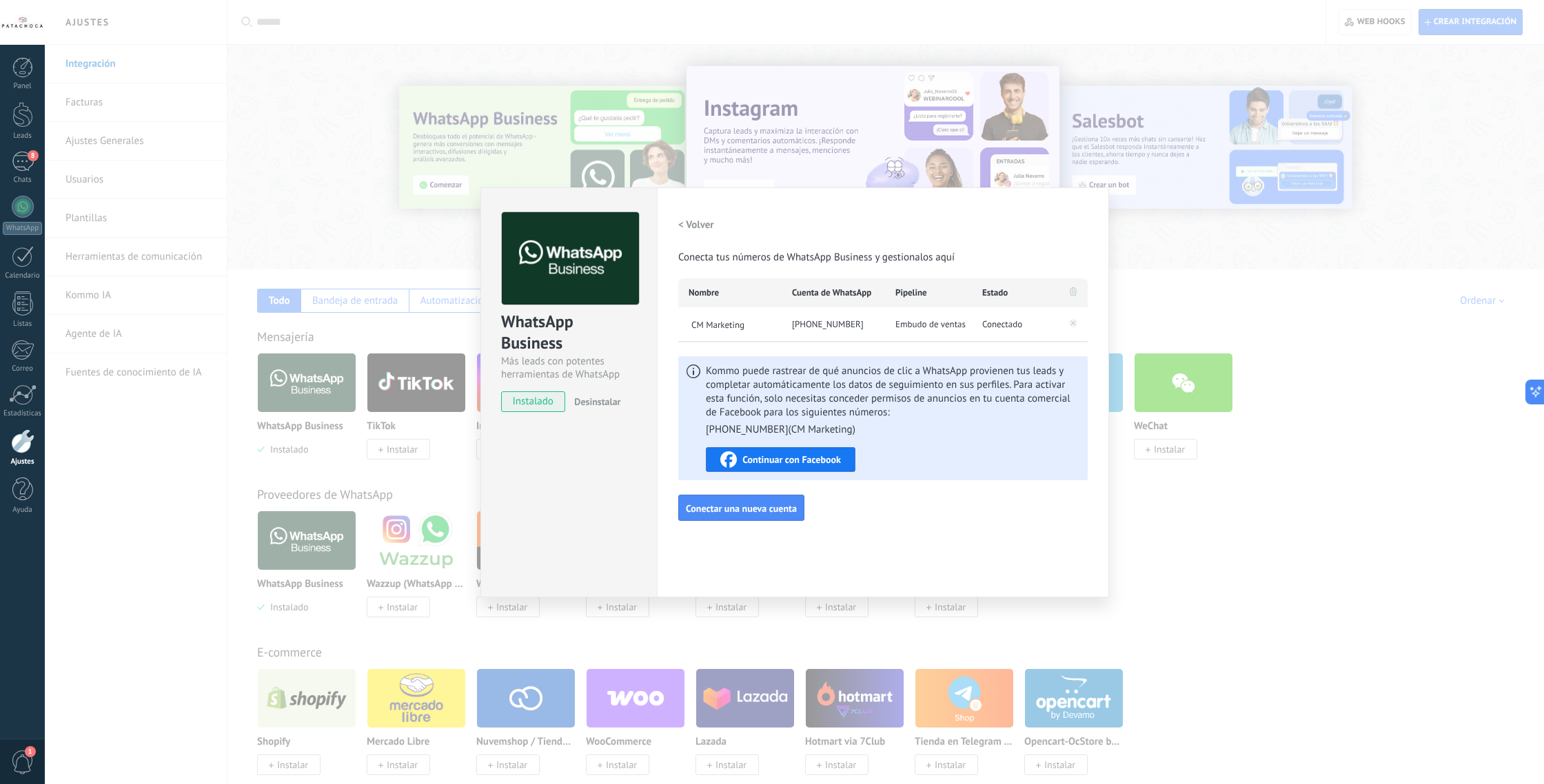
click at [688, 226] on h2 "< Volver" at bounding box center [696, 225] width 36 height 13
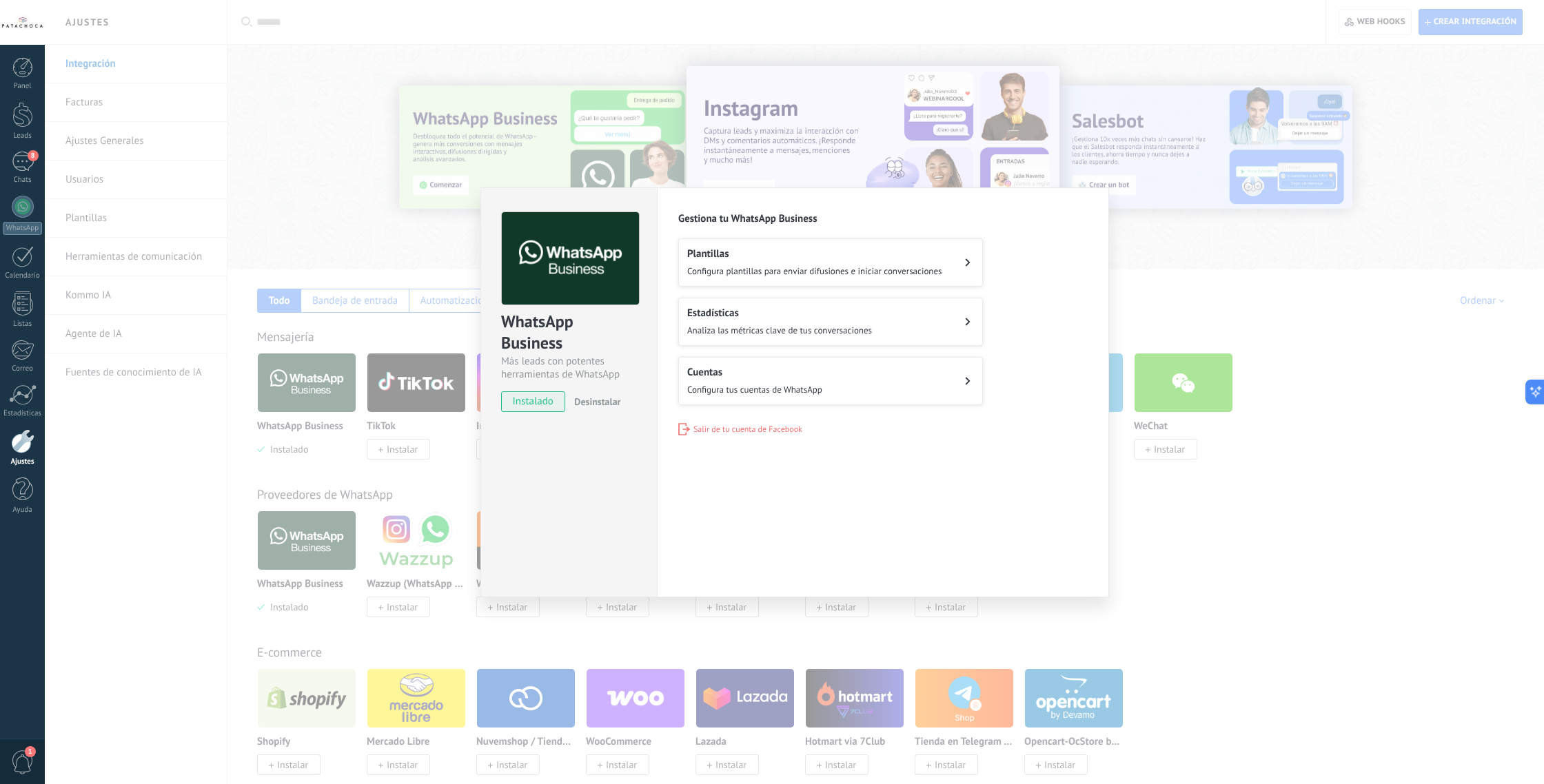
click at [1178, 253] on div "WhatsApp Business Más leads con potentes herramientas de WhatsApp instalado Des…" at bounding box center [794, 392] width 1499 height 784
